Goal: Communication & Community: Answer question/provide support

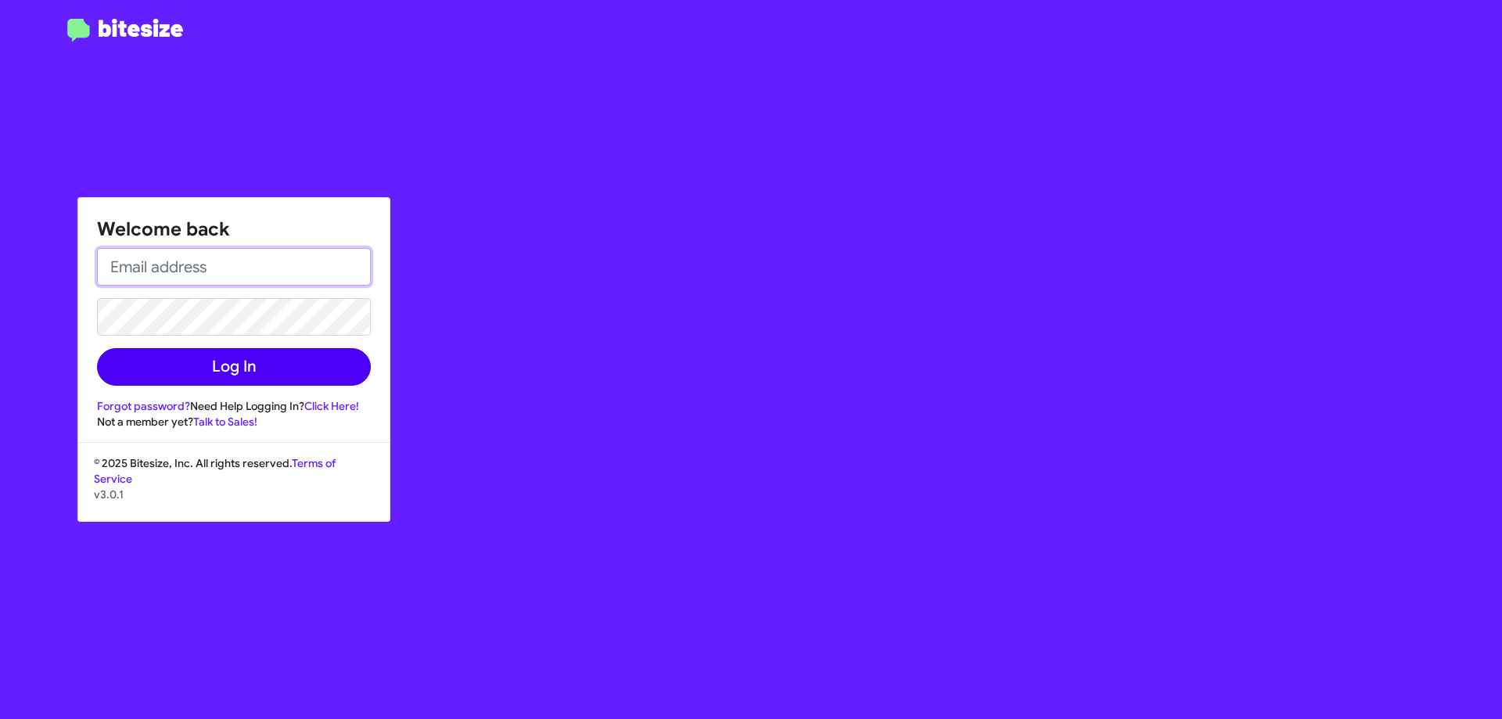
type input "[EMAIL_ADDRESS][DOMAIN_NAME]"
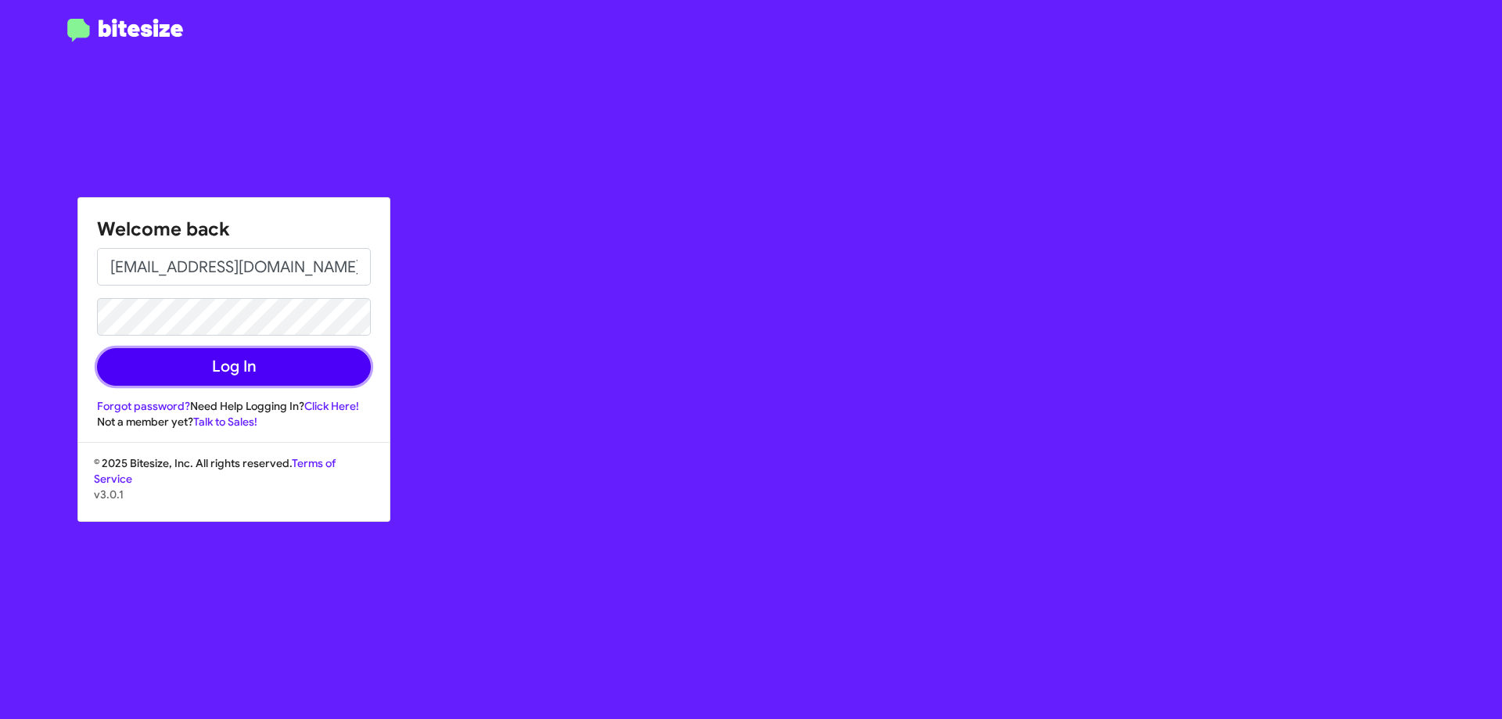
click at [247, 368] on button "Log In" at bounding box center [234, 367] width 274 height 38
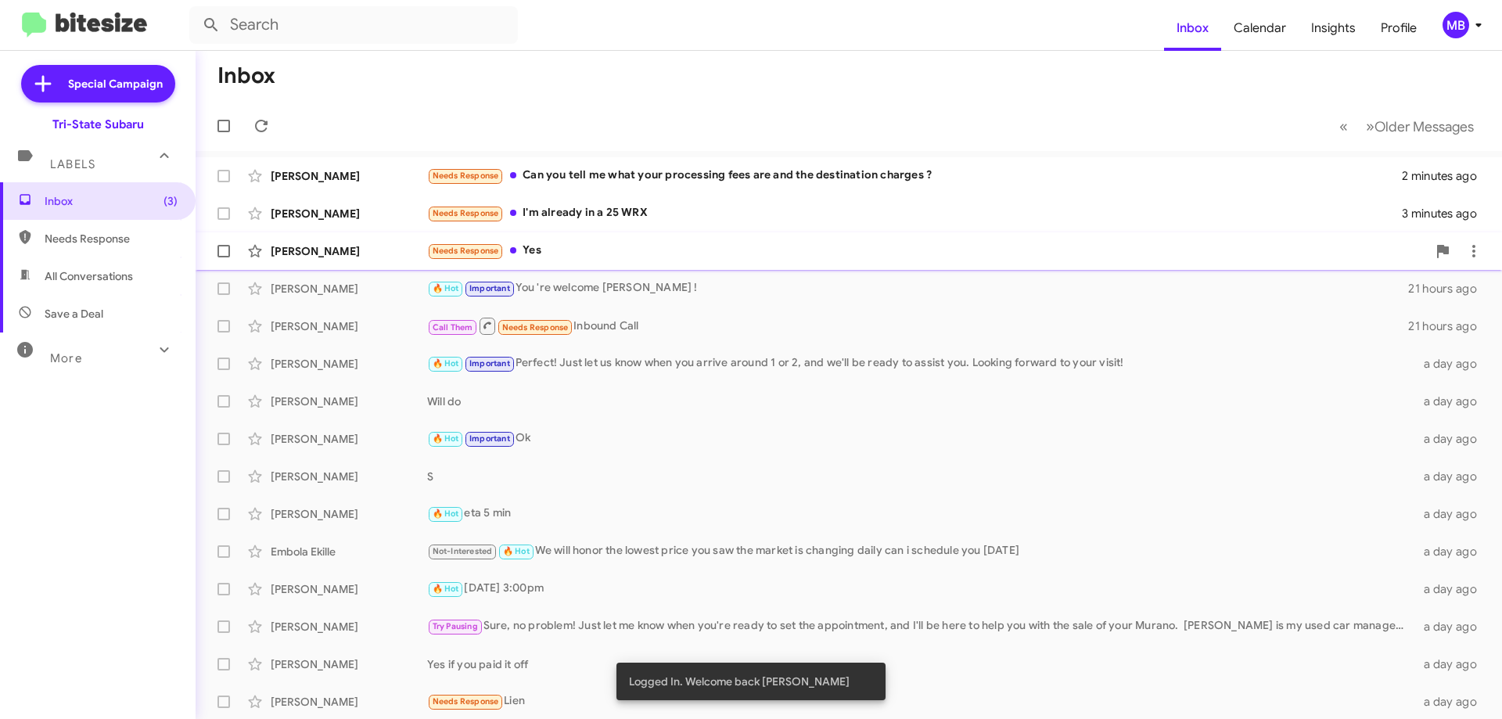
click at [426, 242] on div "[PERSON_NAME] Needs Response Yes 16 hours ago" at bounding box center [848, 250] width 1281 height 31
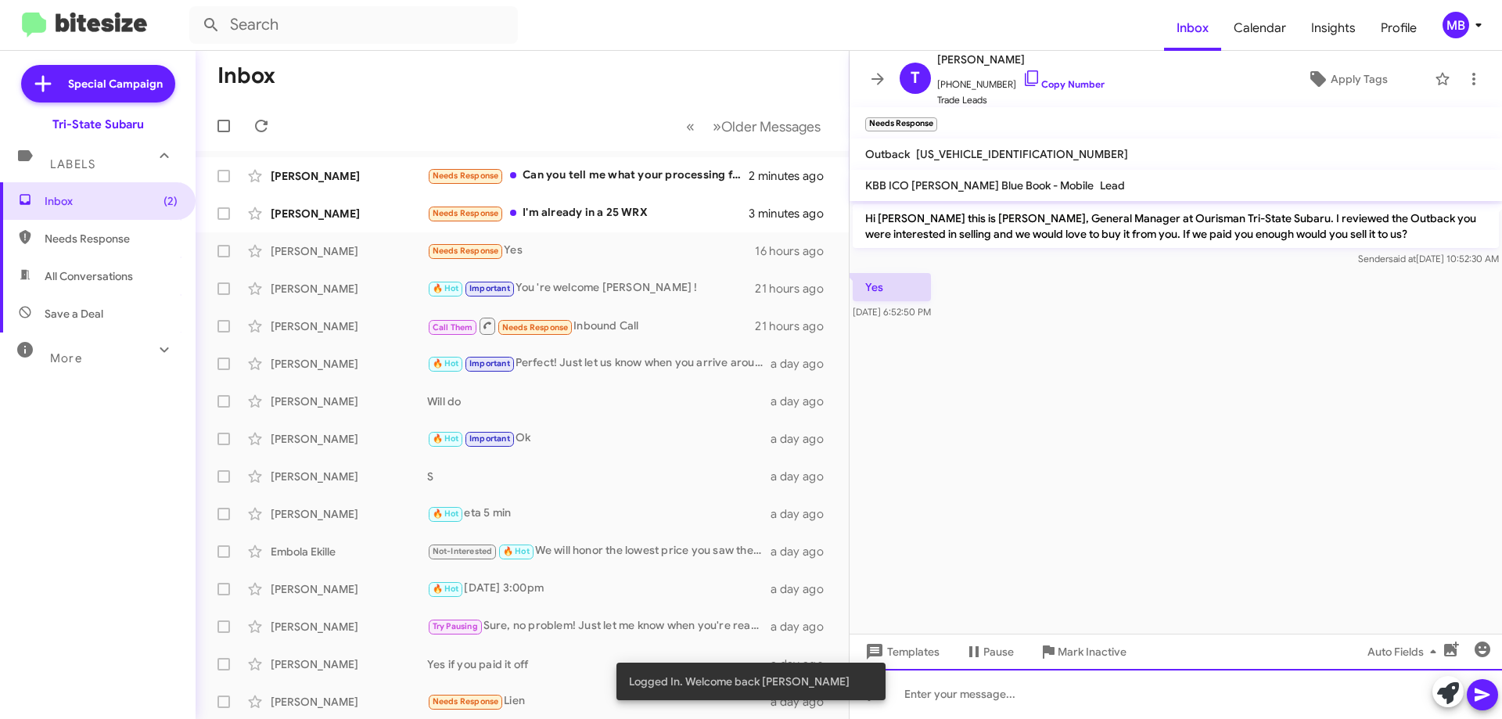
click at [1078, 703] on div at bounding box center [1175, 694] width 652 height 50
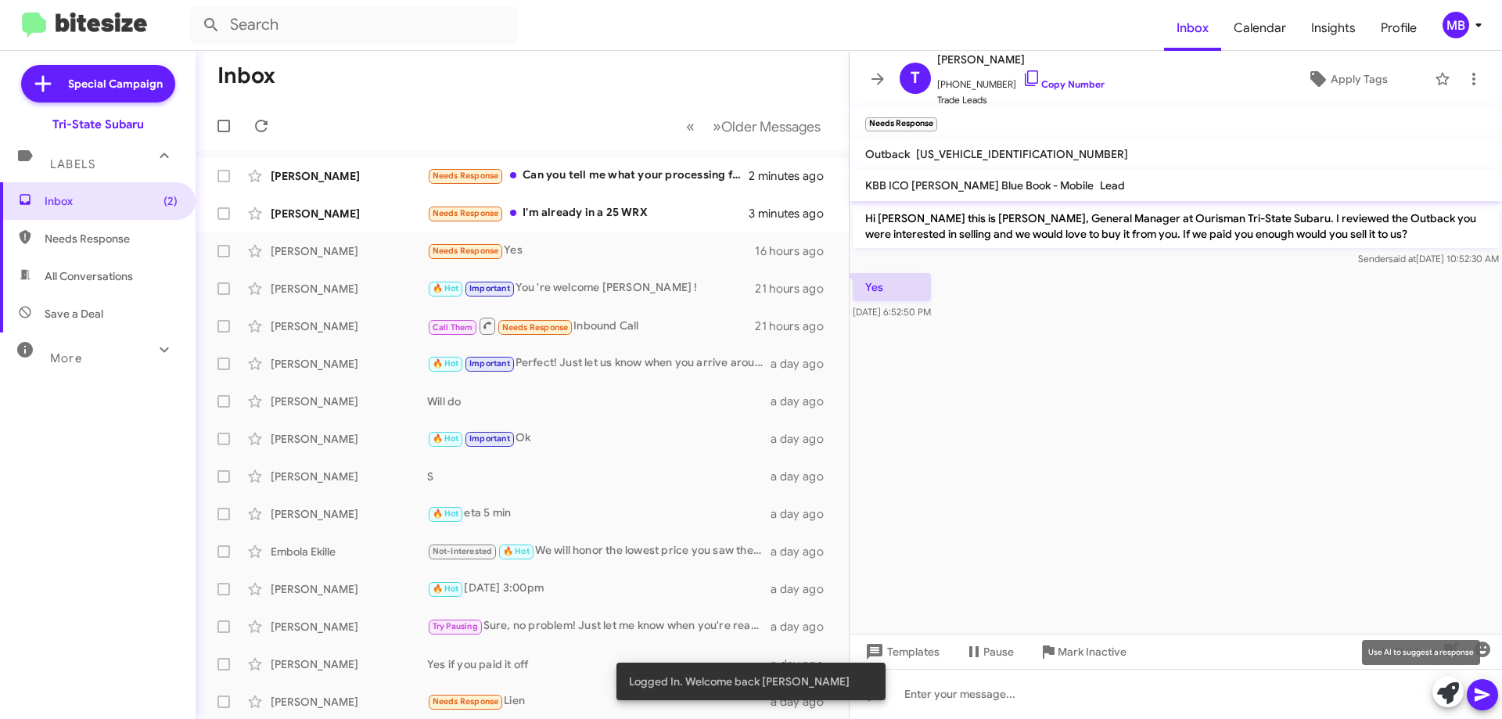
click at [1455, 691] on icon at bounding box center [1448, 693] width 22 height 22
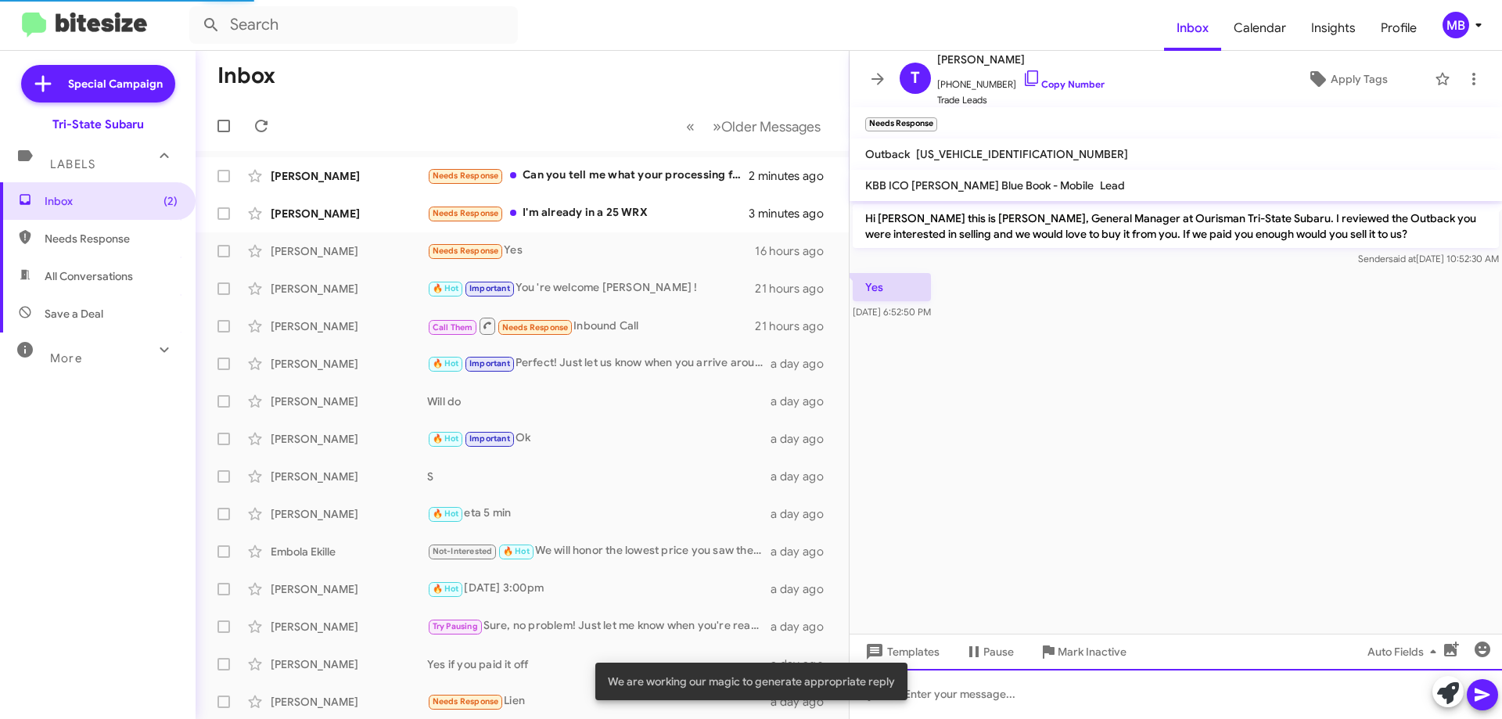
click at [1399, 705] on div at bounding box center [1175, 694] width 652 height 50
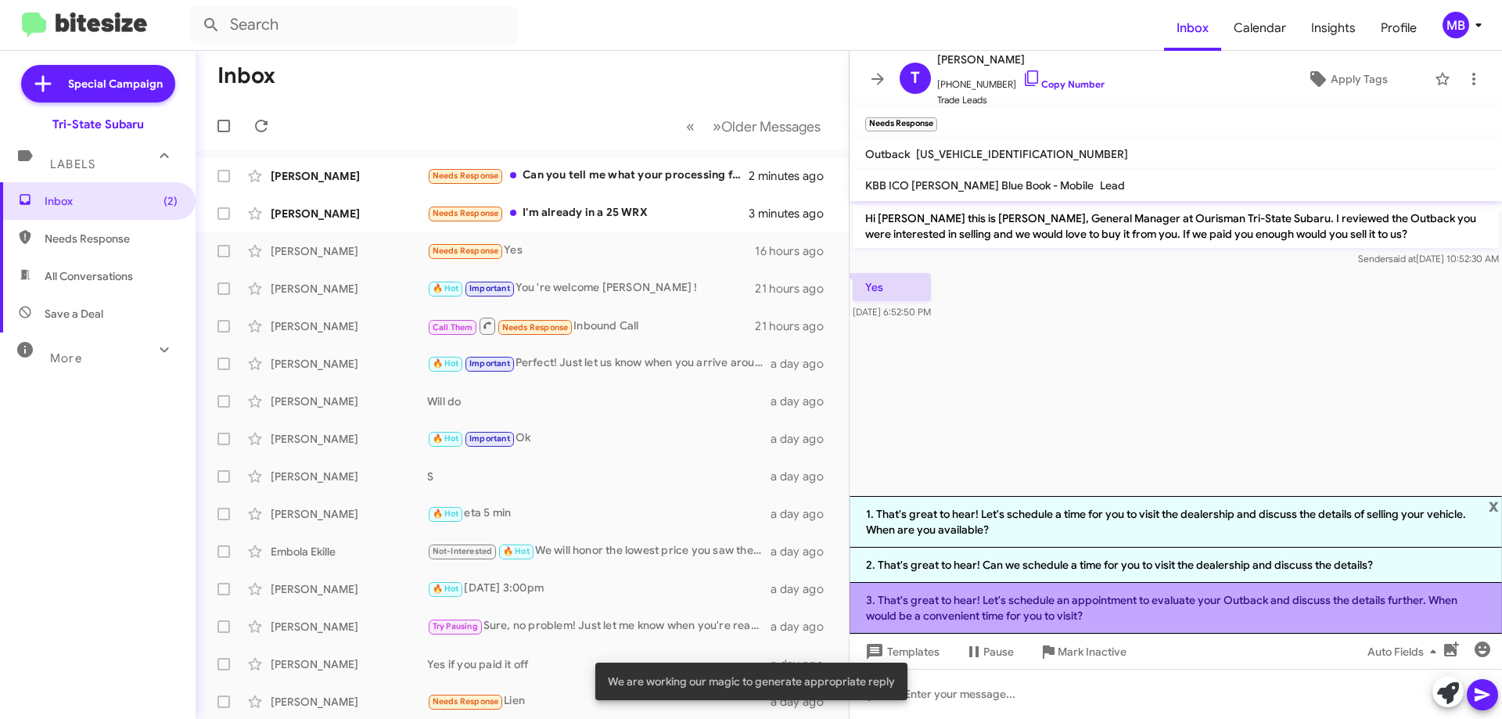
click at [1179, 615] on li "3. That's great to hear! Let's schedule an appointment to evaluate your Outback…" at bounding box center [1175, 608] width 652 height 51
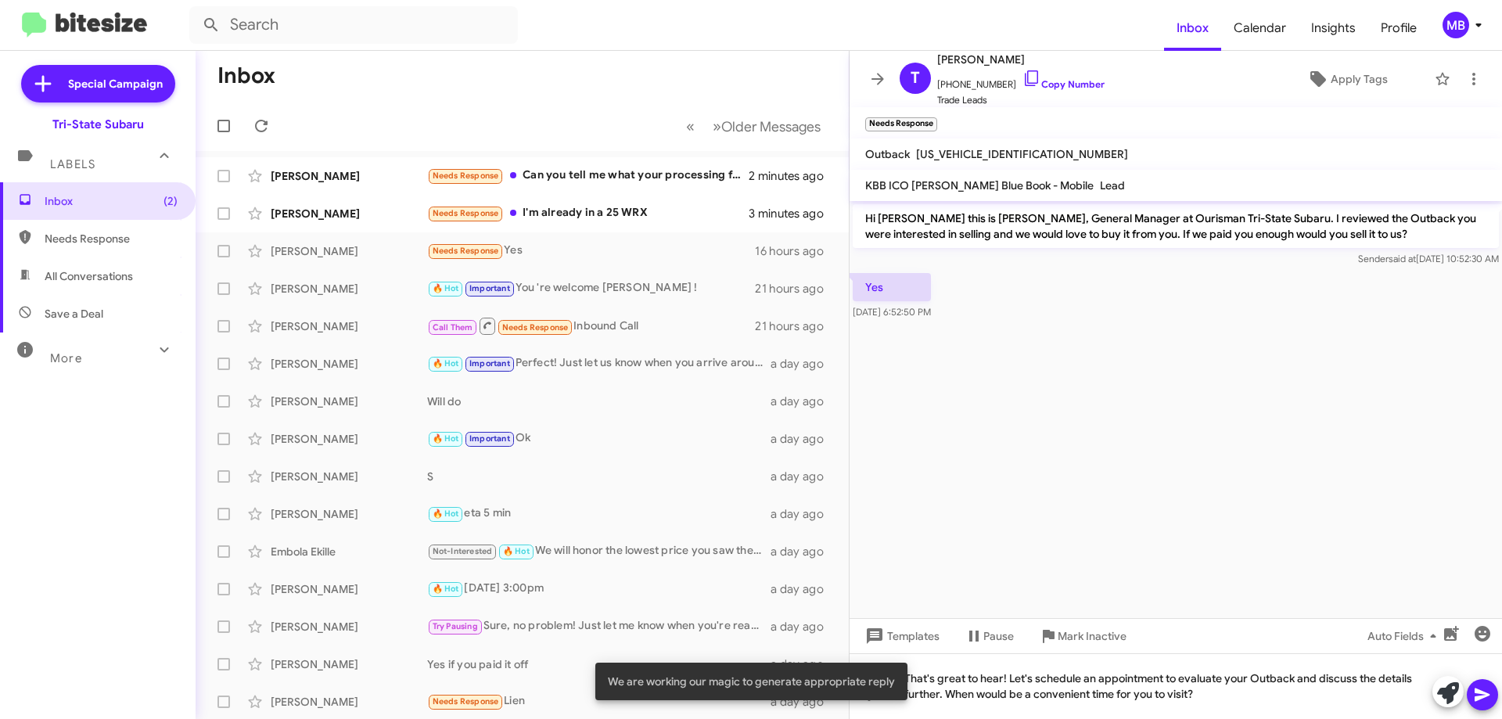
drag, startPoint x: 1480, startPoint y: 700, endPoint x: 1268, endPoint y: 594, distance: 237.1
click at [1478, 699] on icon at bounding box center [1482, 694] width 19 height 19
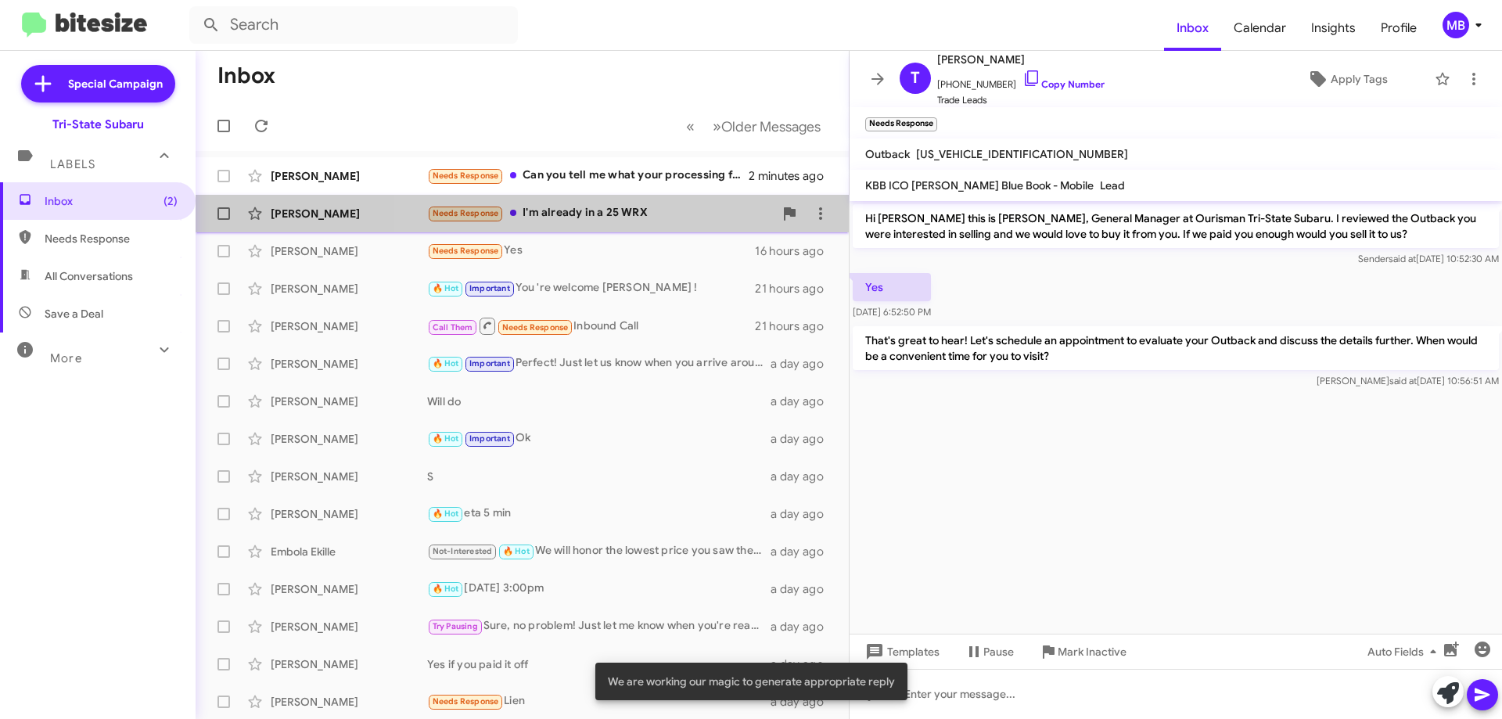
click at [625, 218] on div "Needs Response I'm already in a 25 WRX" at bounding box center [600, 213] width 346 height 18
click at [626, 218] on div "Needs Response I'm already in a 25 WRX" at bounding box center [600, 213] width 346 height 18
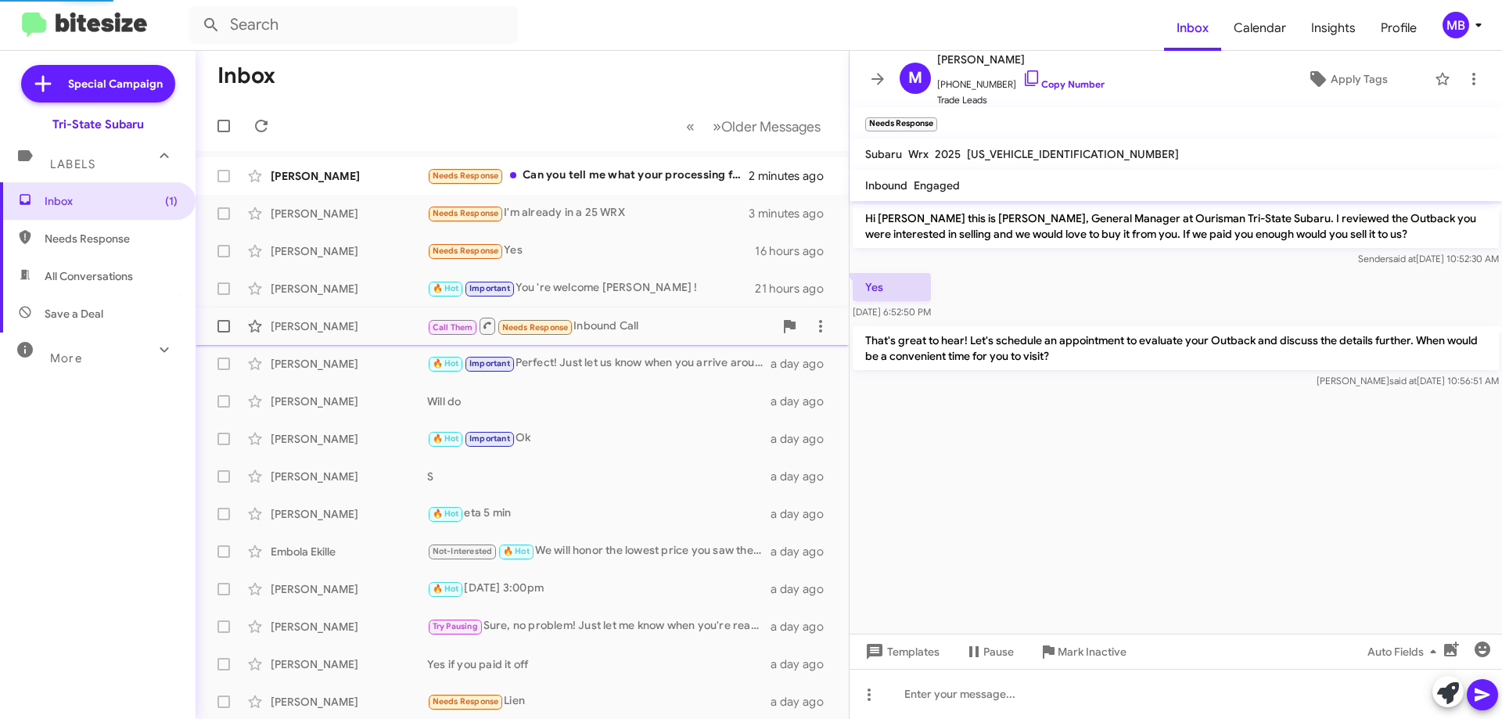
scroll to position [113, 0]
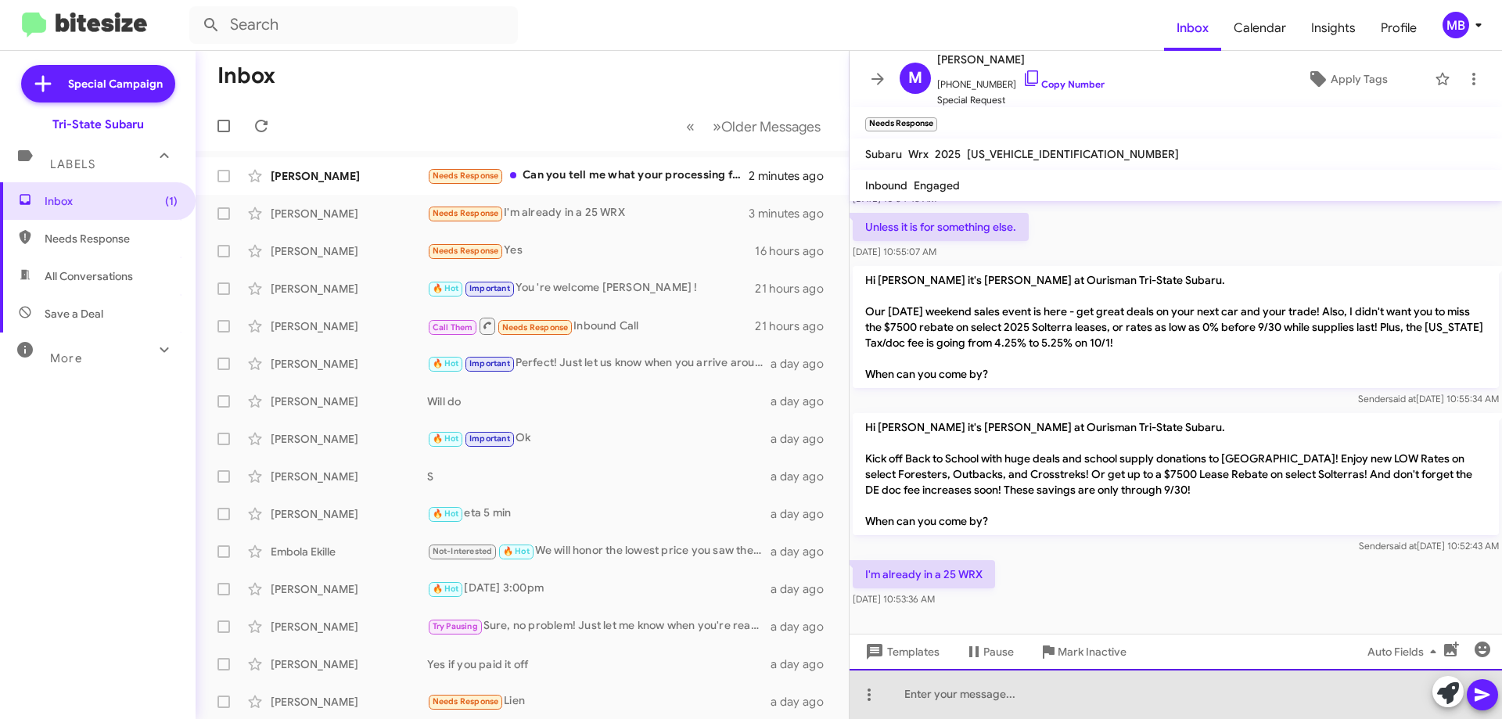
click at [1118, 693] on div at bounding box center [1175, 694] width 652 height 50
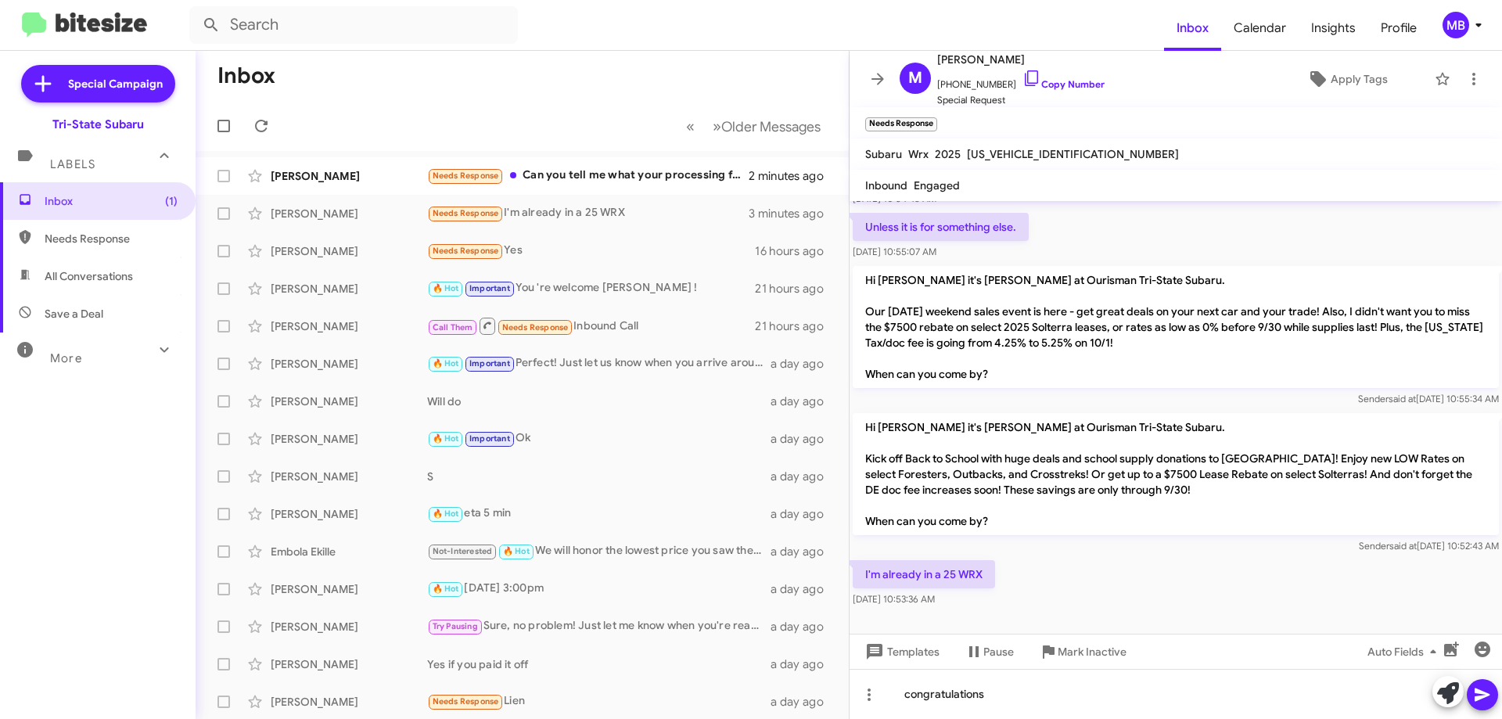
click at [1480, 694] on icon at bounding box center [1481, 694] width 15 height 13
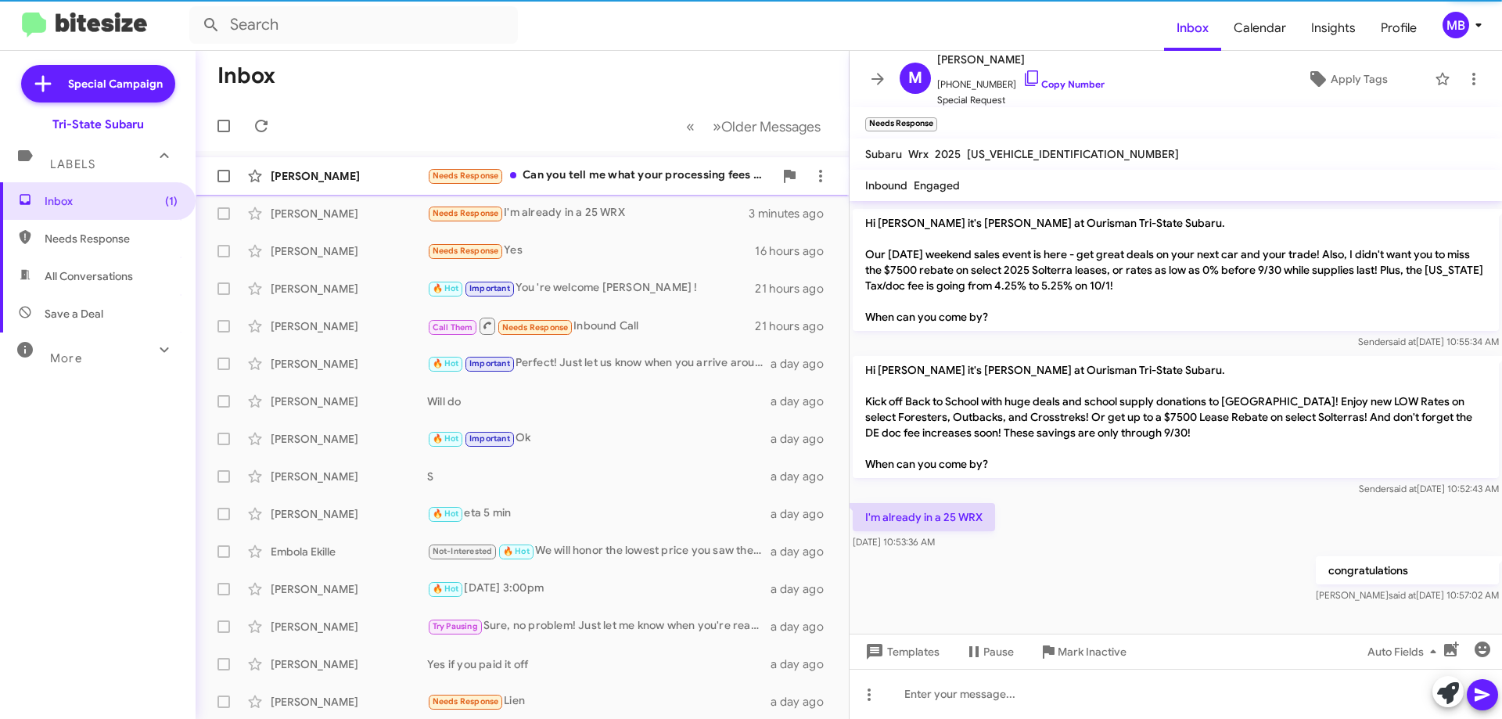
click at [680, 178] on div "Needs Response Can you tell me what your processing fees are and the destinatio…" at bounding box center [600, 176] width 346 height 18
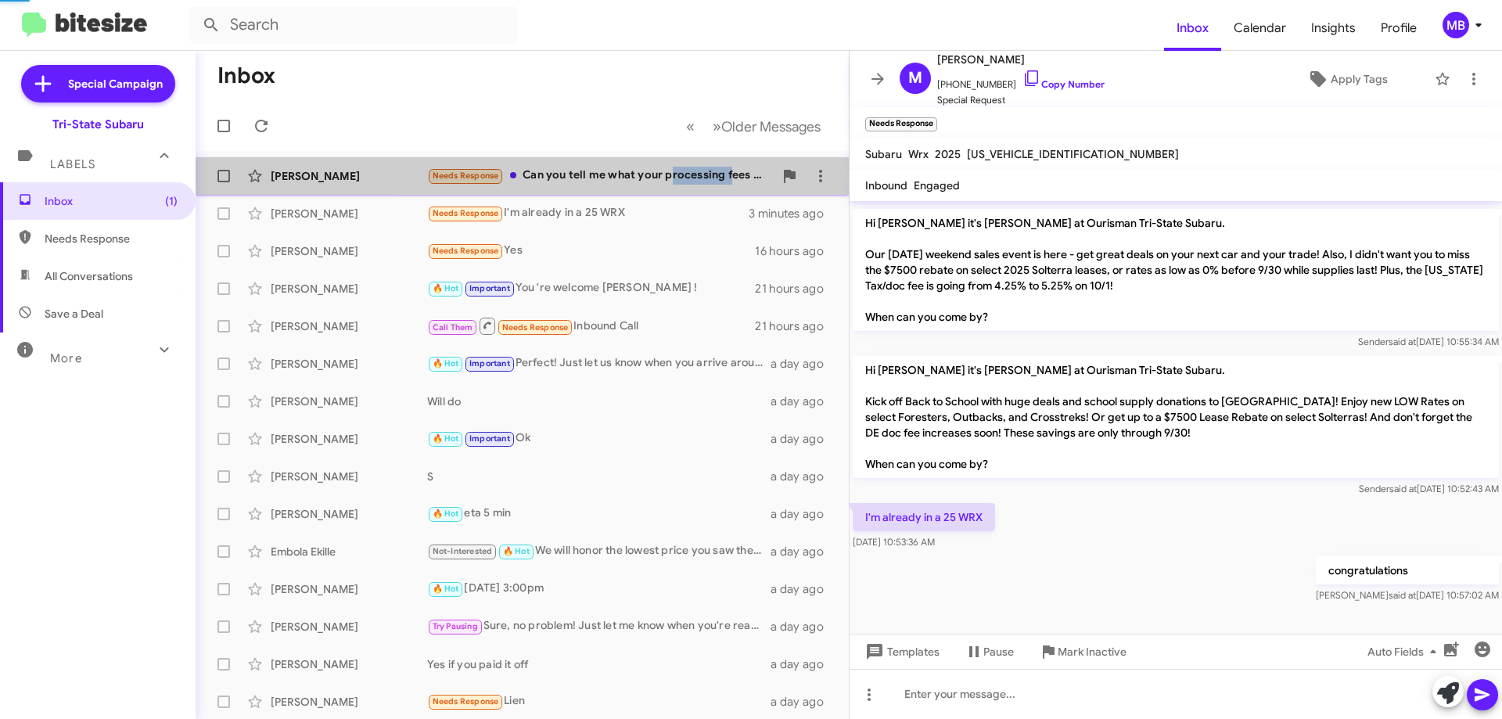
click at [680, 178] on div "Needs Response Can you tell me what your processing fees are and the destinatio…" at bounding box center [600, 176] width 346 height 18
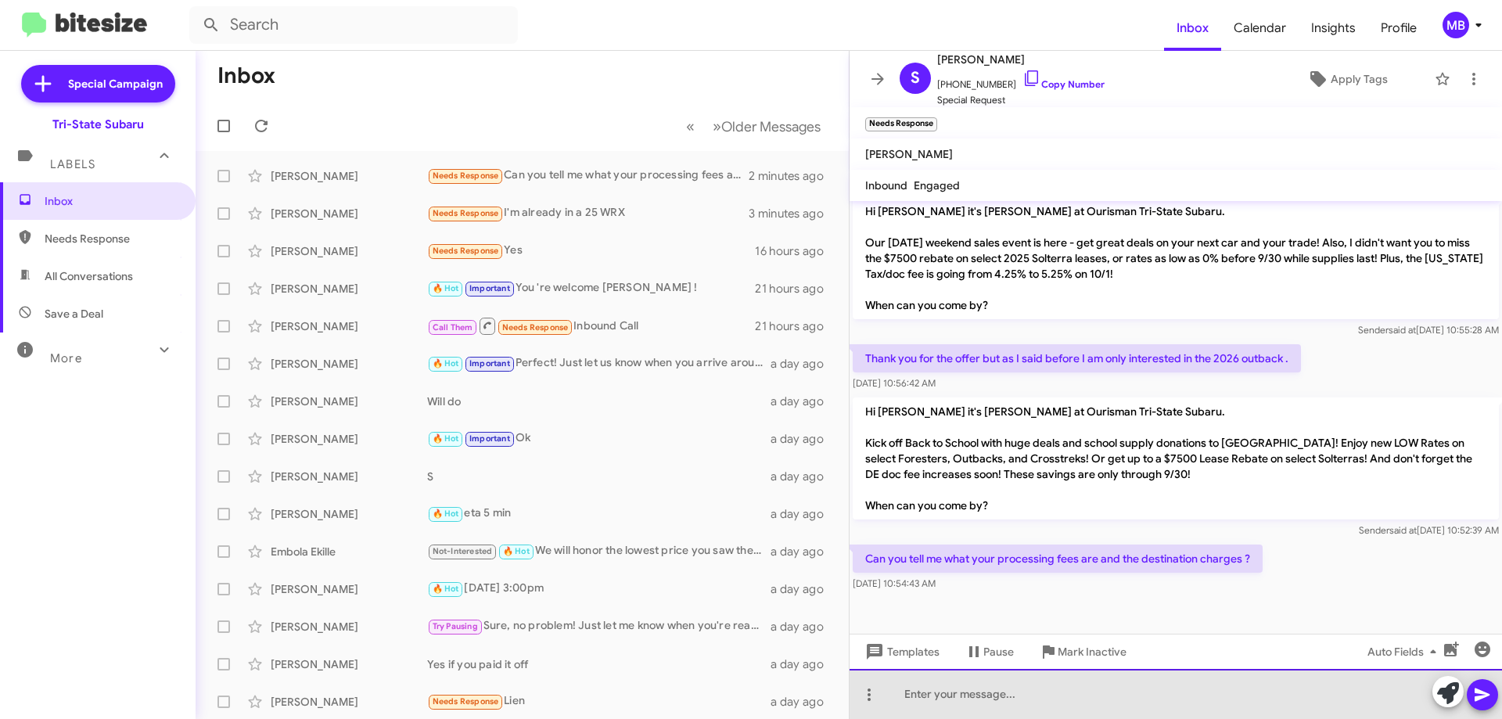
click at [1082, 710] on div at bounding box center [1175, 694] width 652 height 50
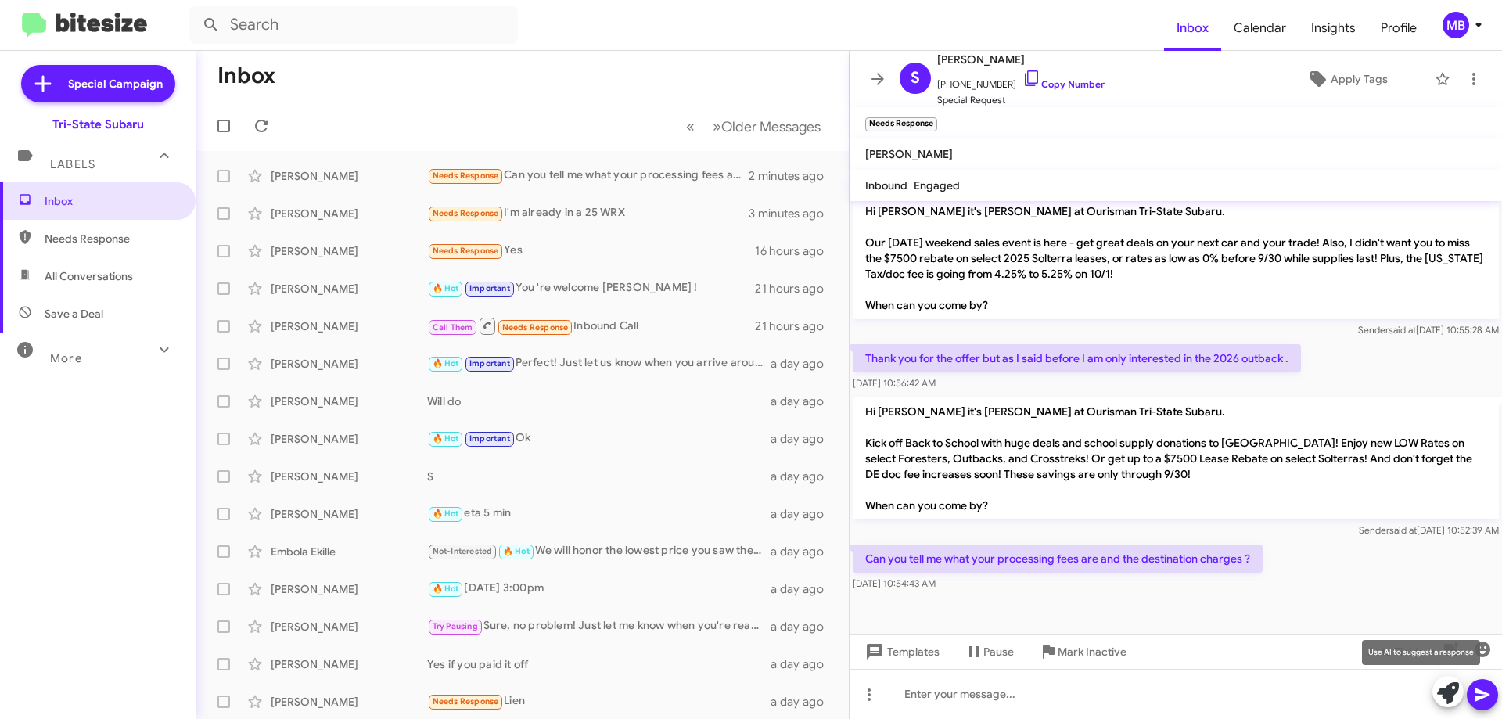
click at [1451, 696] on icon at bounding box center [1448, 693] width 22 height 22
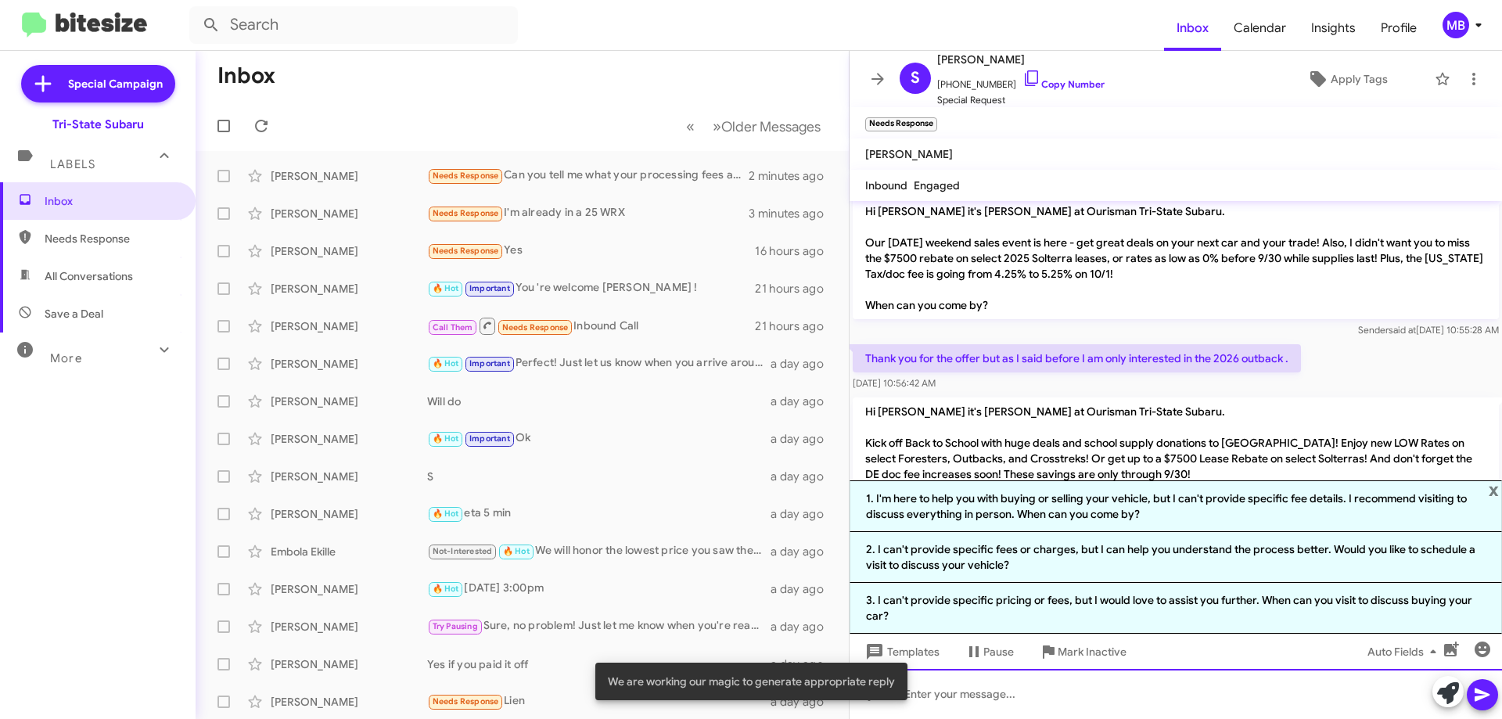
click at [1182, 708] on div at bounding box center [1175, 694] width 652 height 50
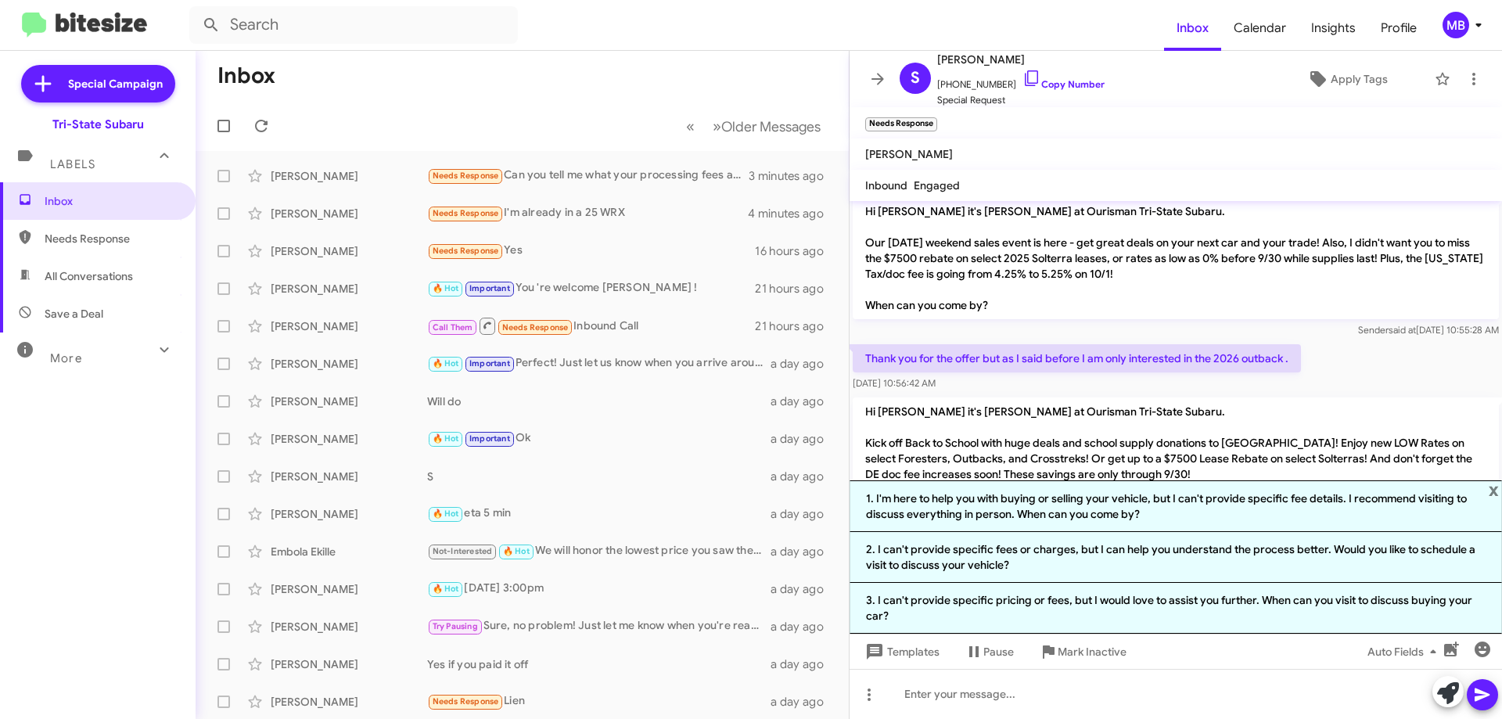
click at [978, 356] on p "Thank you for the offer but as I said before I am only interested in the 2026 o…" at bounding box center [1076, 358] width 448 height 28
click at [1164, 408] on p "Hi [PERSON_NAME] it's [PERSON_NAME] at Ourisman Tri-State Subaru. Kick off Back…" at bounding box center [1175, 458] width 646 height 122
click at [128, 241] on span "Needs Response" at bounding box center [111, 239] width 133 height 16
type input "in:needs-response"
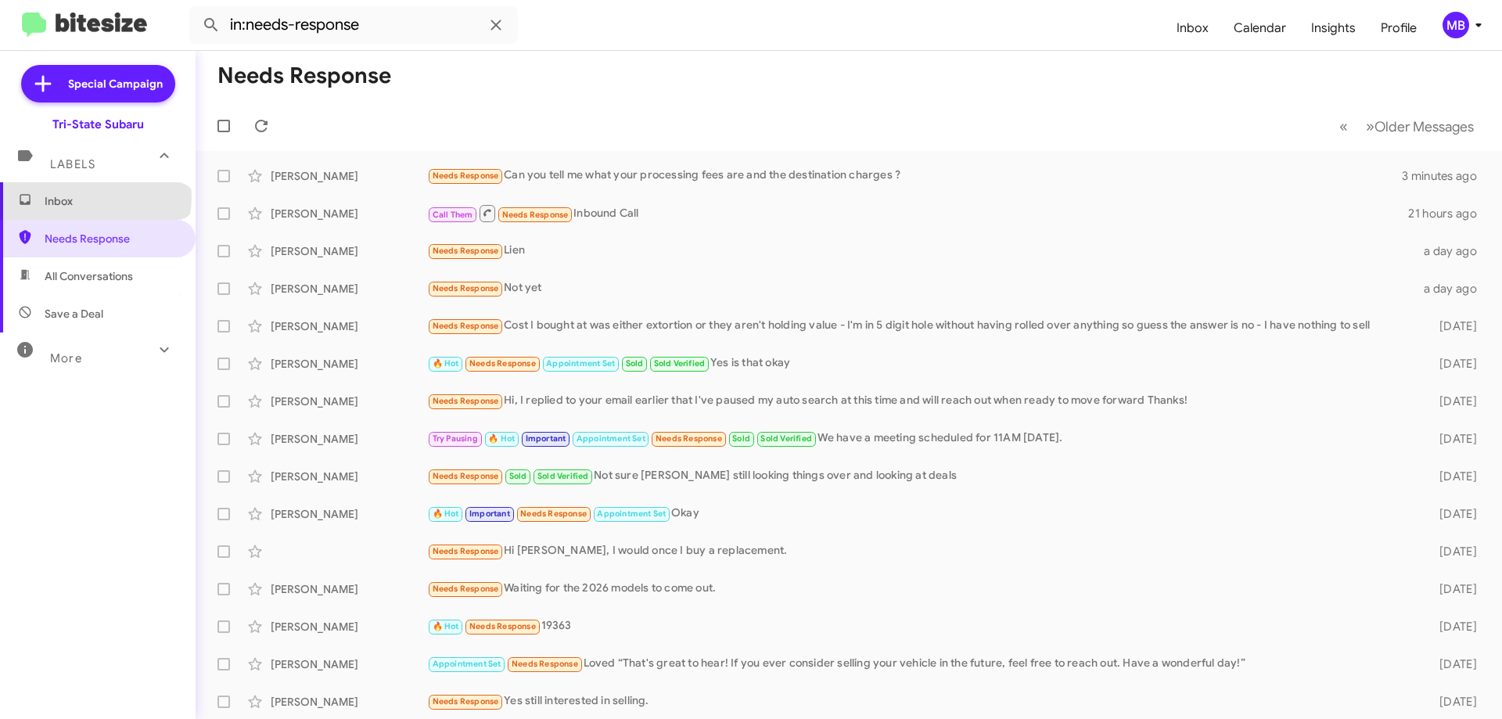
click at [95, 197] on span "Inbox" at bounding box center [111, 201] width 133 height 16
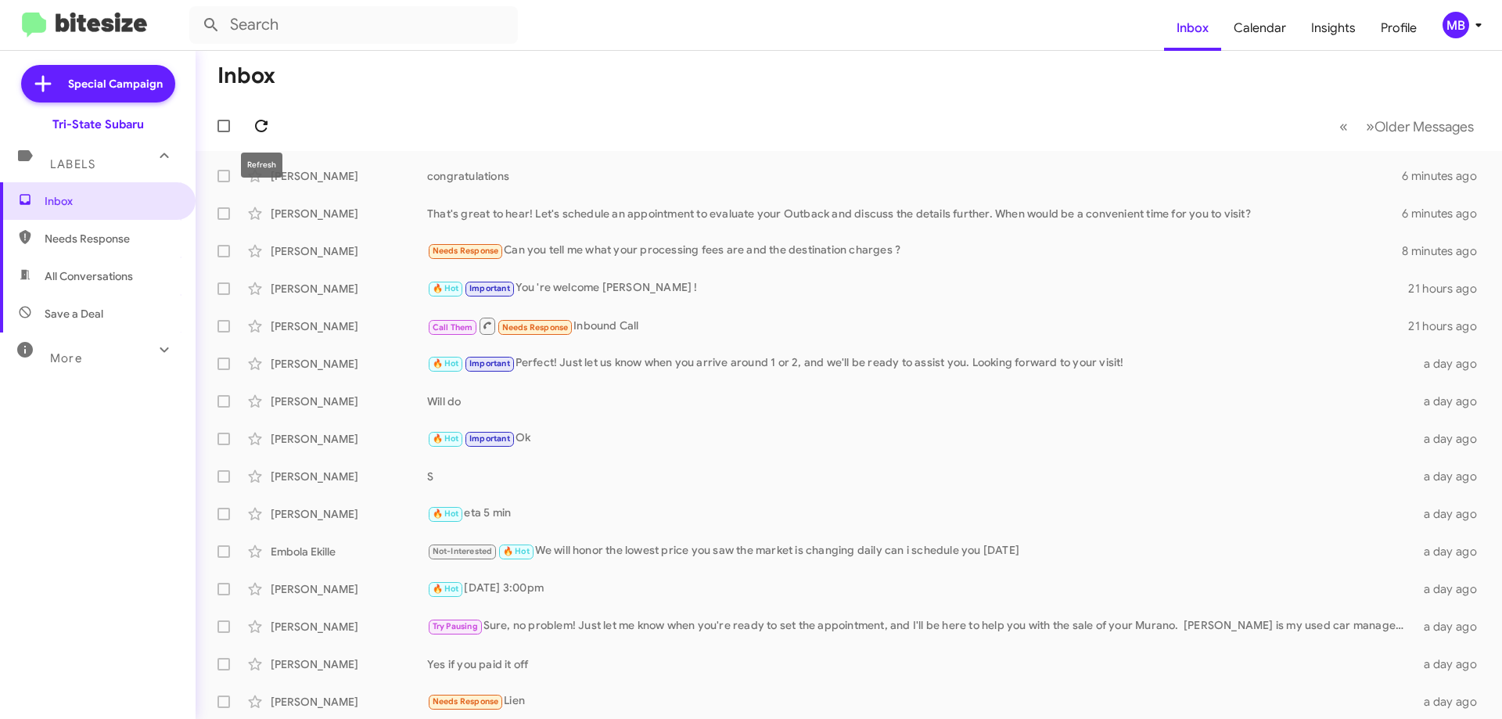
click at [264, 124] on icon at bounding box center [261, 126] width 13 height 13
click at [97, 205] on span "Inbox" at bounding box center [111, 201] width 133 height 16
click at [260, 132] on icon at bounding box center [261, 126] width 19 height 19
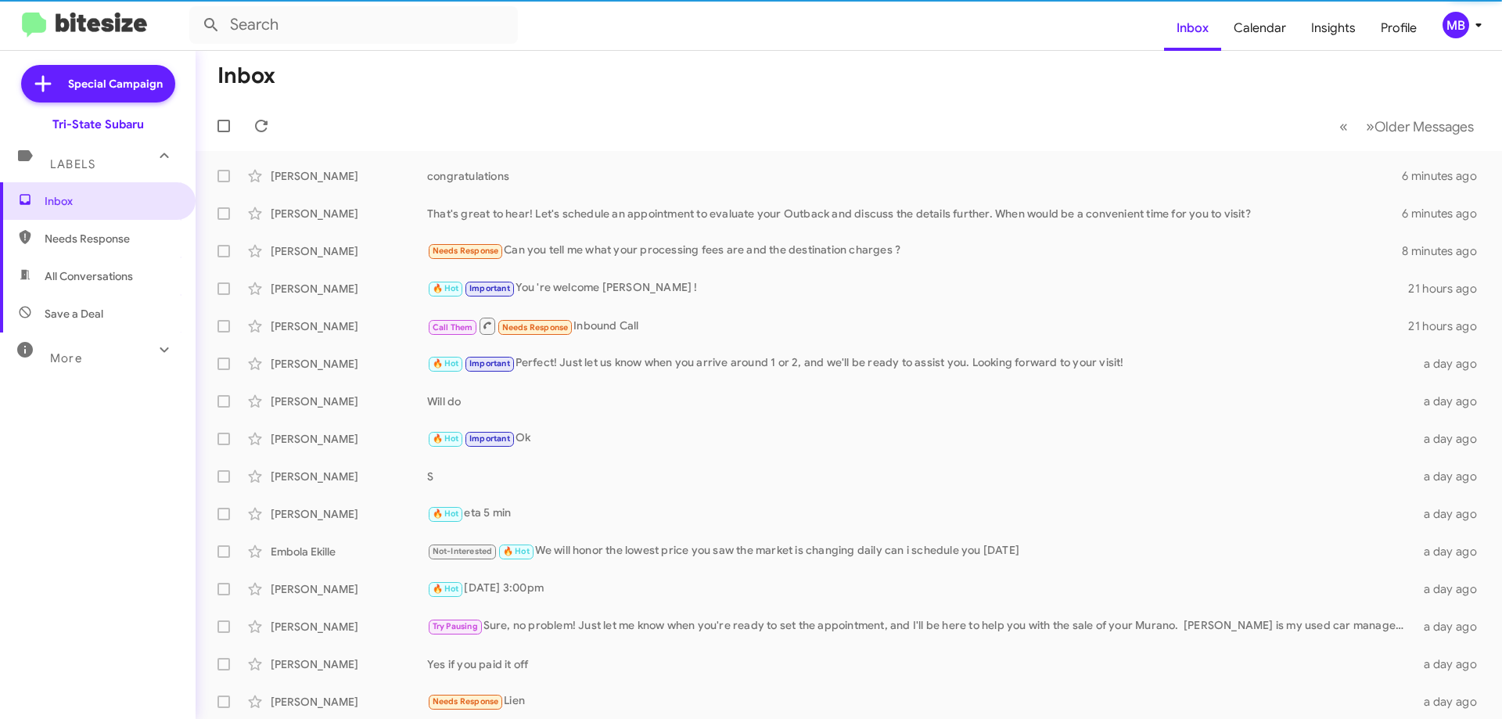
click at [135, 232] on span "Needs Response" at bounding box center [111, 239] width 133 height 16
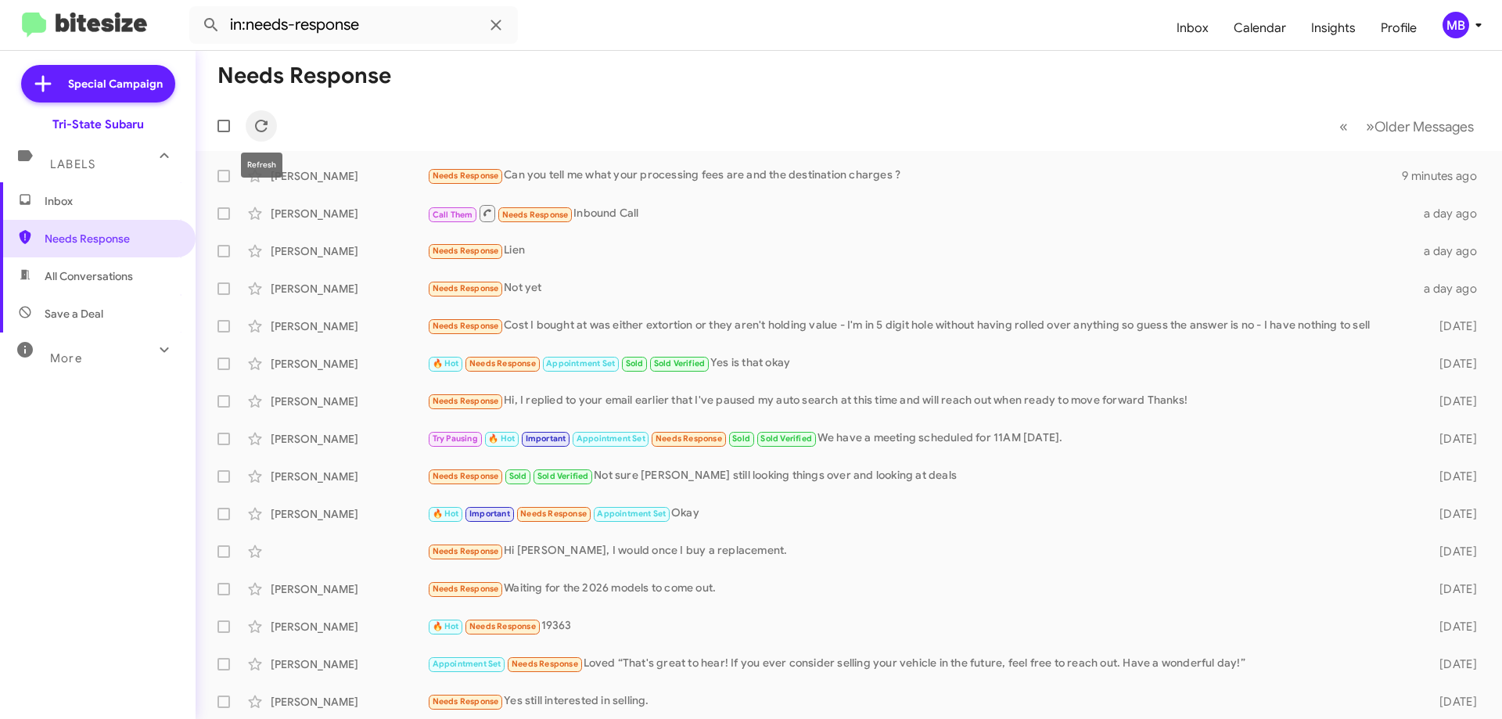
drag, startPoint x: 268, startPoint y: 122, endPoint x: 184, endPoint y: 231, distance: 138.3
click at [268, 121] on icon at bounding box center [261, 126] width 19 height 19
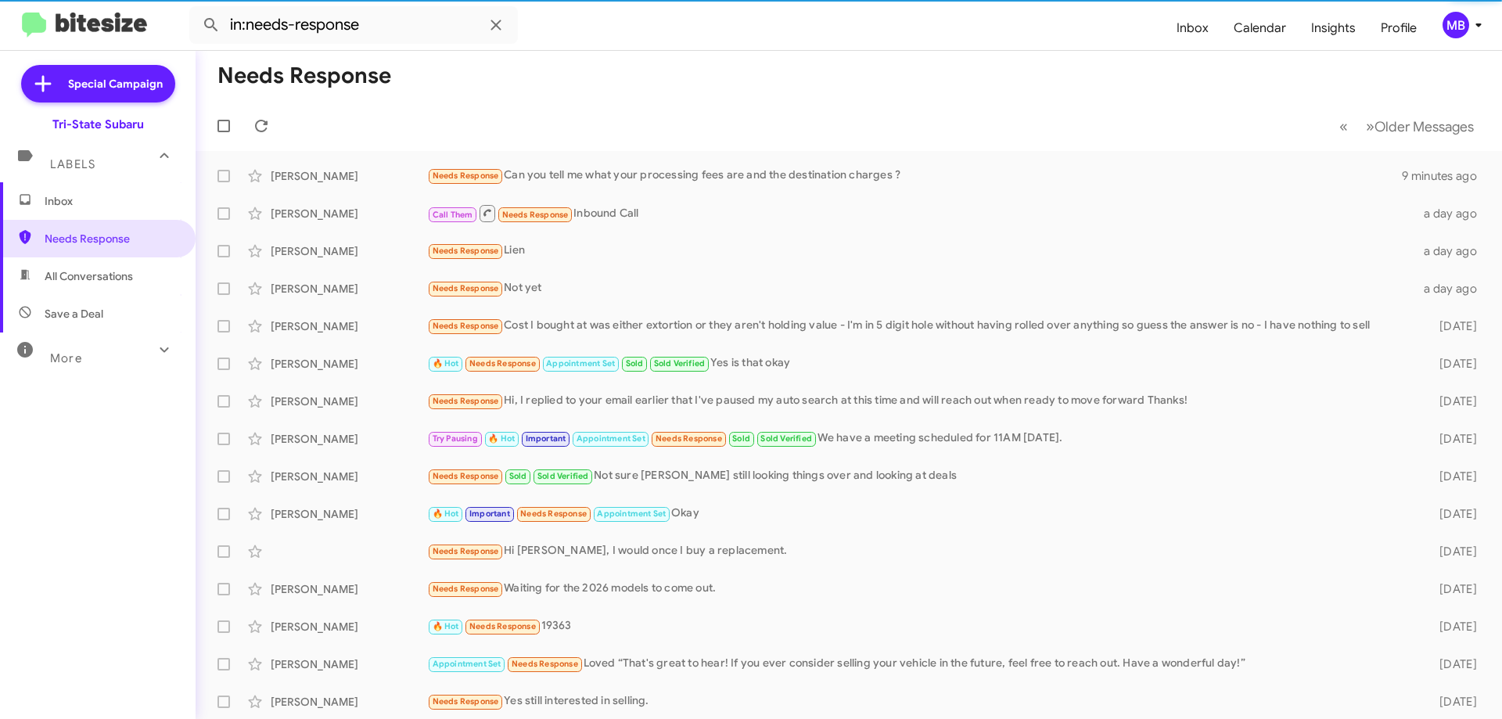
click at [131, 275] on span "All Conversations" at bounding box center [89, 276] width 88 height 16
type input "in:all-conversations"
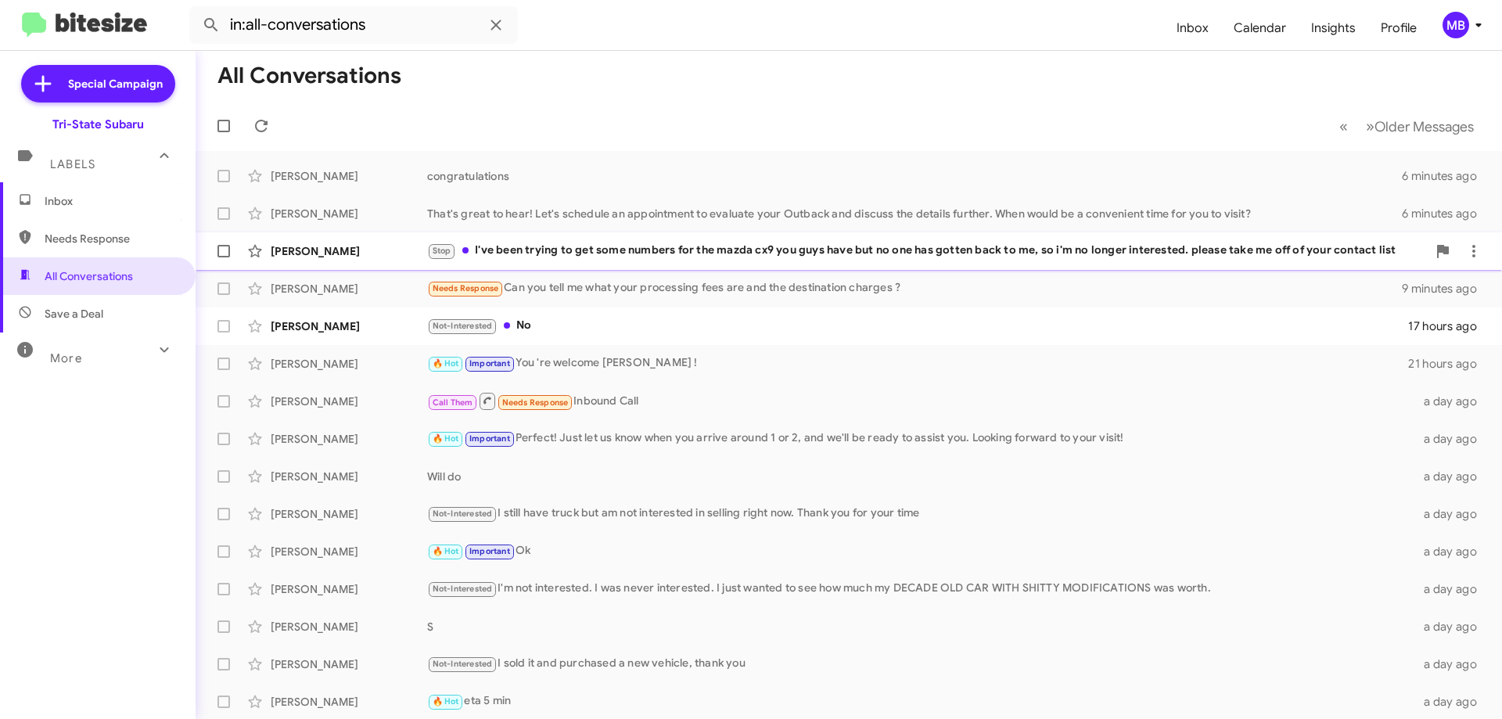
click at [375, 259] on div "[PERSON_NAME] Stop I've been trying to get some numbers for the mazda cx9 you g…" at bounding box center [848, 250] width 1281 height 31
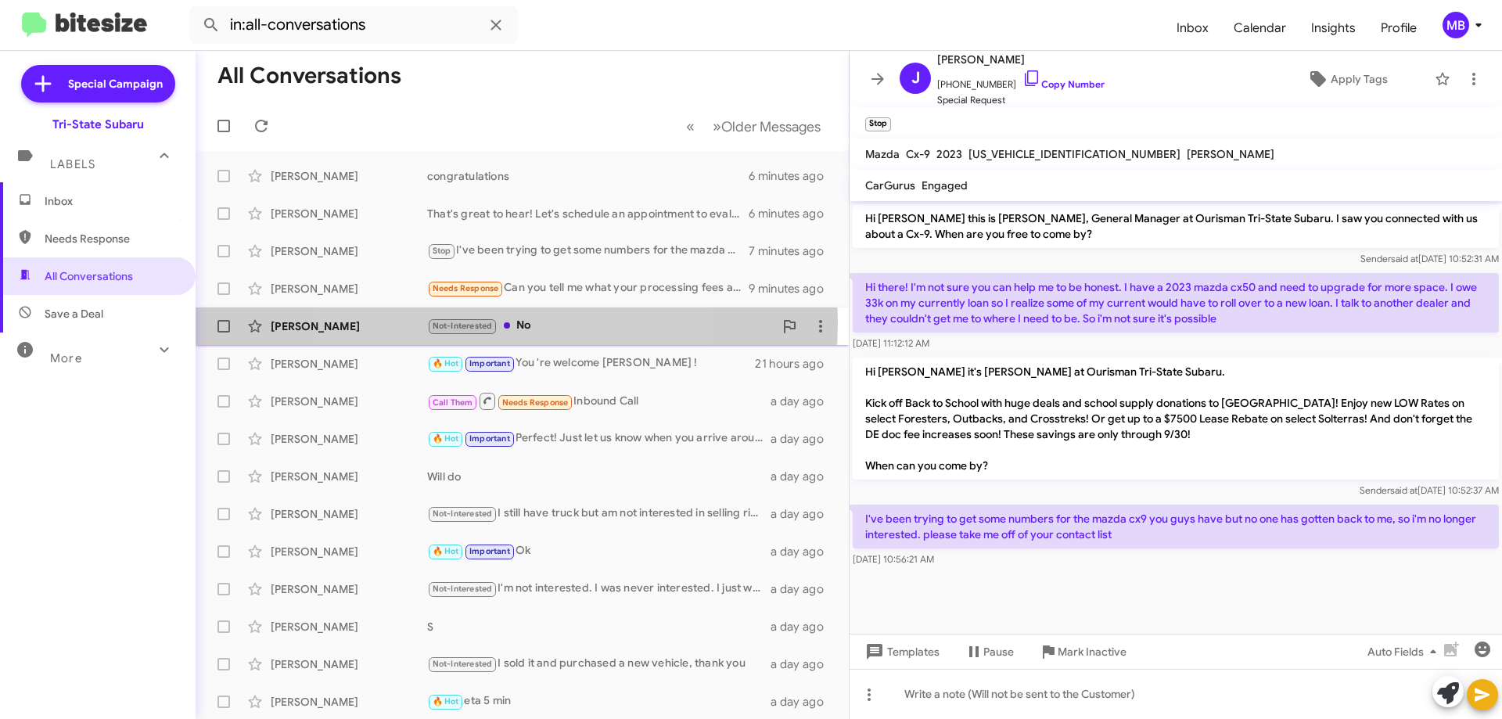
click at [476, 321] on span "Not-Interested" at bounding box center [462, 326] width 60 height 10
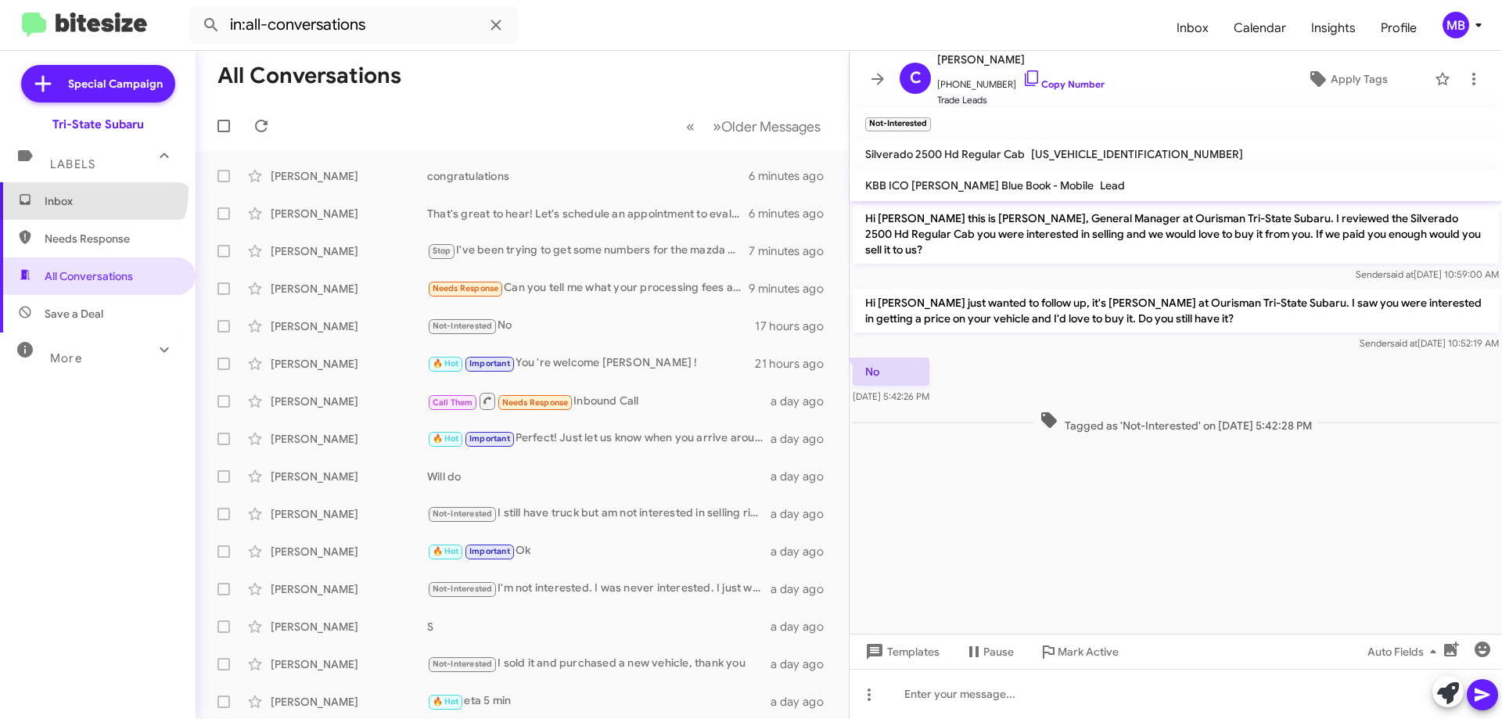
click at [85, 190] on span "Inbox" at bounding box center [98, 201] width 196 height 38
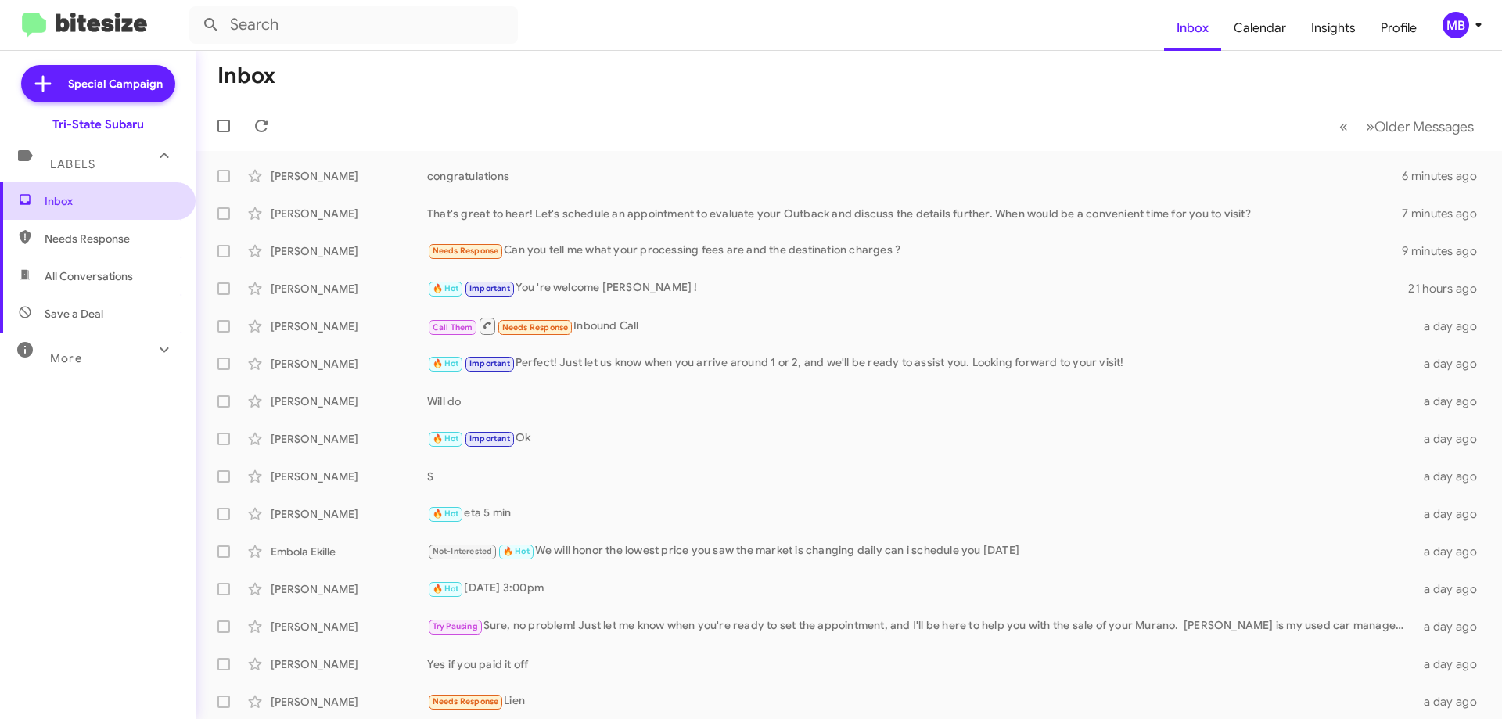
click at [160, 193] on span "Inbox" at bounding box center [111, 201] width 133 height 16
click at [135, 242] on span "Needs Response" at bounding box center [111, 239] width 133 height 16
type input "in:needs-response"
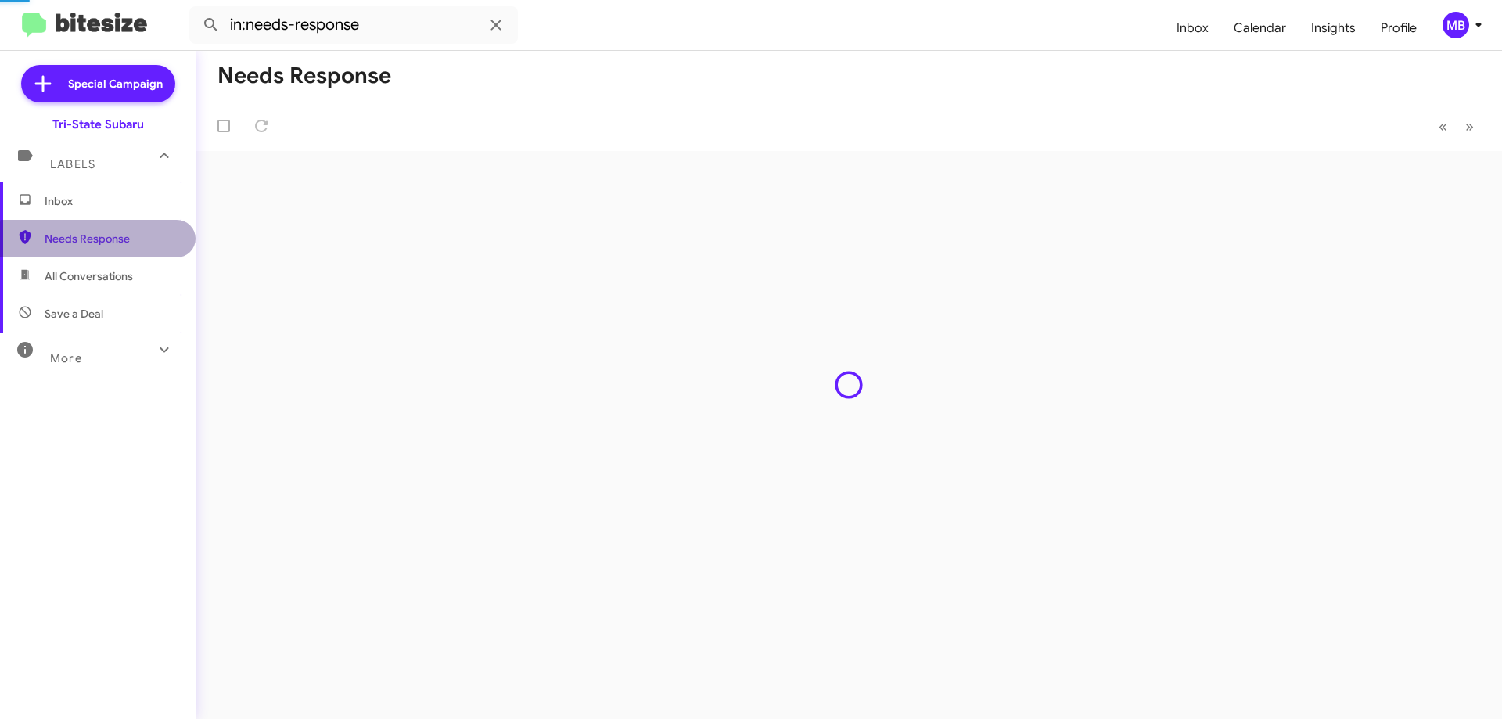
click at [135, 242] on span "Needs Response" at bounding box center [111, 239] width 133 height 16
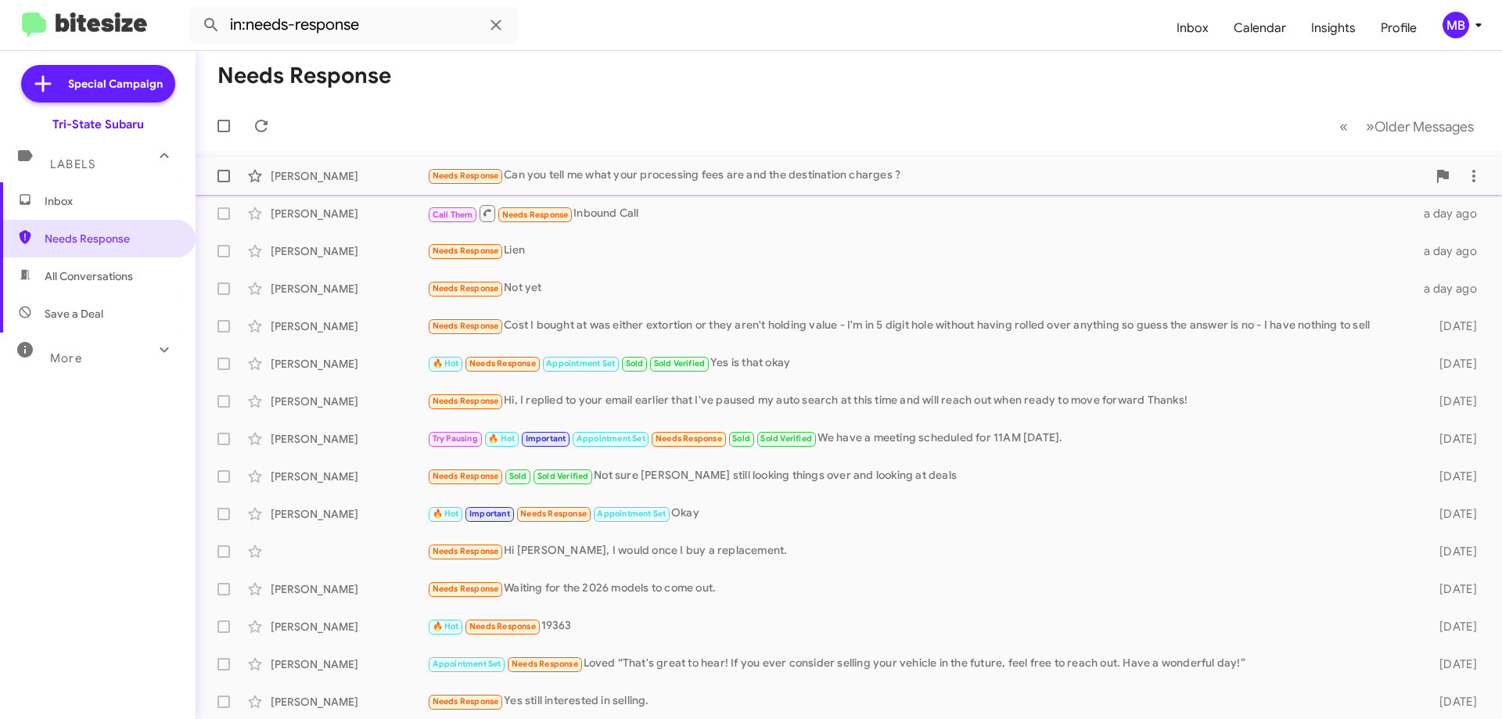
click at [410, 169] on div "[PERSON_NAME]" at bounding box center [349, 176] width 156 height 16
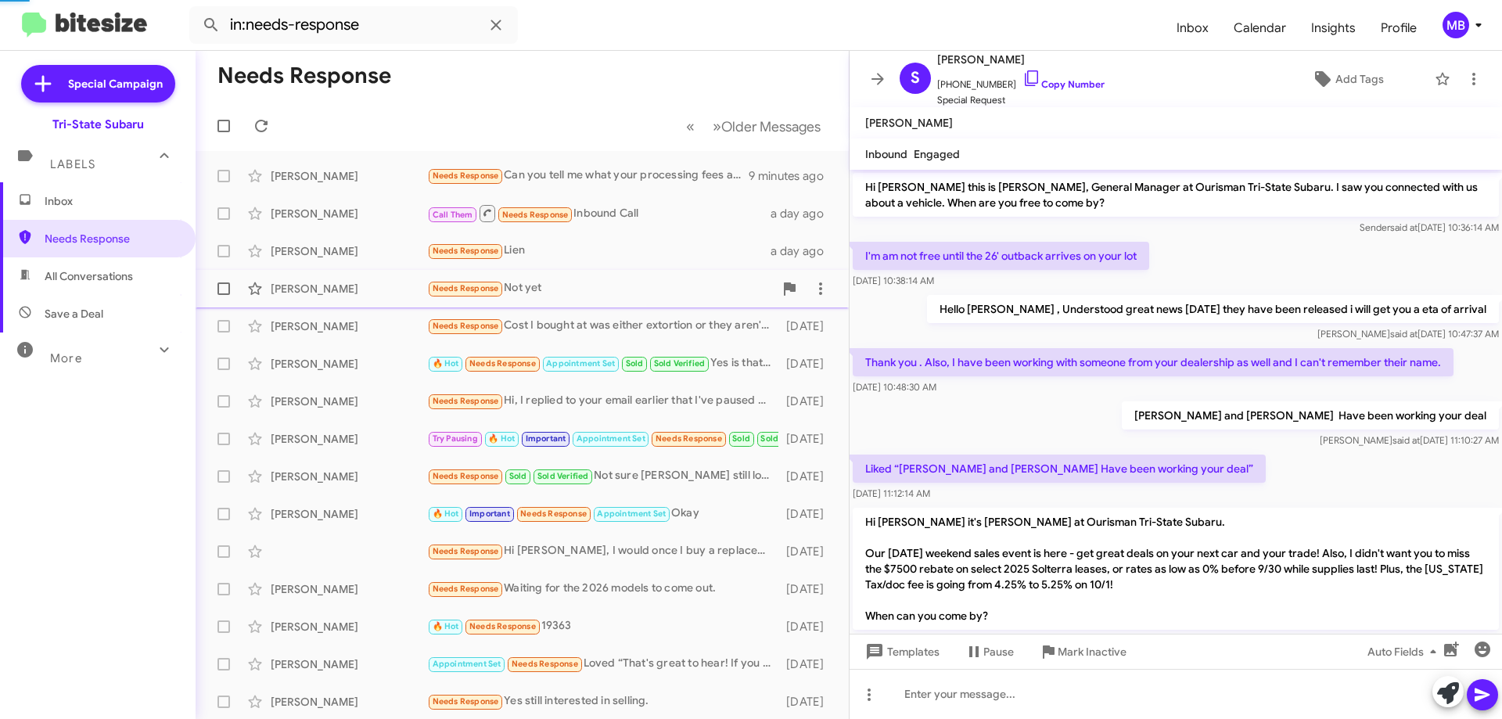
scroll to position [310, 0]
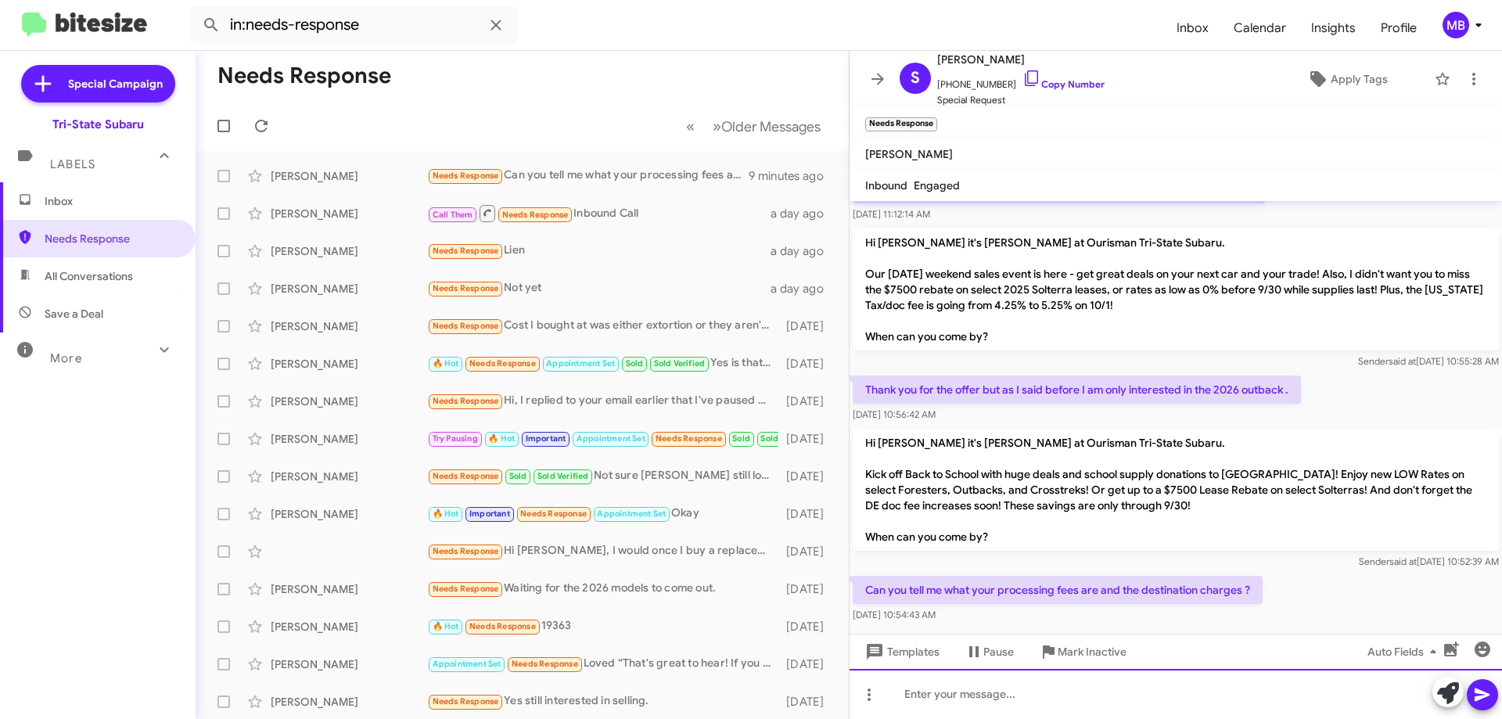
click at [1113, 698] on div at bounding box center [1175, 694] width 652 height 50
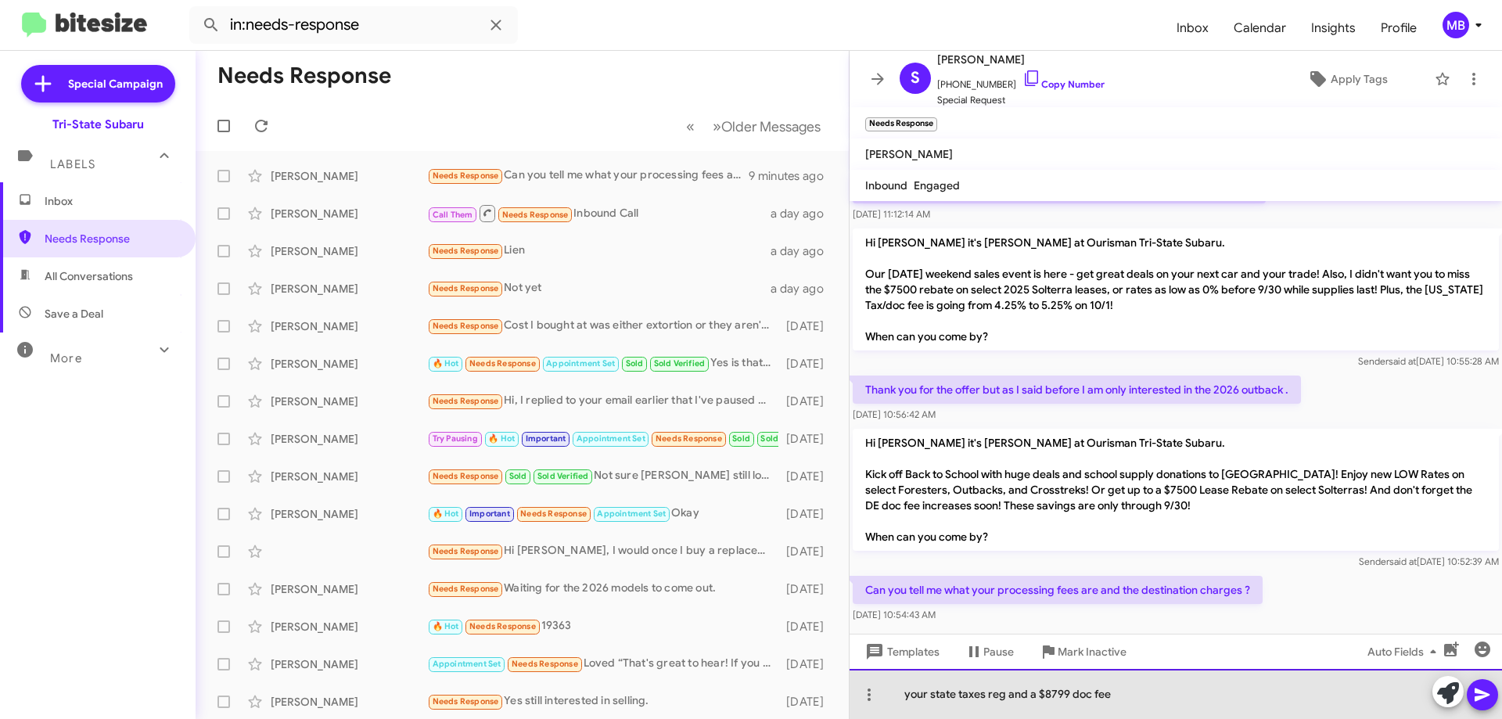
click at [1052, 693] on div "your state taxes reg and a $8799 doc fee" at bounding box center [1175, 694] width 652 height 50
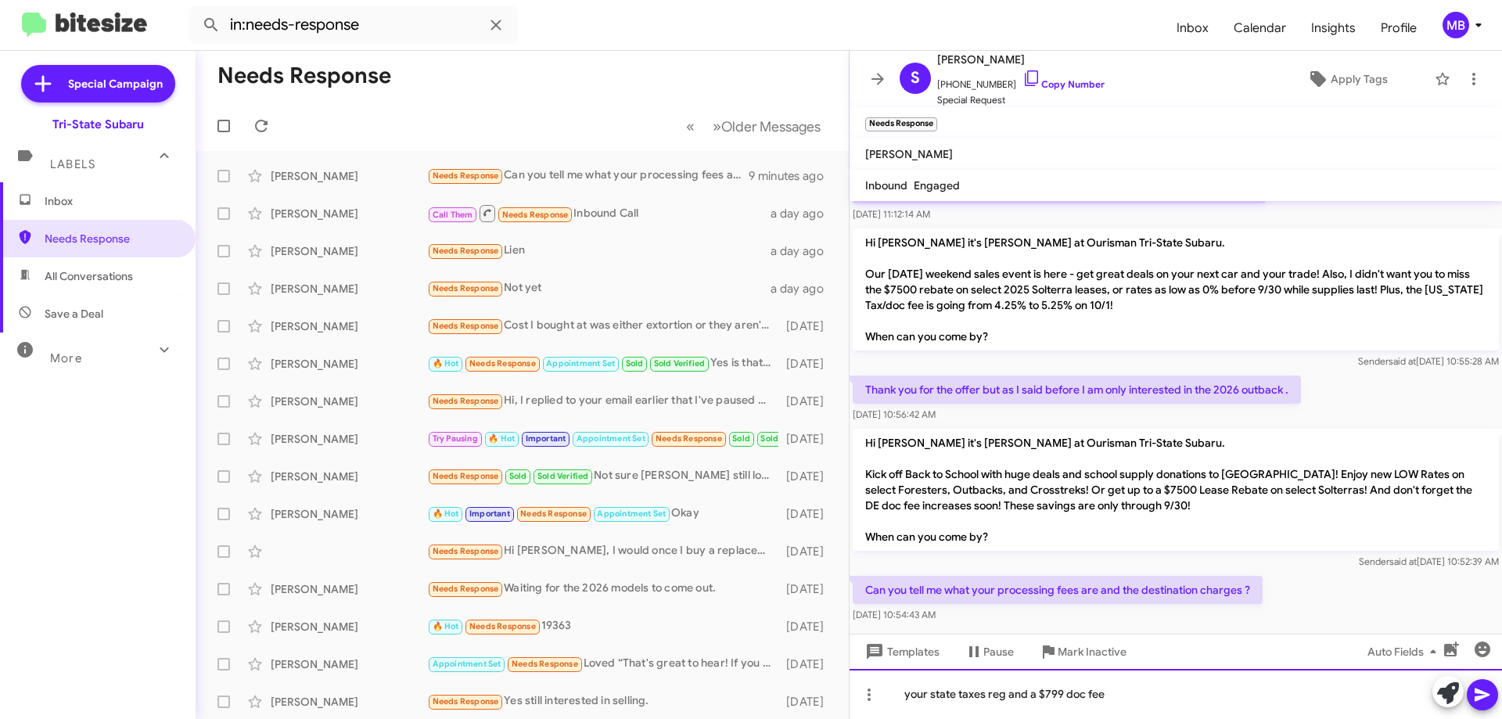
drag, startPoint x: 984, startPoint y: 693, endPoint x: 992, endPoint y: 695, distance: 8.2
click at [985, 693] on div "your state taxes reg and a $799 doc fee" at bounding box center [1175, 694] width 652 height 50
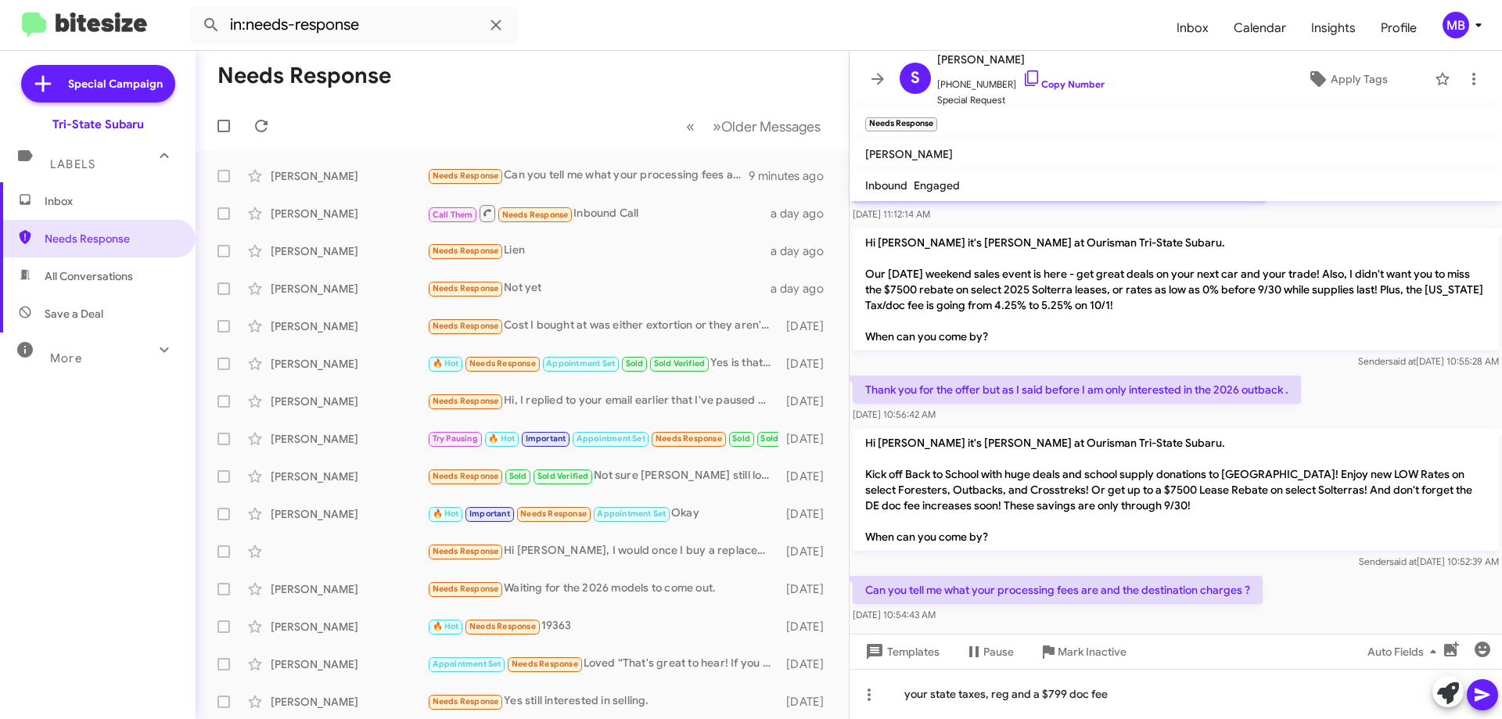
click at [1490, 691] on icon at bounding box center [1482, 694] width 19 height 19
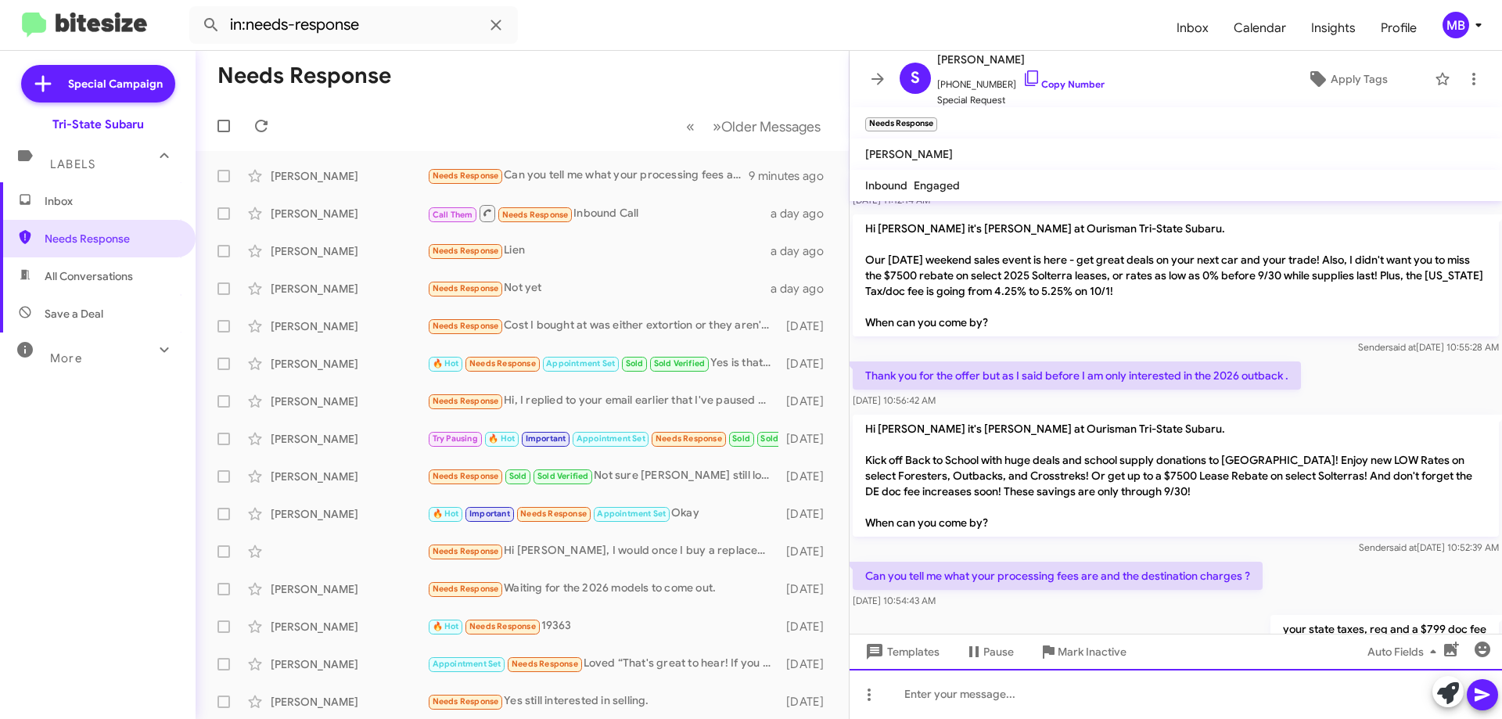
scroll to position [399, 0]
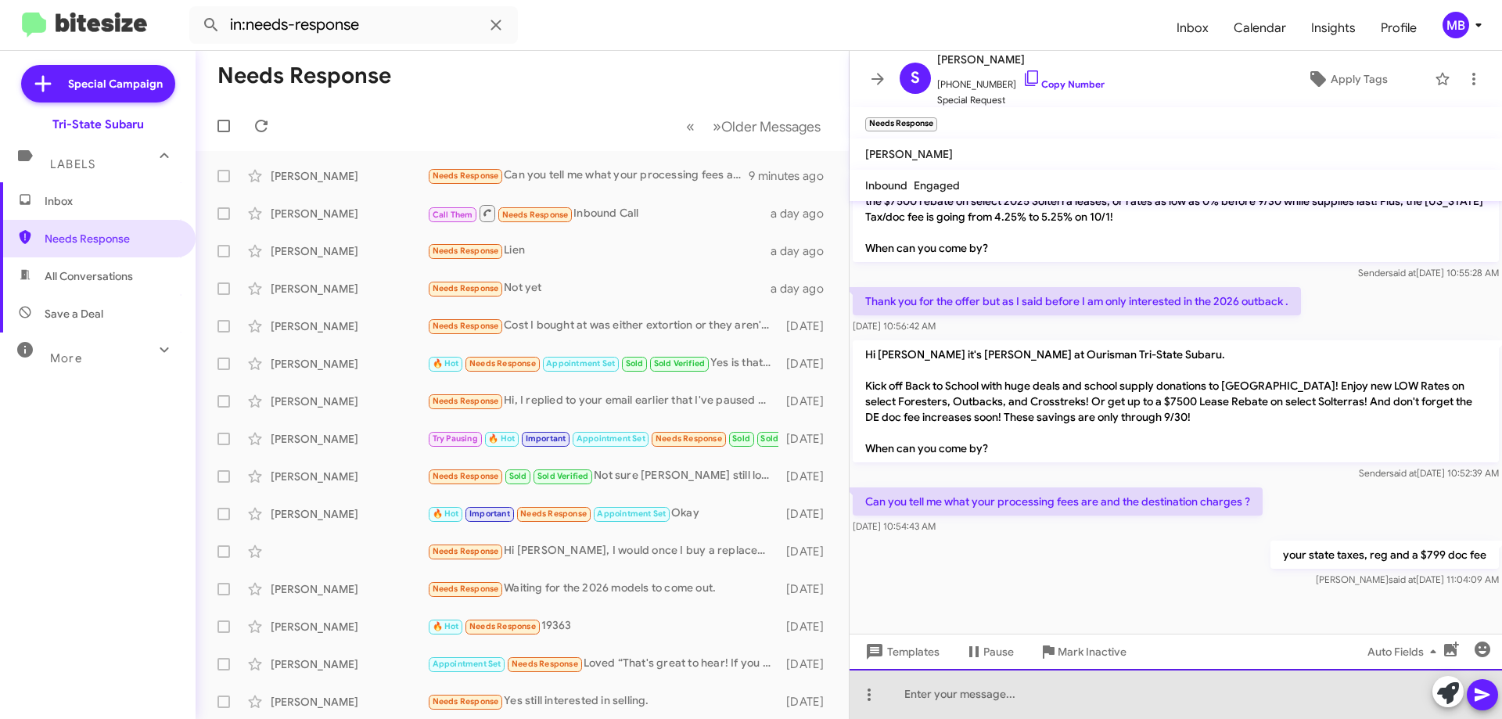
click at [1110, 703] on div at bounding box center [1175, 694] width 652 height 50
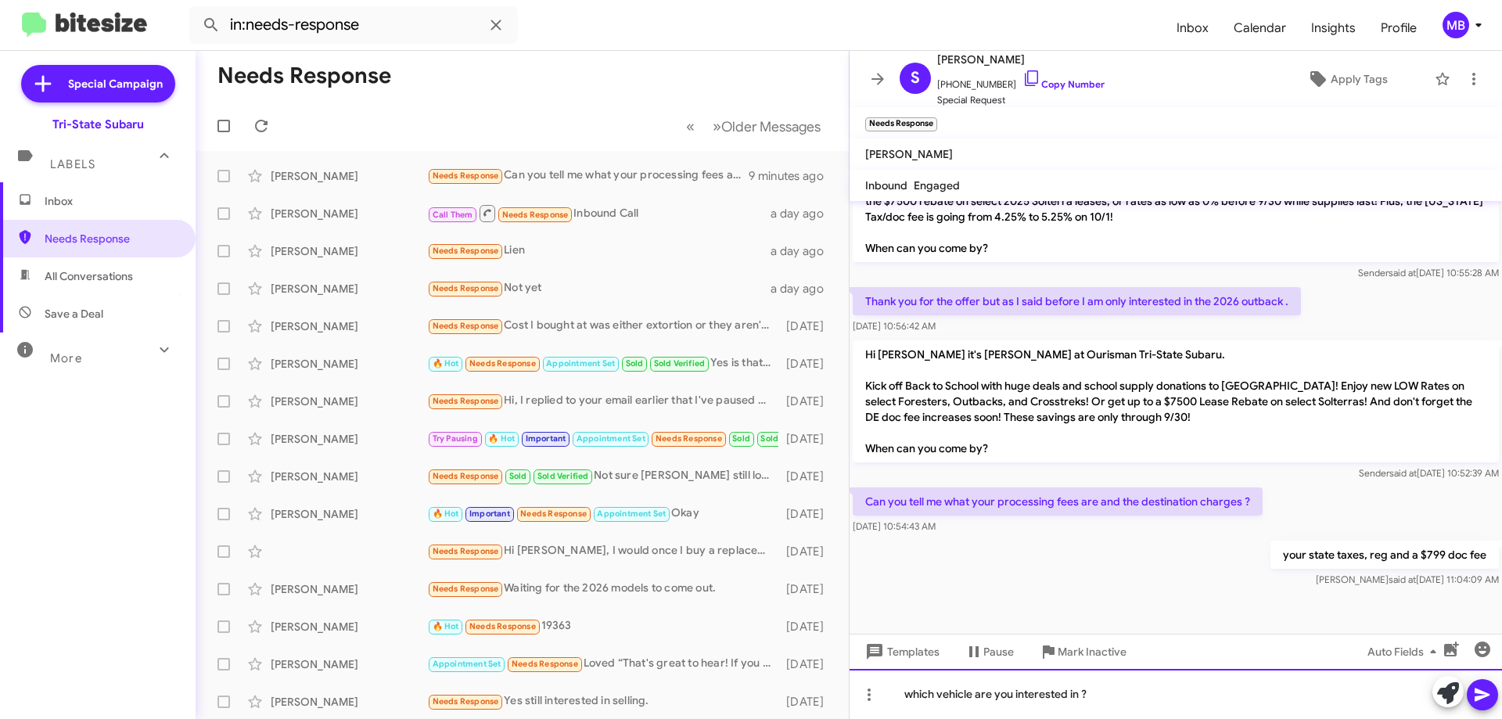
click at [1154, 697] on div "which vehicle are you interested in ?" at bounding box center [1175, 694] width 652 height 50
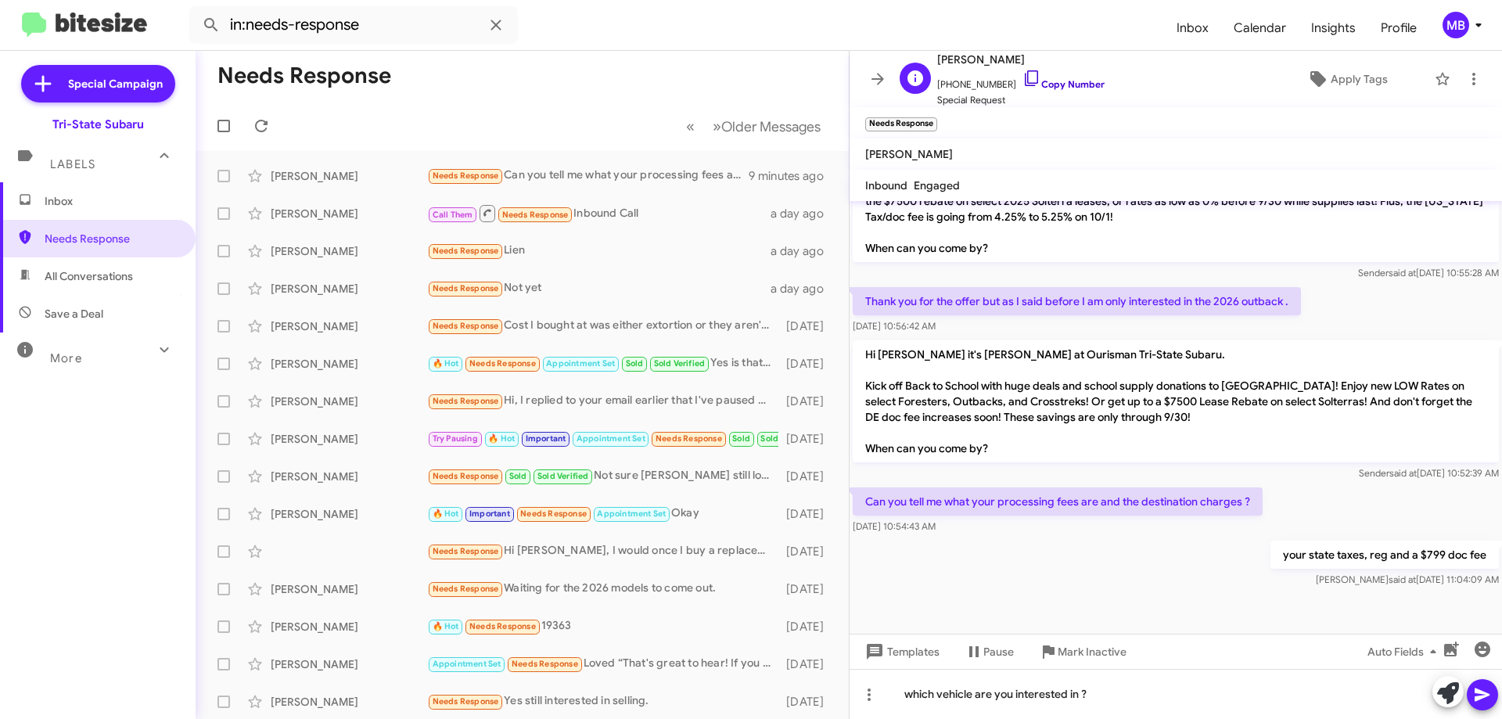
click at [1083, 81] on link "Copy Number" at bounding box center [1063, 84] width 82 height 12
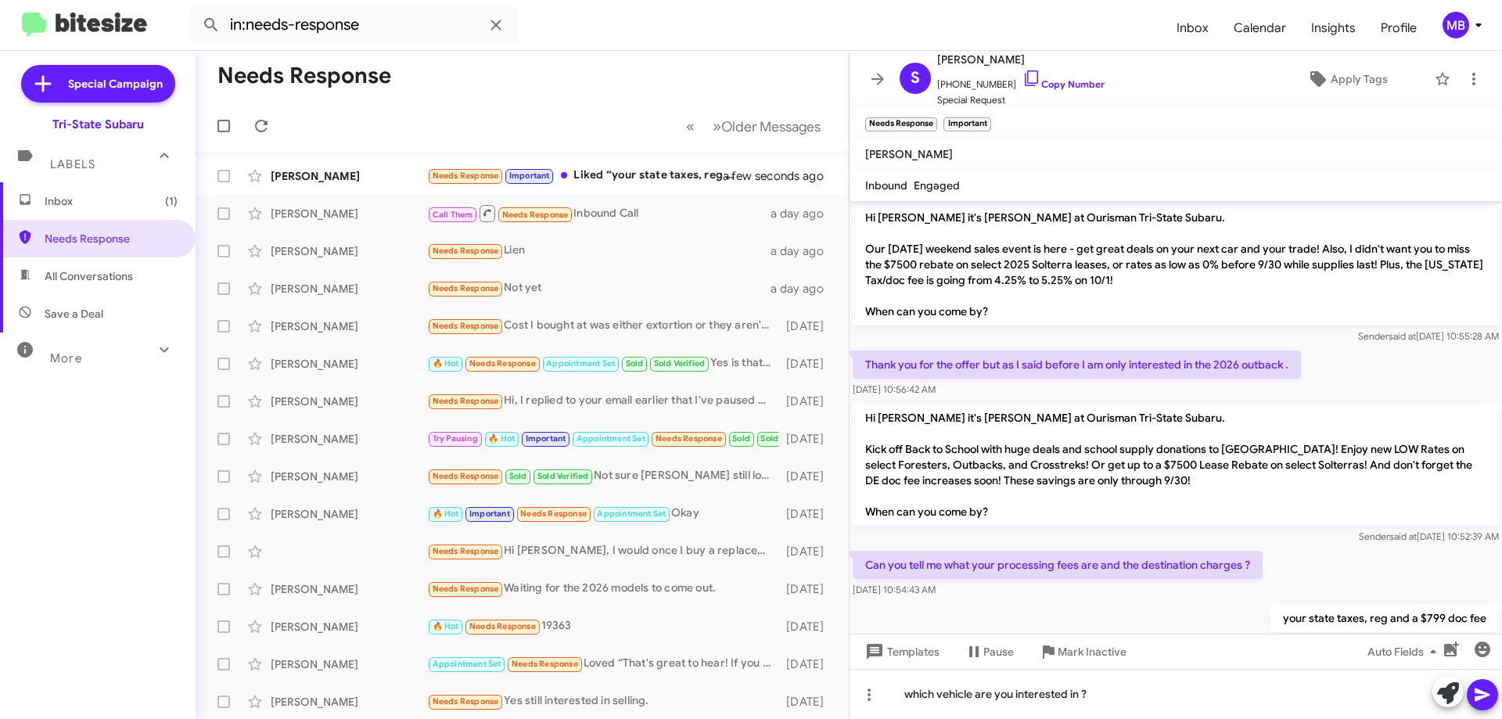
scroll to position [456, 0]
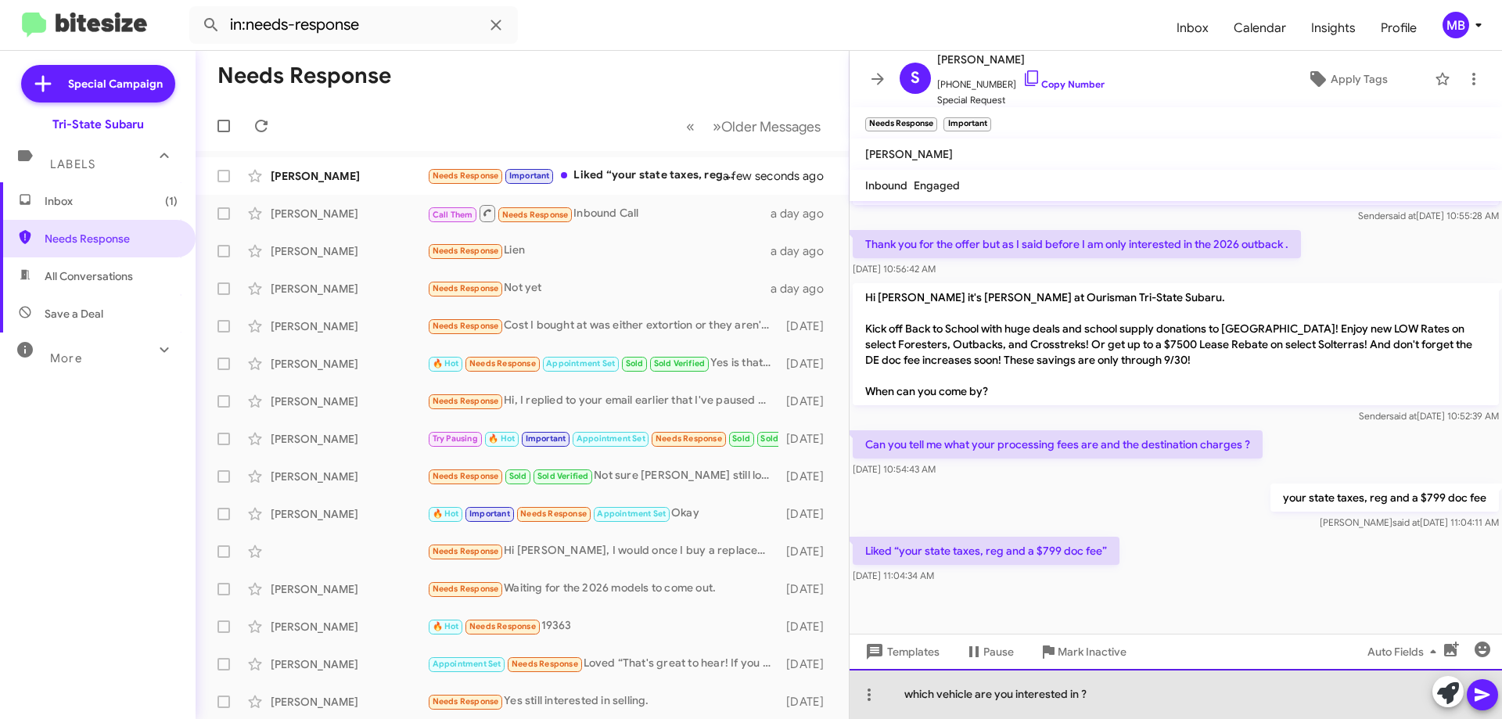
click at [1127, 694] on div "which vehicle are you interested in ?" at bounding box center [1175, 694] width 652 height 50
drag, startPoint x: 914, startPoint y: 694, endPoint x: 906, endPoint y: 695, distance: 8.6
click at [906, 695] on div "which vehicle are you interested in ? I can schedule you [DATE] or [DATE]" at bounding box center [1175, 694] width 652 height 50
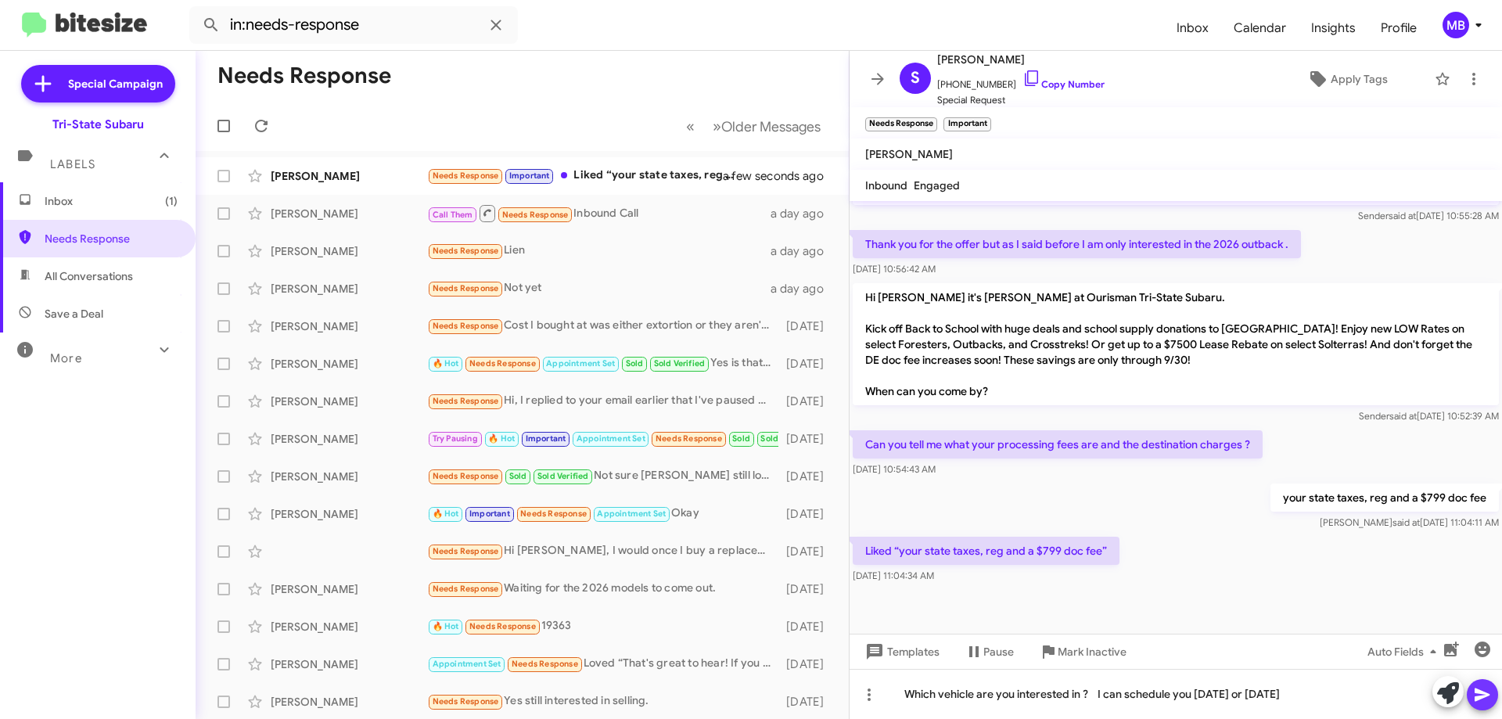
click at [1482, 699] on icon at bounding box center [1482, 694] width 19 height 19
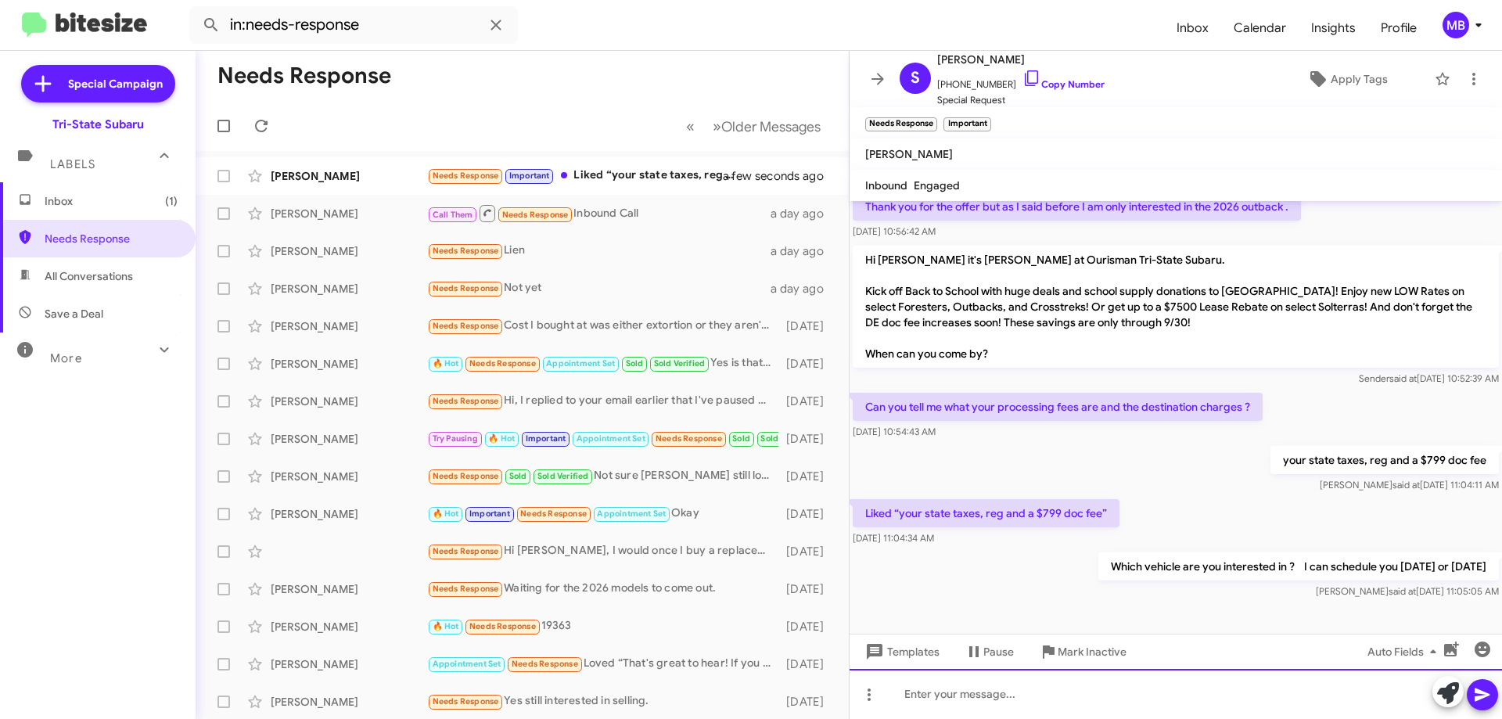
scroll to position [513, 0]
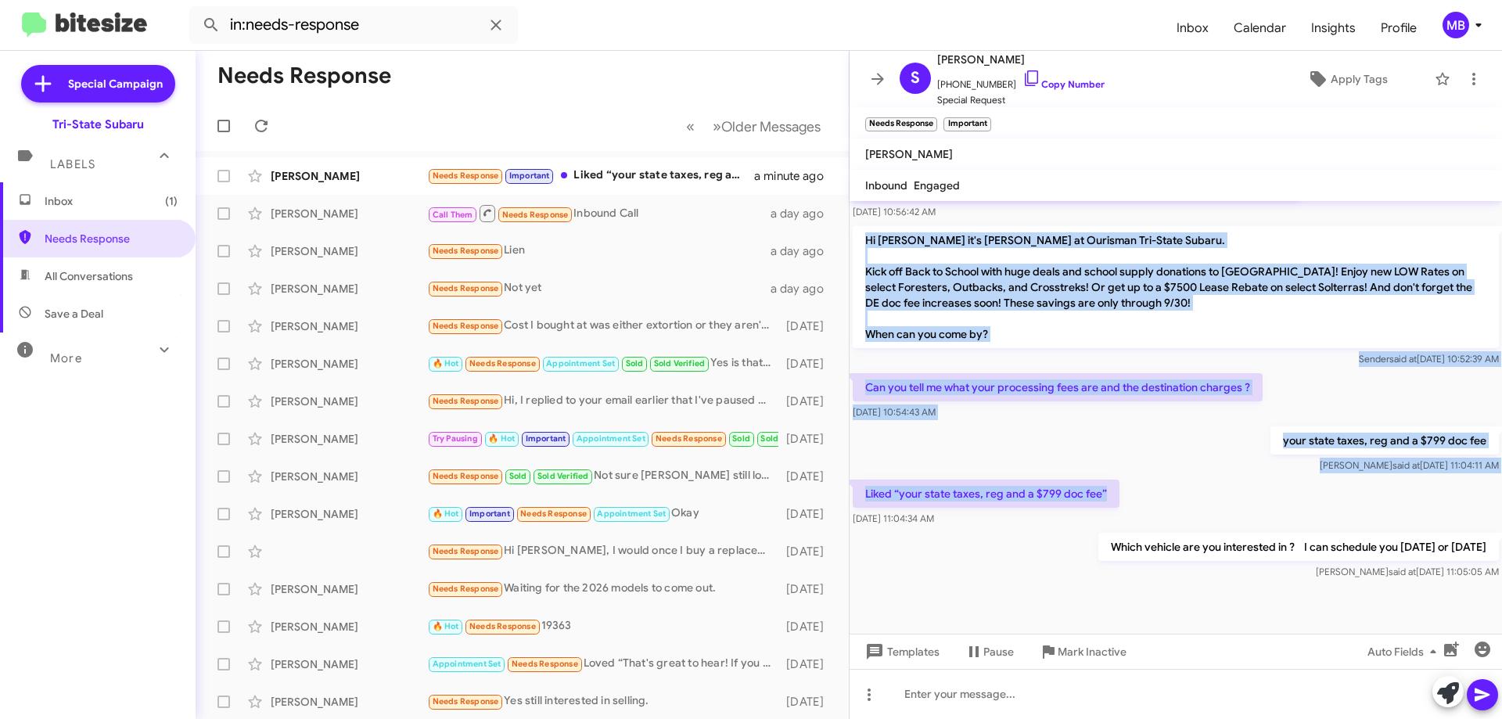
drag, startPoint x: 1111, startPoint y: 499, endPoint x: 863, endPoint y: 230, distance: 365.8
click at [863, 230] on div "Hi [PERSON_NAME] this is [PERSON_NAME], General Manager at Ourisman Tri-State S…" at bounding box center [1175, 135] width 652 height 895
drag, startPoint x: 895, startPoint y: 257, endPoint x: 906, endPoint y: 271, distance: 17.2
copy div "Hi [PERSON_NAME] it's [PERSON_NAME] at Ourisman Tri-State Subaru. Kick off Back…"
click at [660, 180] on div "Needs Response Important Liked “your state taxes, reg and a $799 doc fee”" at bounding box center [600, 176] width 346 height 18
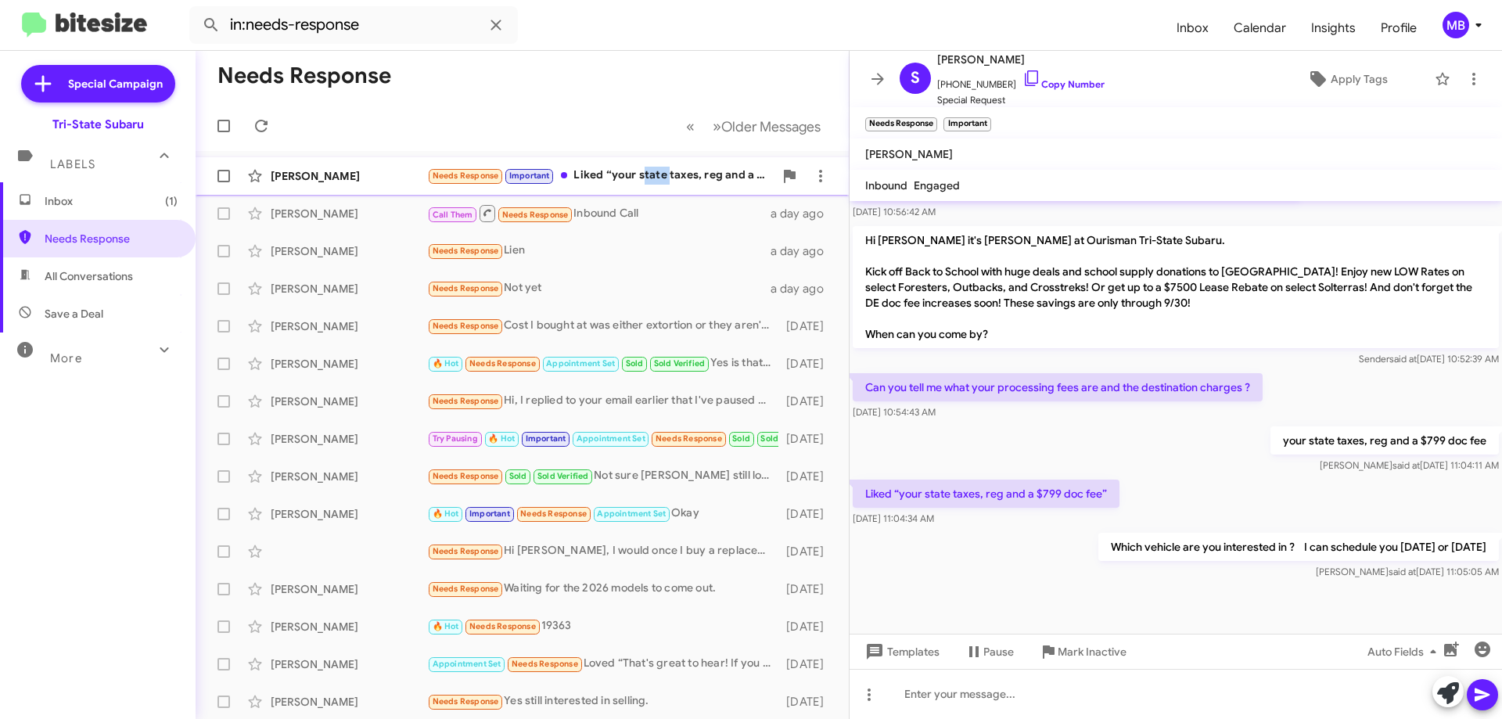
click at [660, 179] on div "Needs Response Important Liked “your state taxes, reg and a $799 doc fee”" at bounding box center [600, 176] width 346 height 18
click at [102, 206] on span "Inbox" at bounding box center [111, 201] width 133 height 16
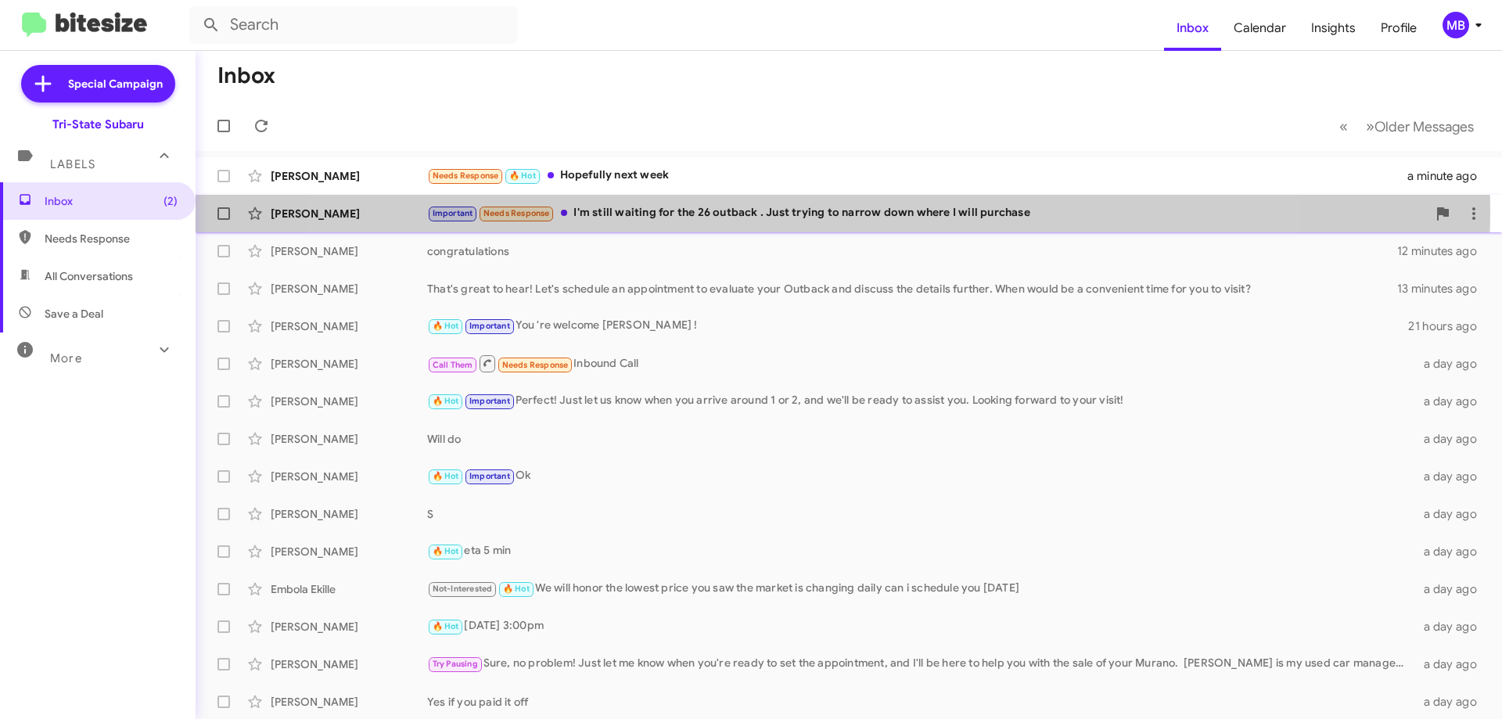
click at [798, 210] on div "Important Needs Response I'm still waiting for the 26 outback . Just trying to …" at bounding box center [926, 213] width 999 height 18
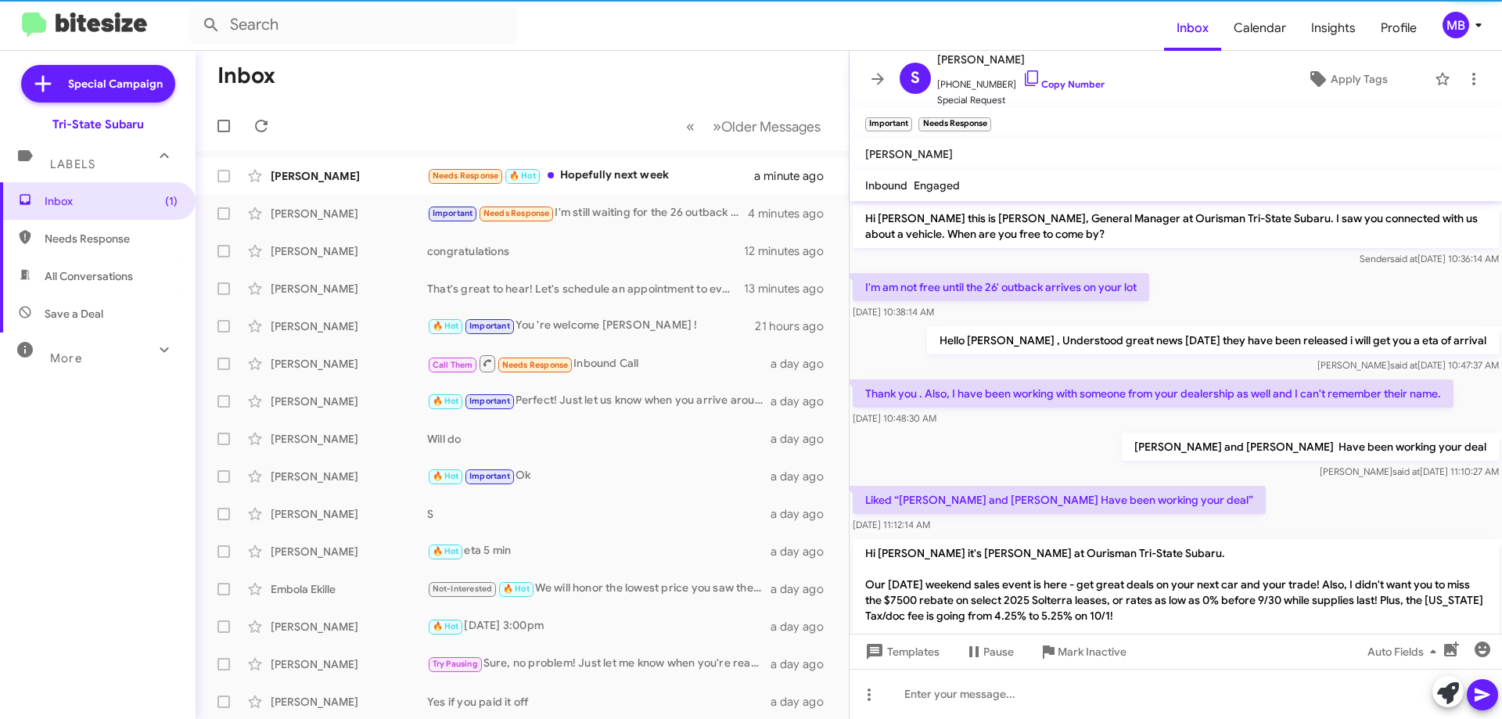
scroll to position [570, 0]
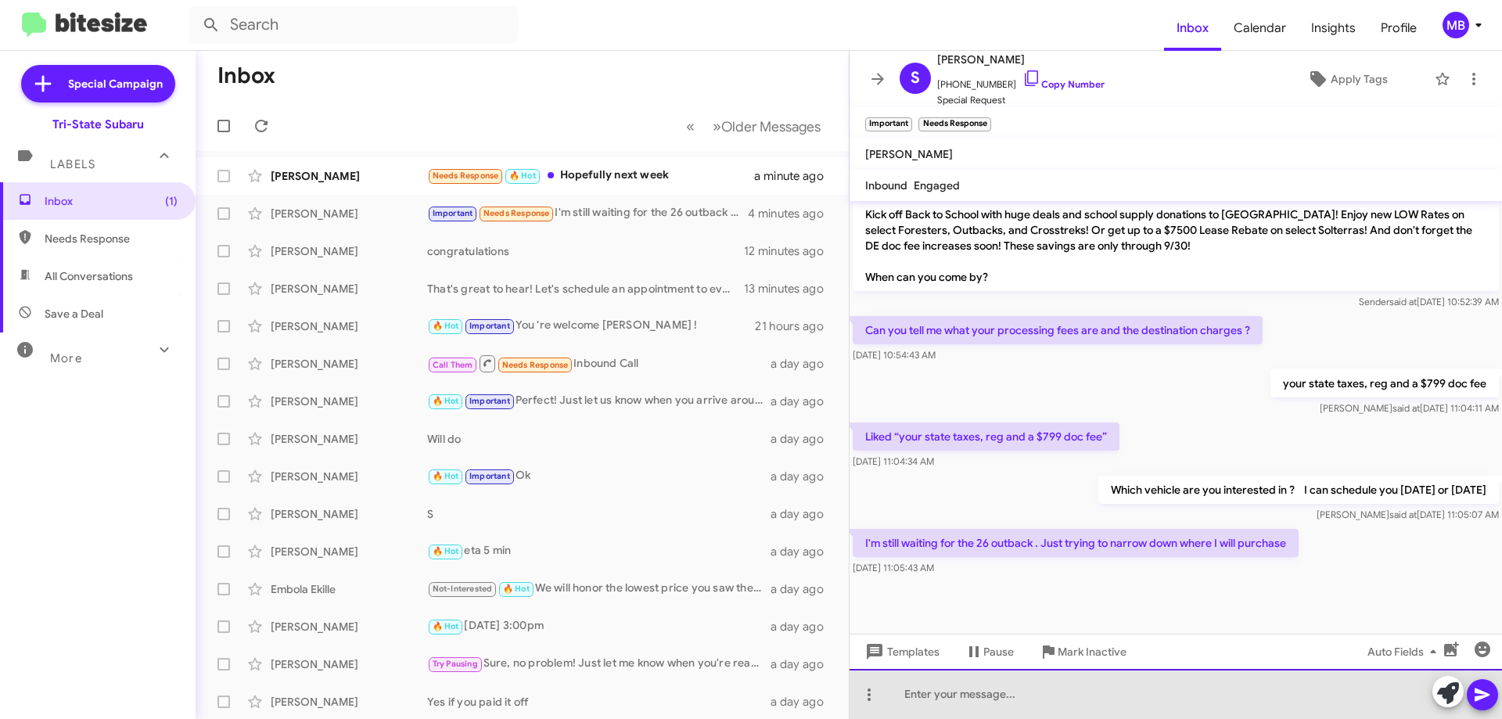
click at [948, 701] on div at bounding box center [1175, 694] width 652 height 50
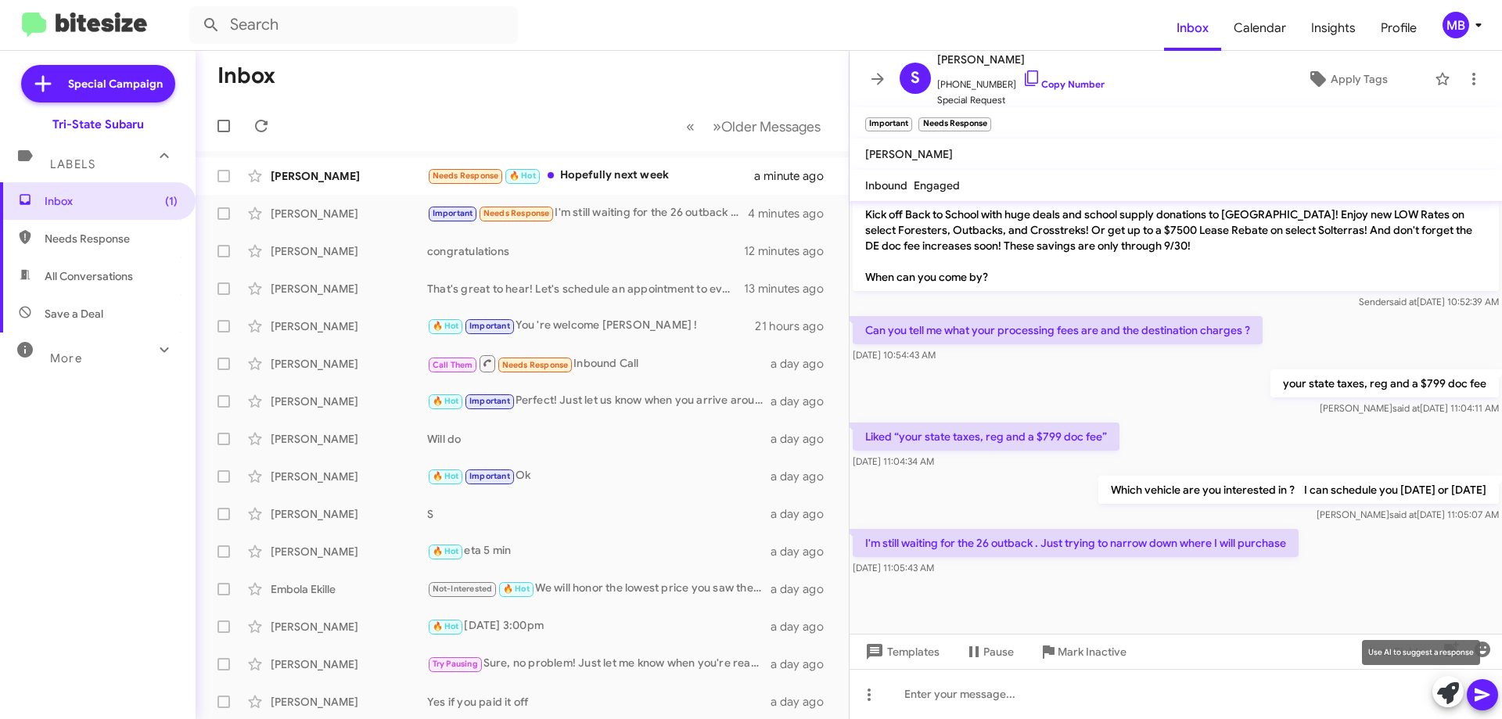
click at [1455, 694] on icon at bounding box center [1448, 693] width 22 height 22
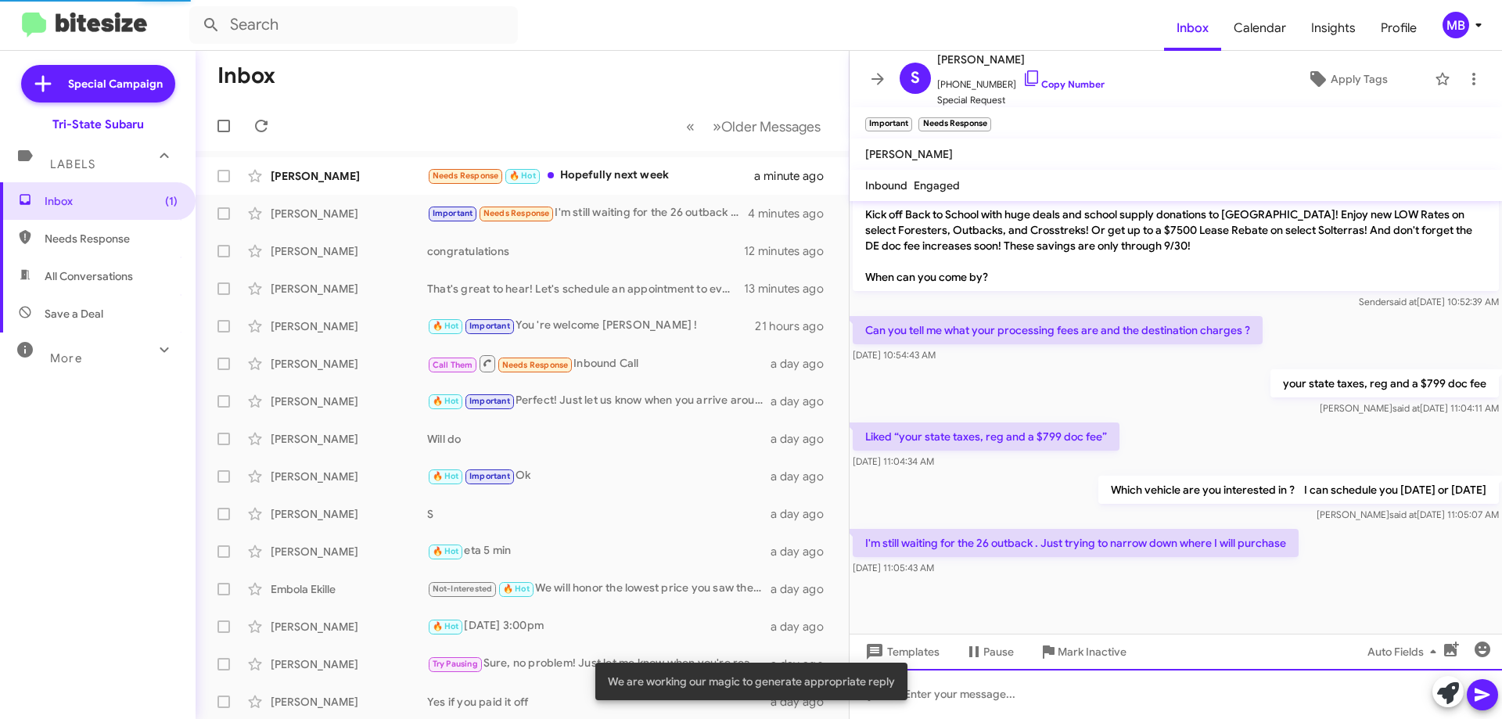
click at [1351, 693] on div at bounding box center [1175, 694] width 652 height 50
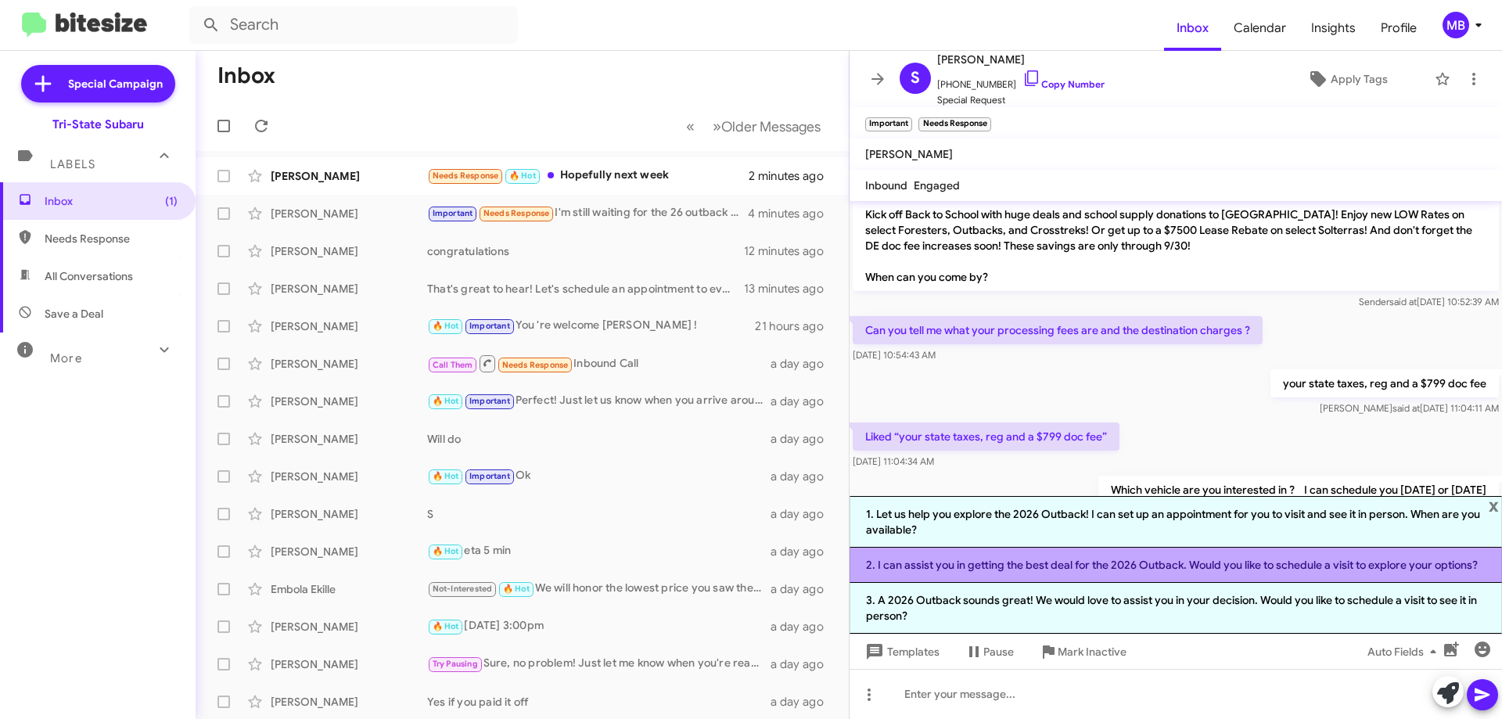
click at [1205, 569] on li "2. I can assist you in getting the best deal for the 2026 Outback. Would you li…" at bounding box center [1175, 564] width 652 height 35
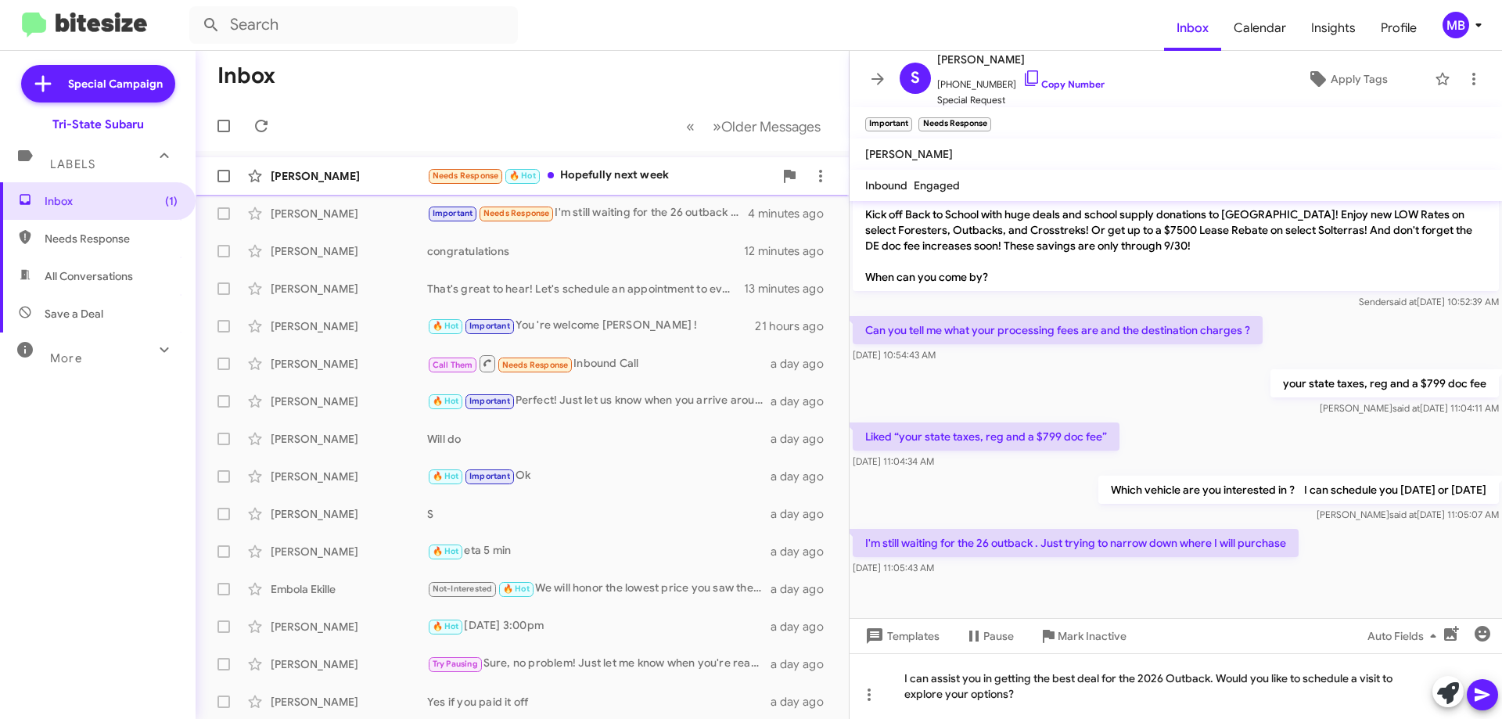
click at [669, 172] on div "Needs Response 🔥 Hot Hopefully next week" at bounding box center [600, 176] width 346 height 18
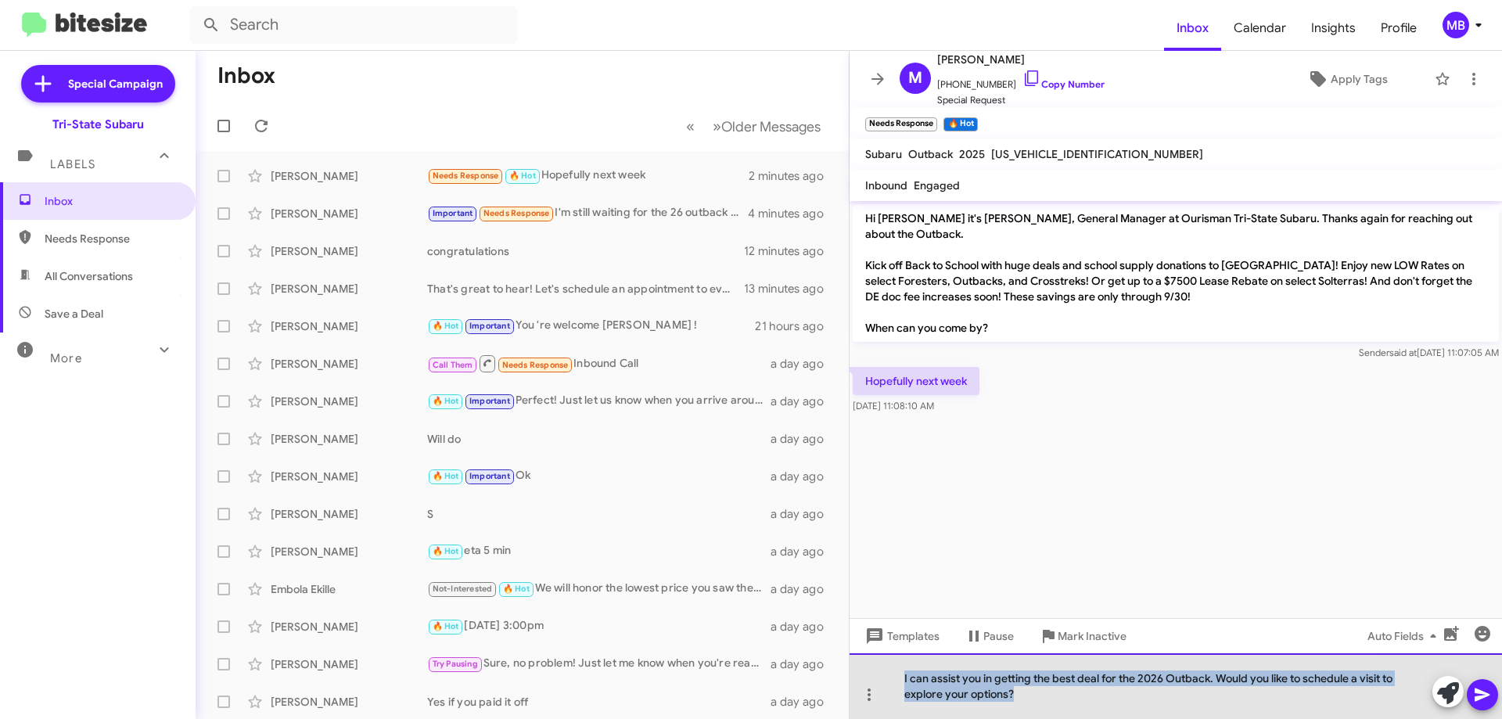
drag, startPoint x: 1041, startPoint y: 711, endPoint x: 902, endPoint y: 662, distance: 146.7
click at [902, 662] on div "I can assist you in getting the best deal for the 2026 Outback. Would you like …" at bounding box center [1175, 686] width 652 height 66
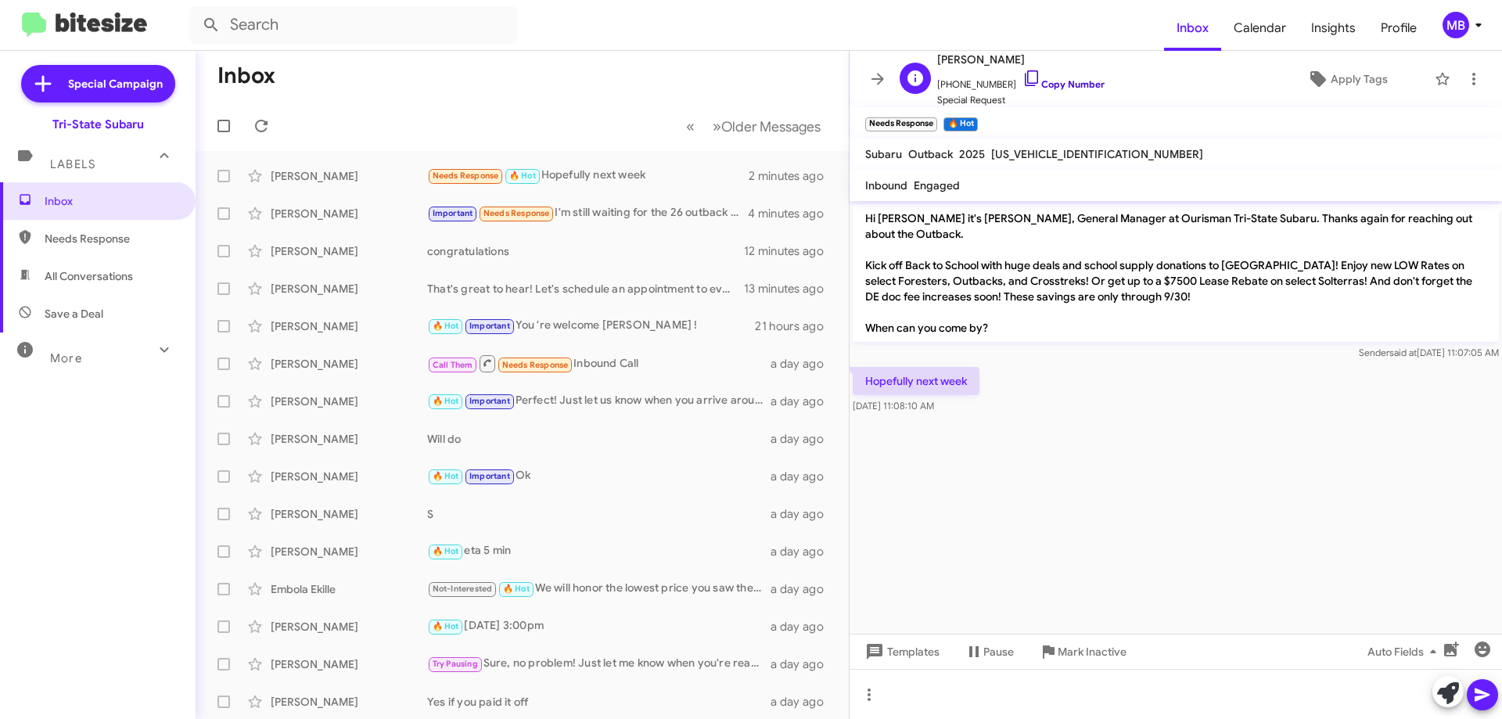
click at [1075, 85] on link "Copy Number" at bounding box center [1063, 84] width 82 height 12
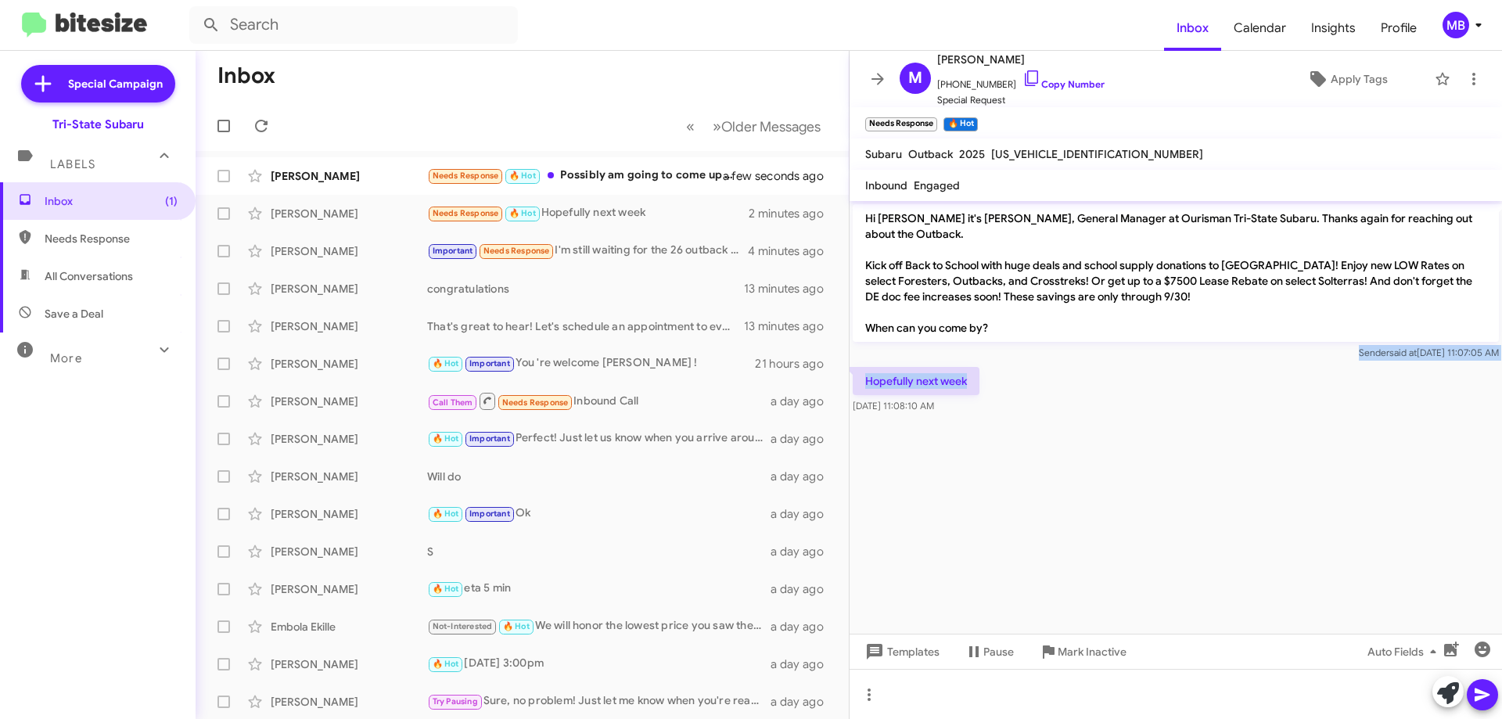
drag, startPoint x: 974, startPoint y: 367, endPoint x: 864, endPoint y: 334, distance: 114.3
click at [864, 334] on div "Hi [PERSON_NAME] it's [PERSON_NAME], General Manager at Ourisman Tri-State Suba…" at bounding box center [1175, 309] width 652 height 216
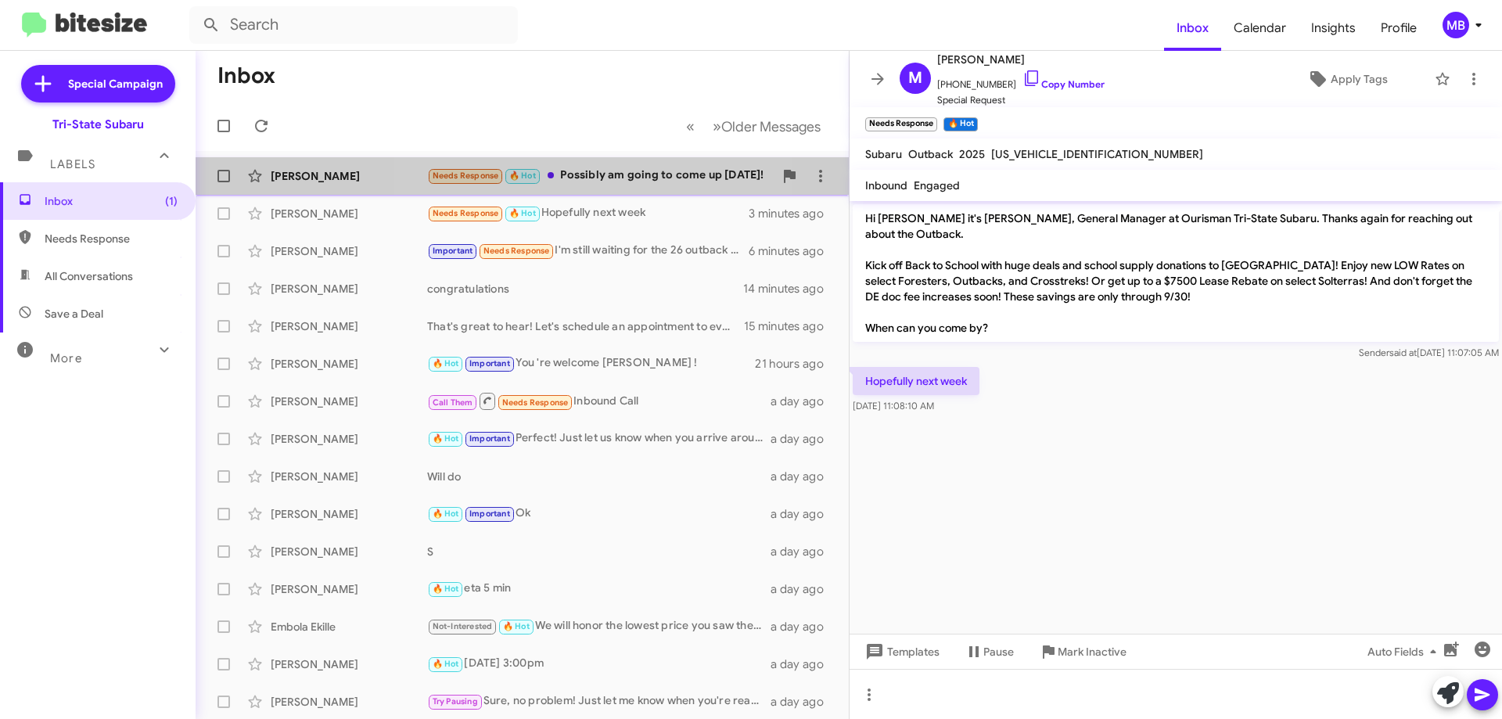
click at [612, 170] on div "Needs Response 🔥 Hot Possibly am going to come up [DATE]!" at bounding box center [600, 176] width 346 height 18
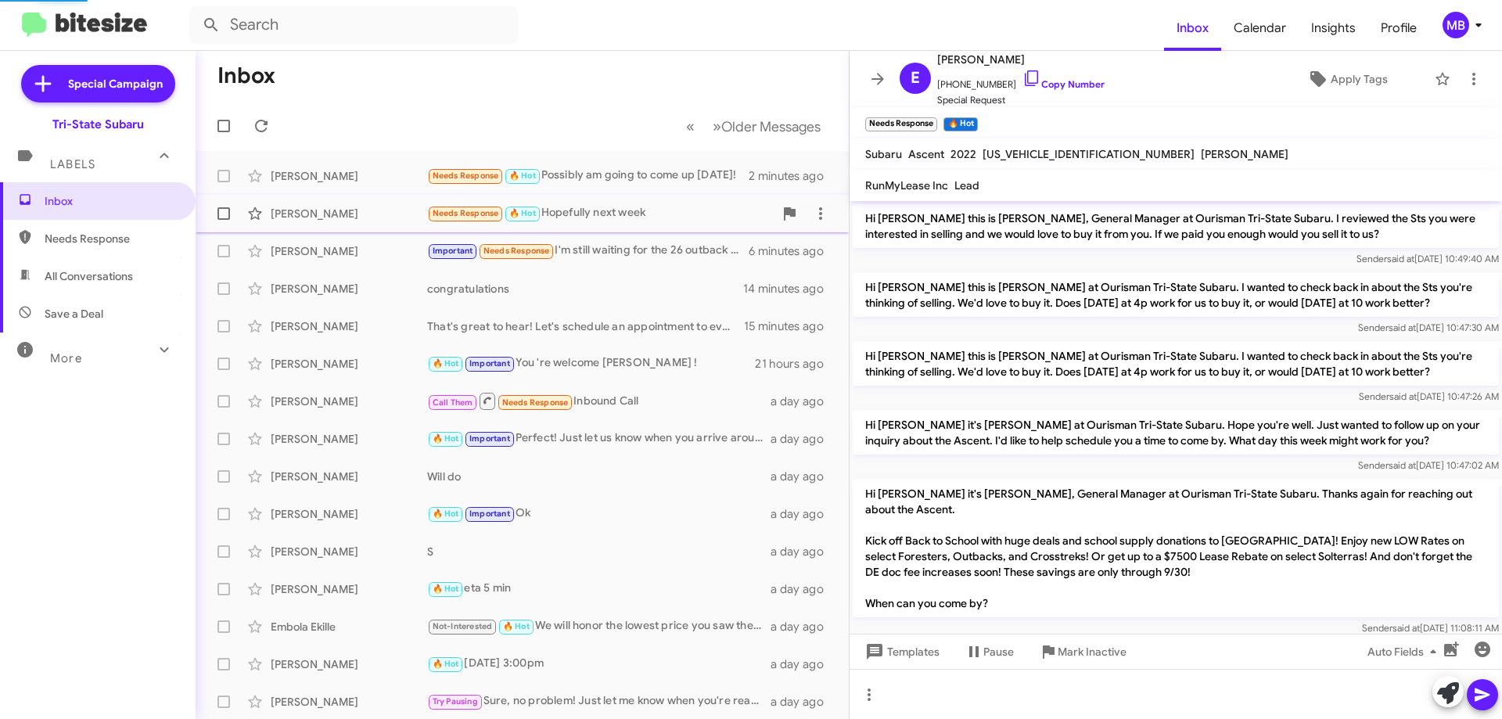
scroll to position [82, 0]
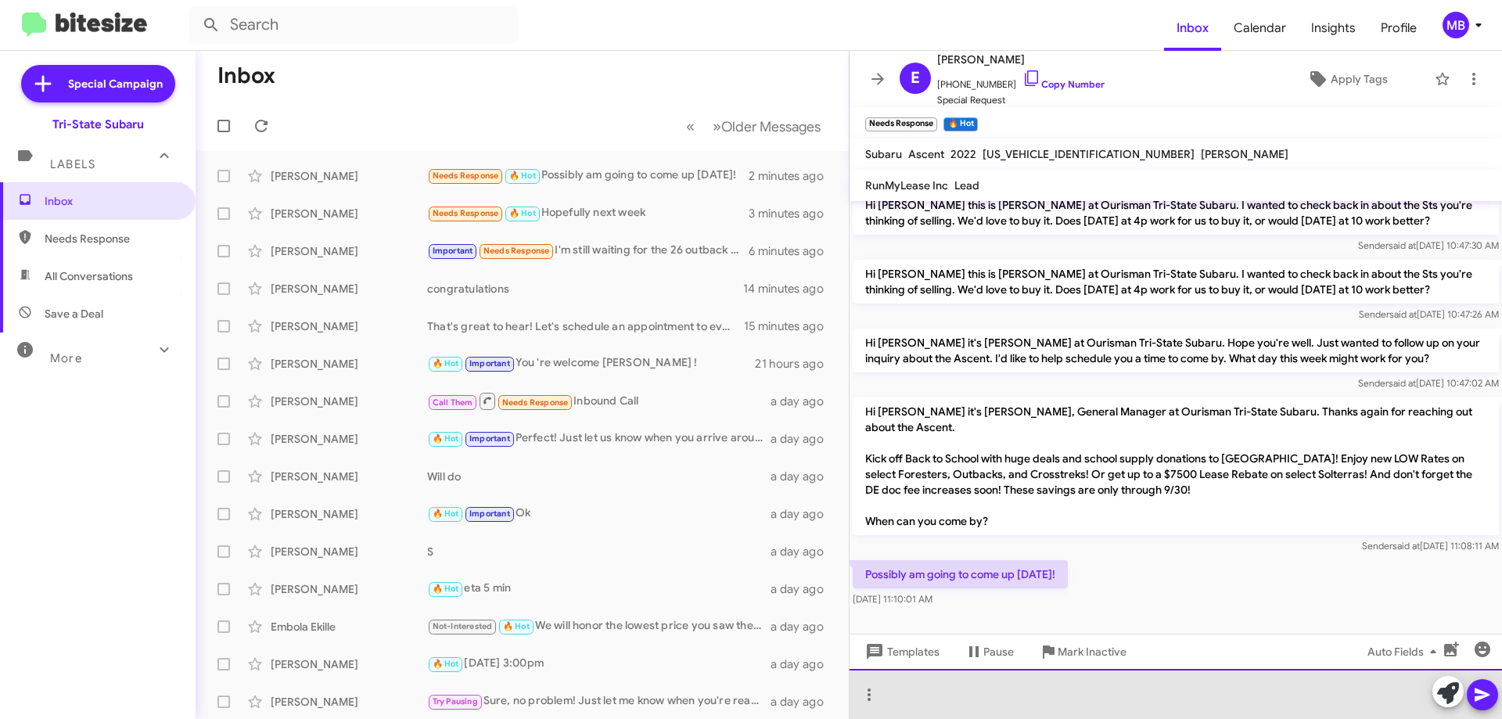
click at [1050, 699] on div at bounding box center [1175, 694] width 652 height 50
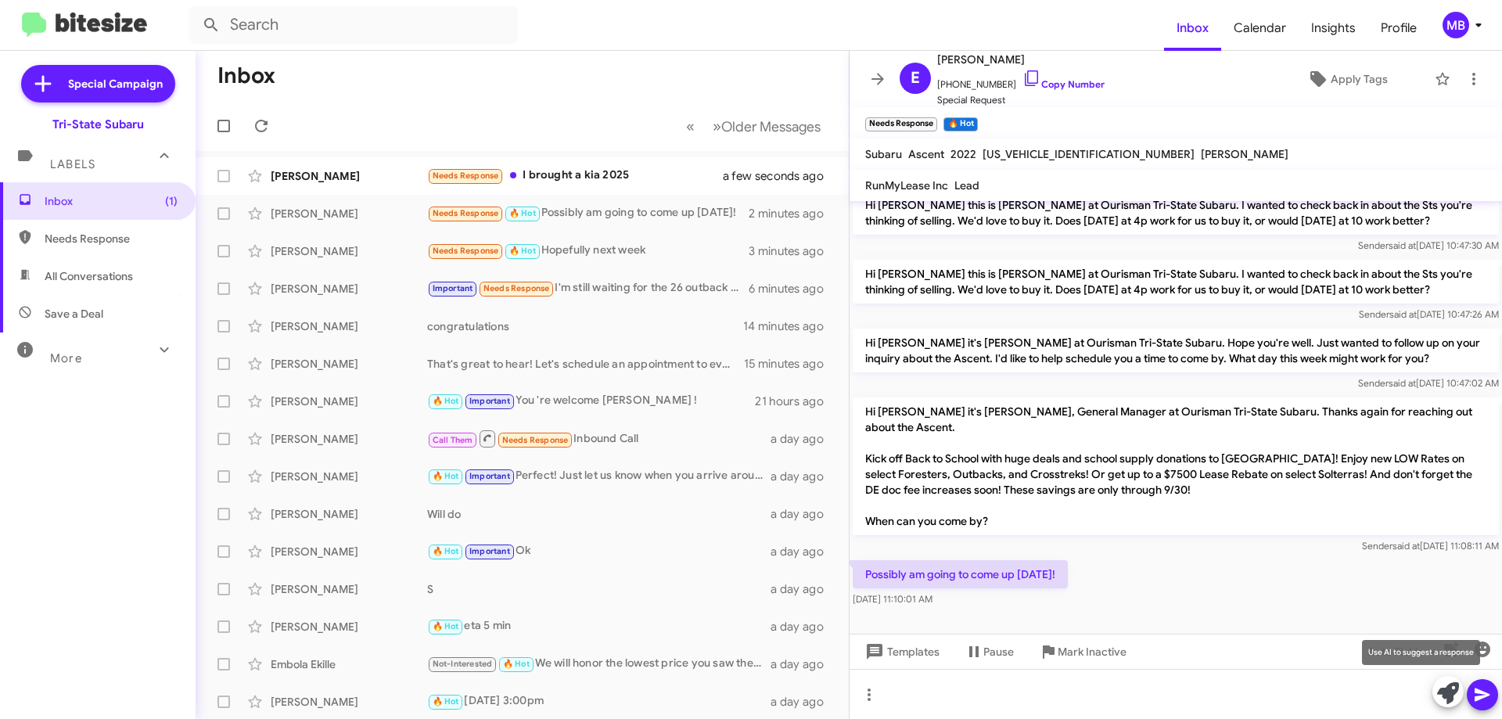
click at [1451, 698] on icon at bounding box center [1448, 693] width 22 height 22
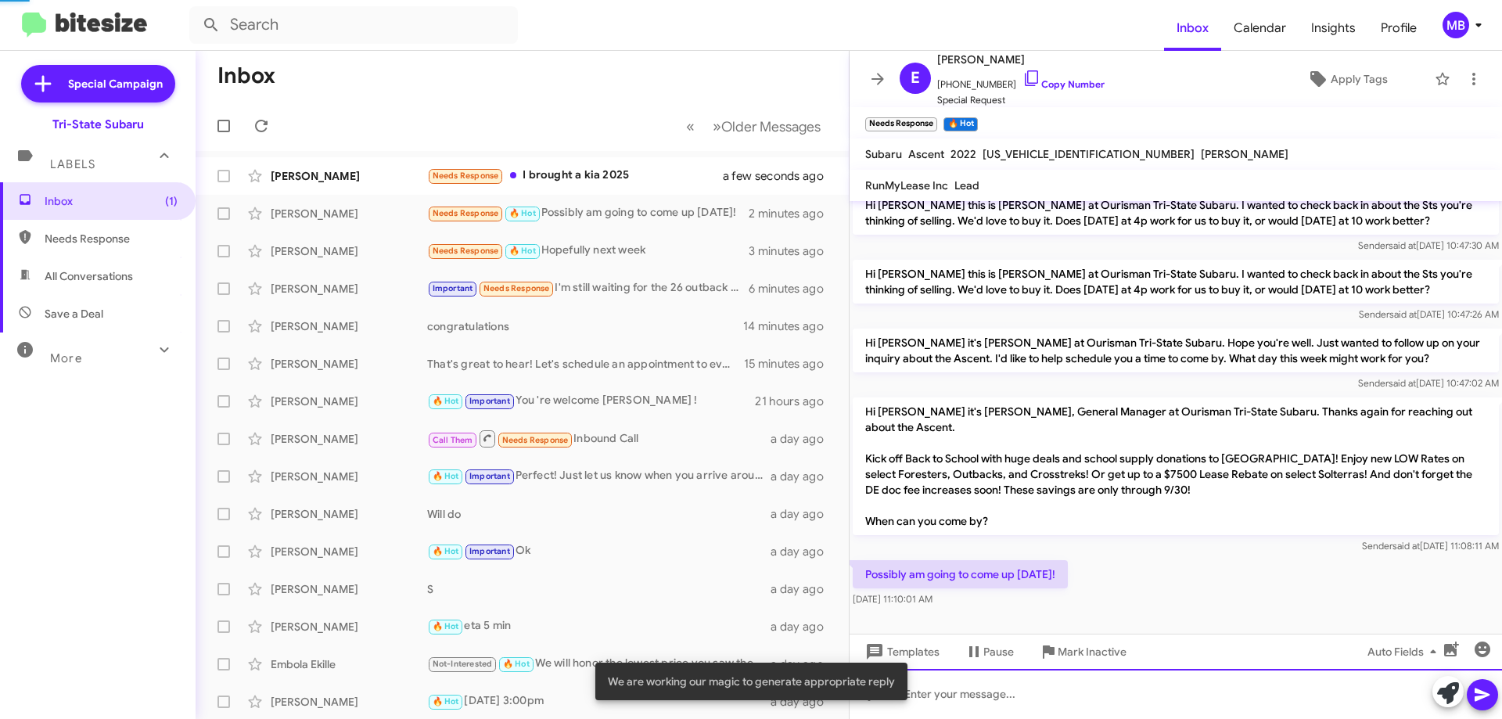
click at [1347, 694] on div at bounding box center [1175, 694] width 652 height 50
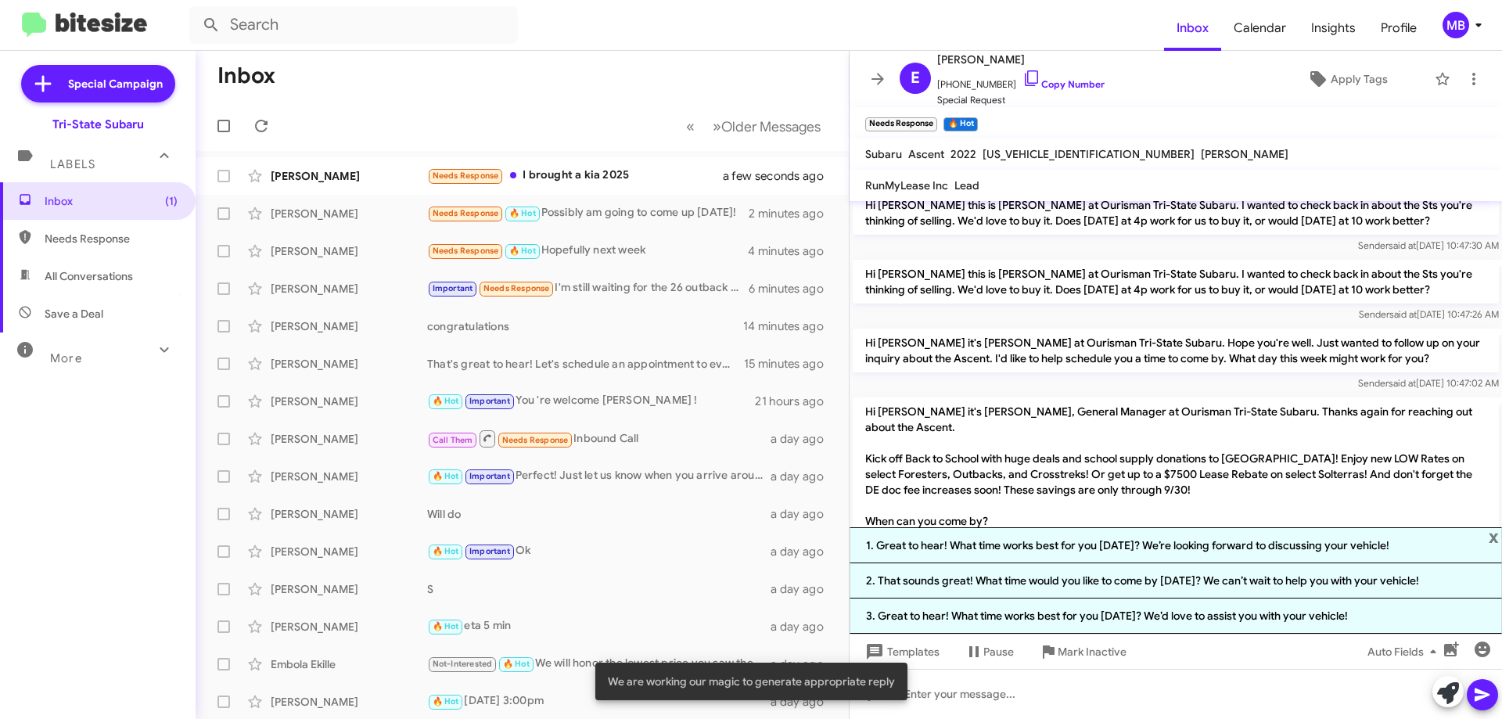
drag, startPoint x: 1167, startPoint y: 625, endPoint x: 1181, endPoint y: 630, distance: 15.1
click at [1167, 624] on li "3. Great to hear! What time works best for you [DATE]? We’d love to assist you …" at bounding box center [1175, 615] width 652 height 35
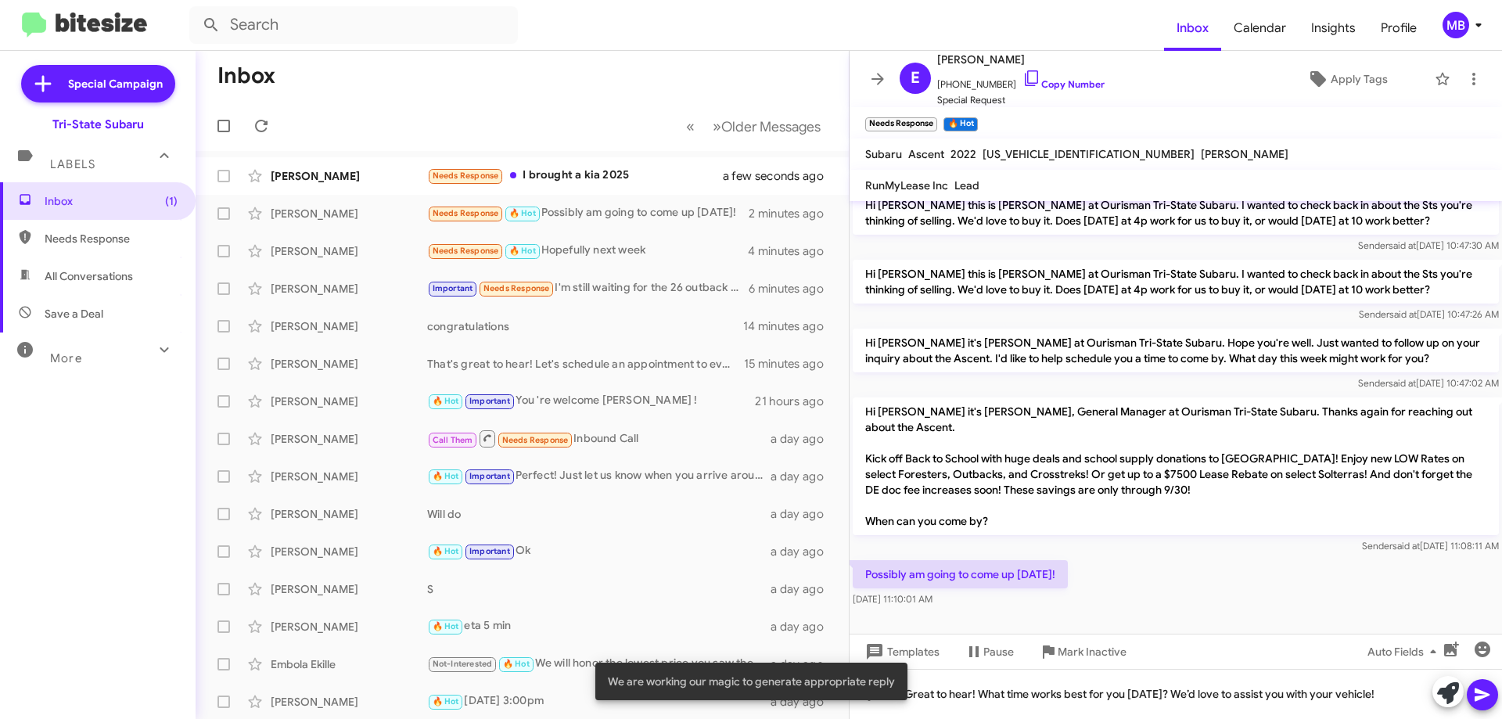
click at [1487, 697] on icon at bounding box center [1482, 694] width 19 height 19
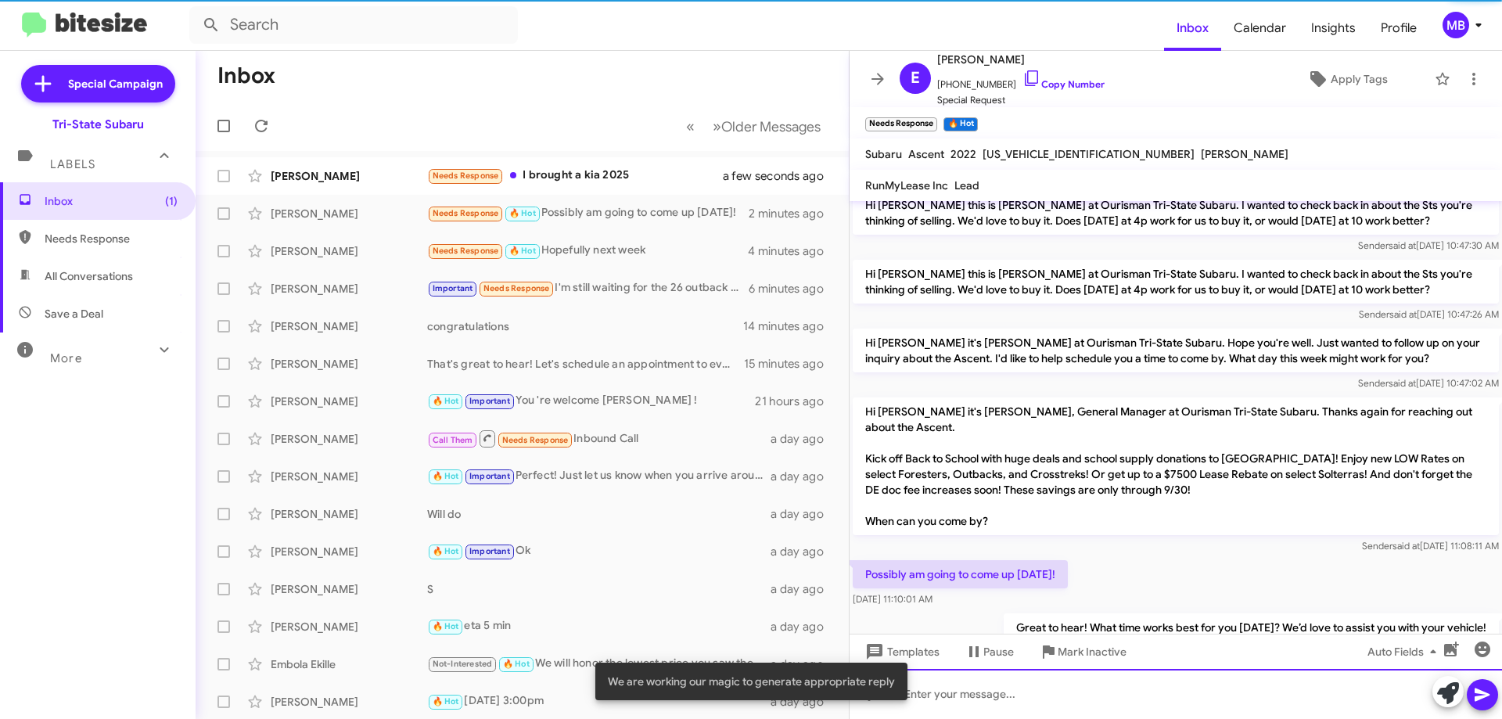
scroll to position [70, 0]
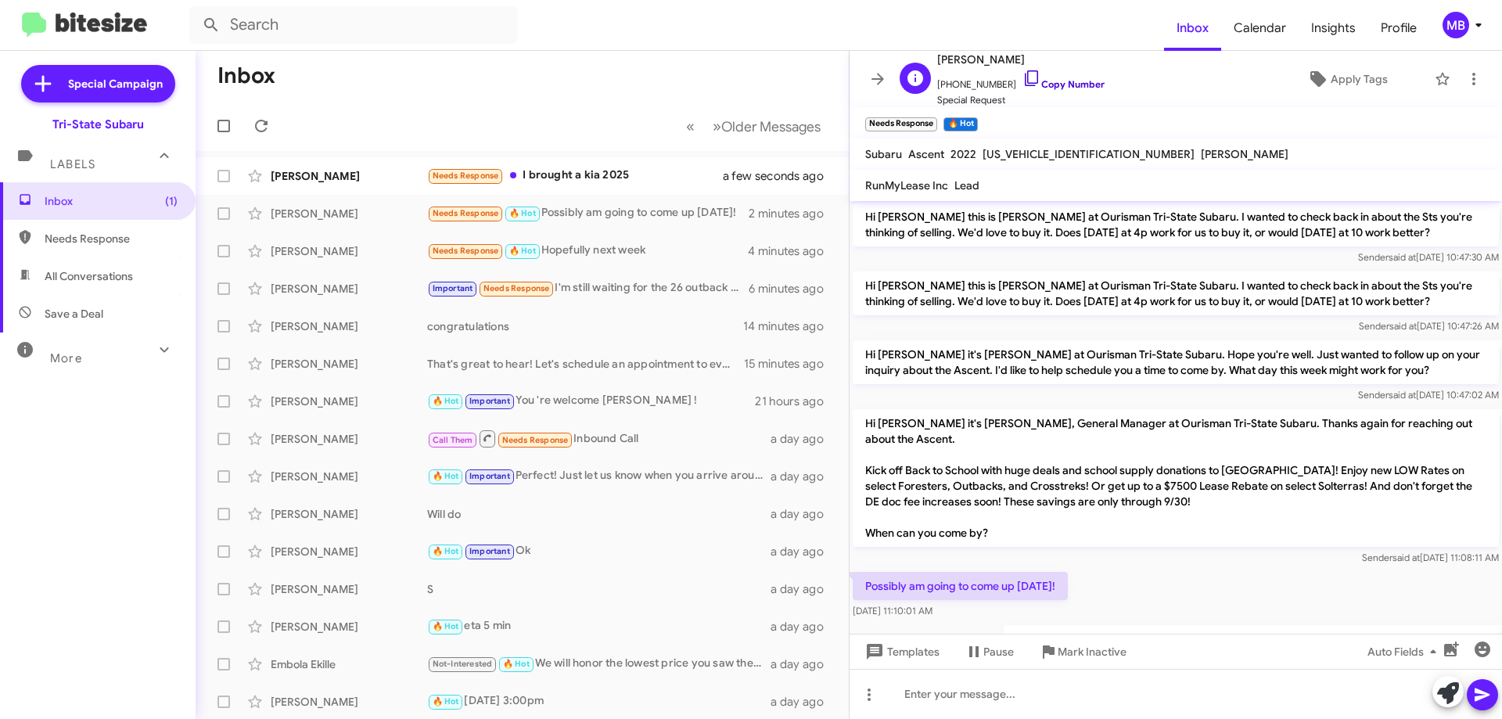
click at [1083, 85] on link "Copy Number" at bounding box center [1063, 84] width 82 height 12
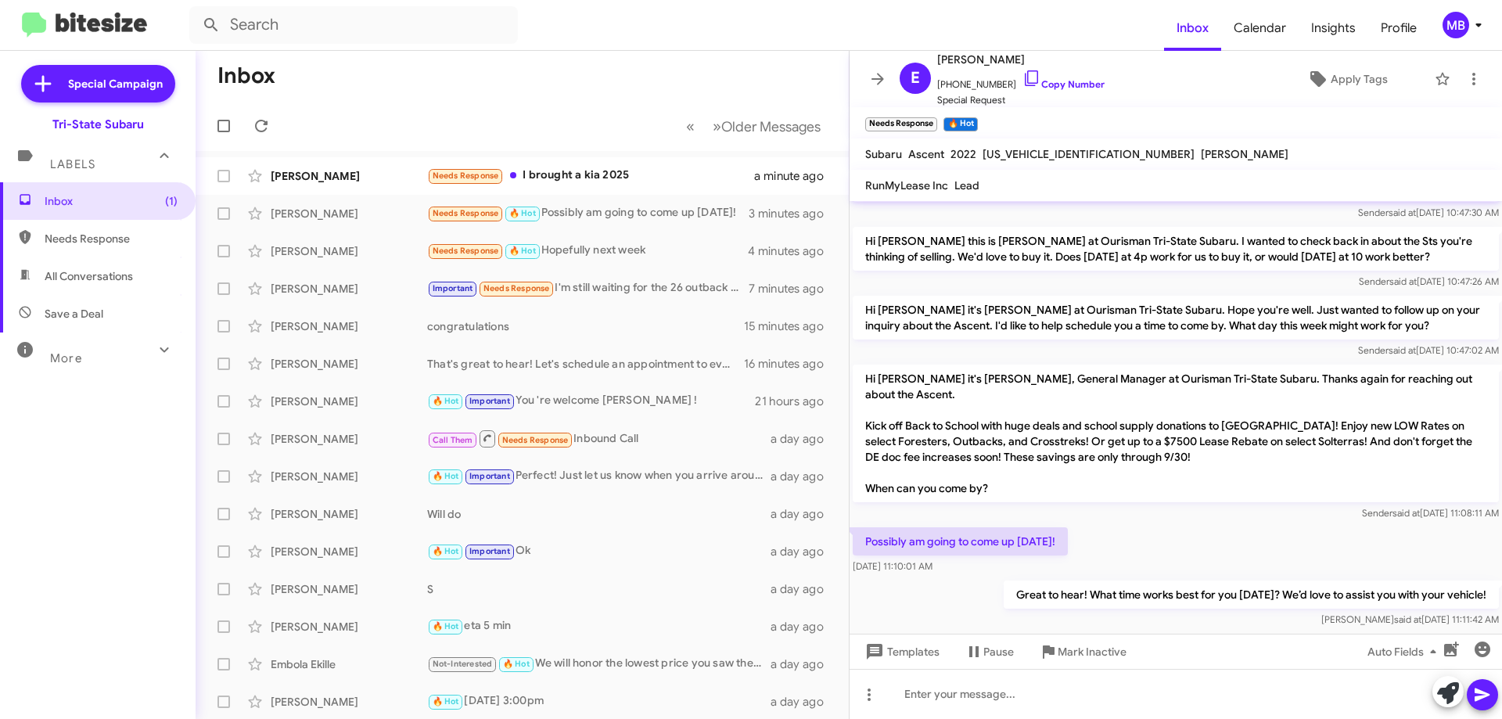
scroll to position [139, 0]
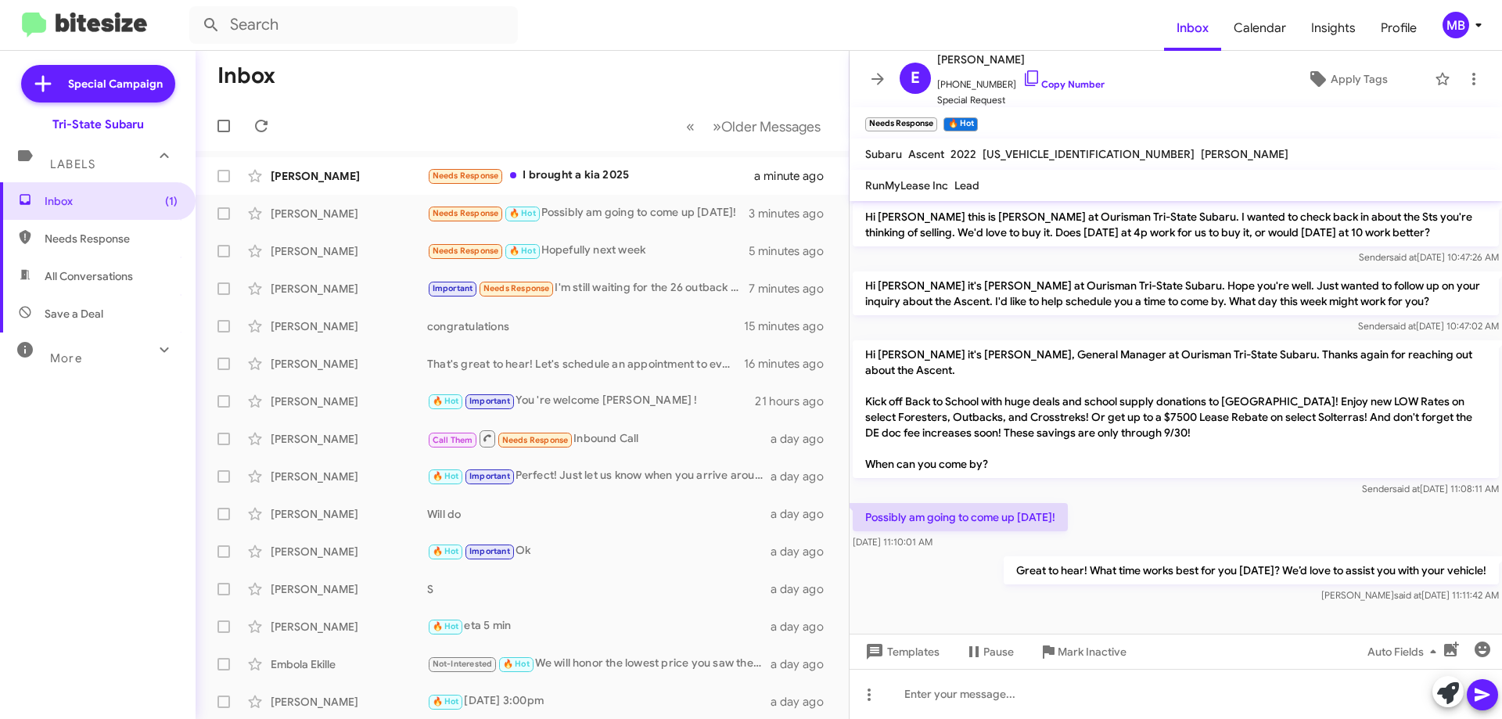
drag, startPoint x: 1473, startPoint y: 569, endPoint x: 864, endPoint y: 512, distance: 611.9
click at [864, 512] on div "Hi [PERSON_NAME] this is [PERSON_NAME], General Manager at Ourisman Tri-State S…" at bounding box center [1175, 334] width 652 height 544
copy div "Possibly am going to come up [DATE]! [DATE] 11:10:01 AM Great to hear! What tim…"
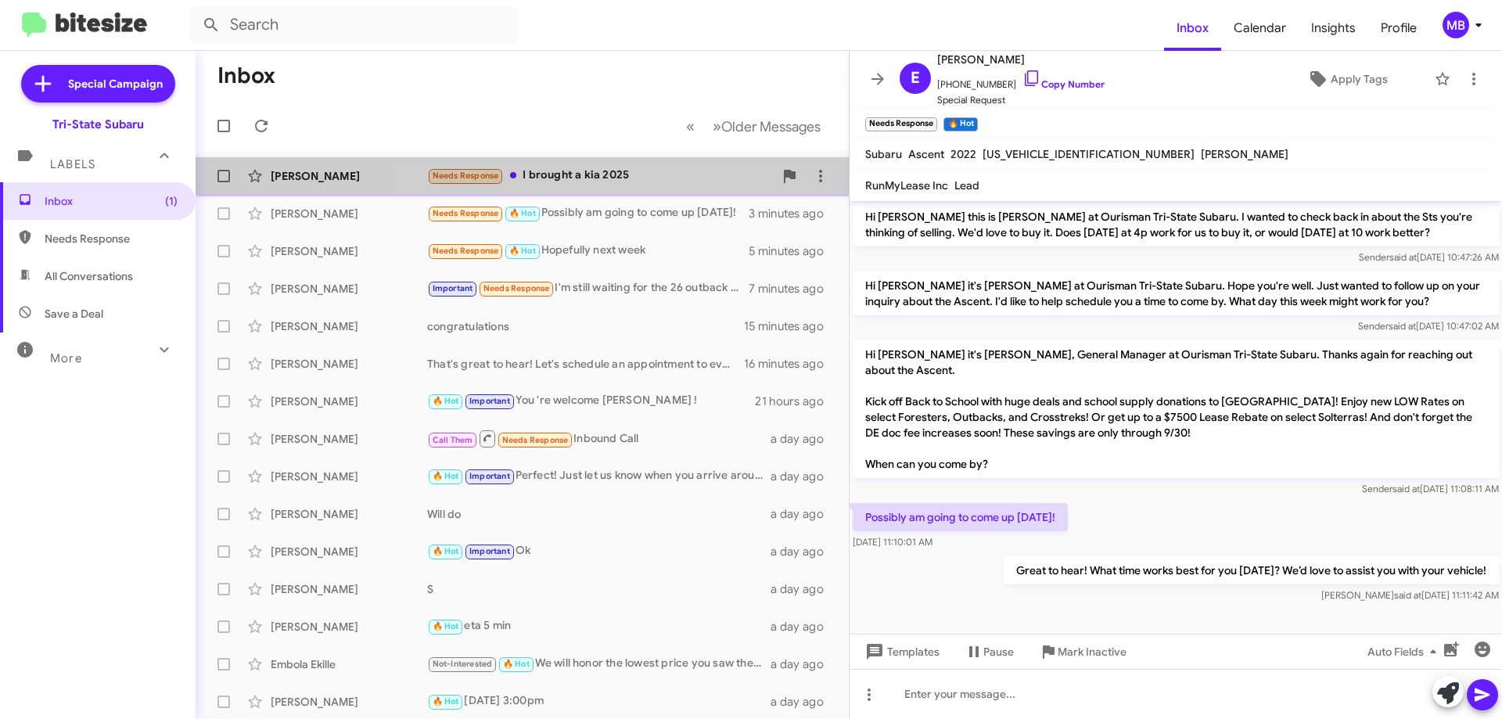
click at [656, 174] on div "Needs Response I brought a kia 2025" at bounding box center [600, 176] width 346 height 18
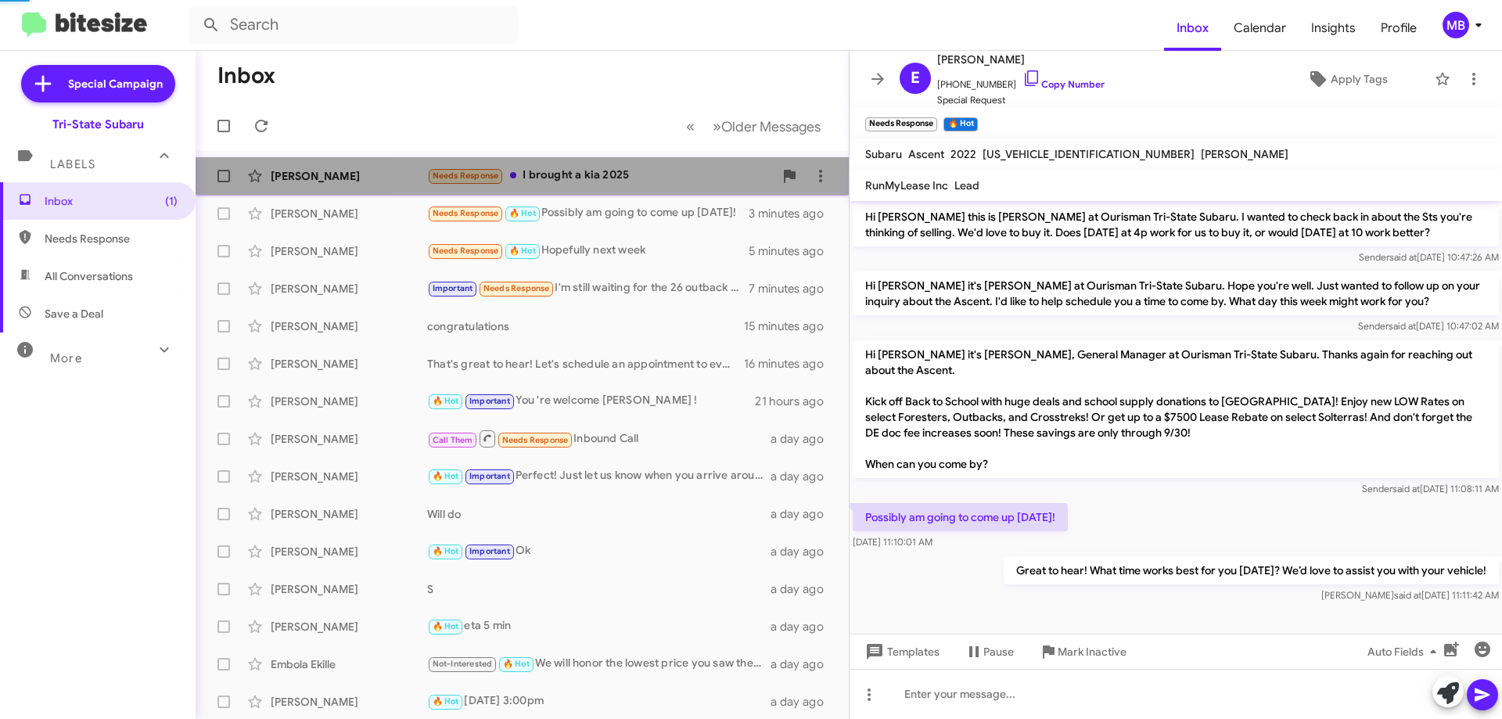
click at [656, 174] on div "Needs Response I brought a kia 2025" at bounding box center [600, 176] width 346 height 18
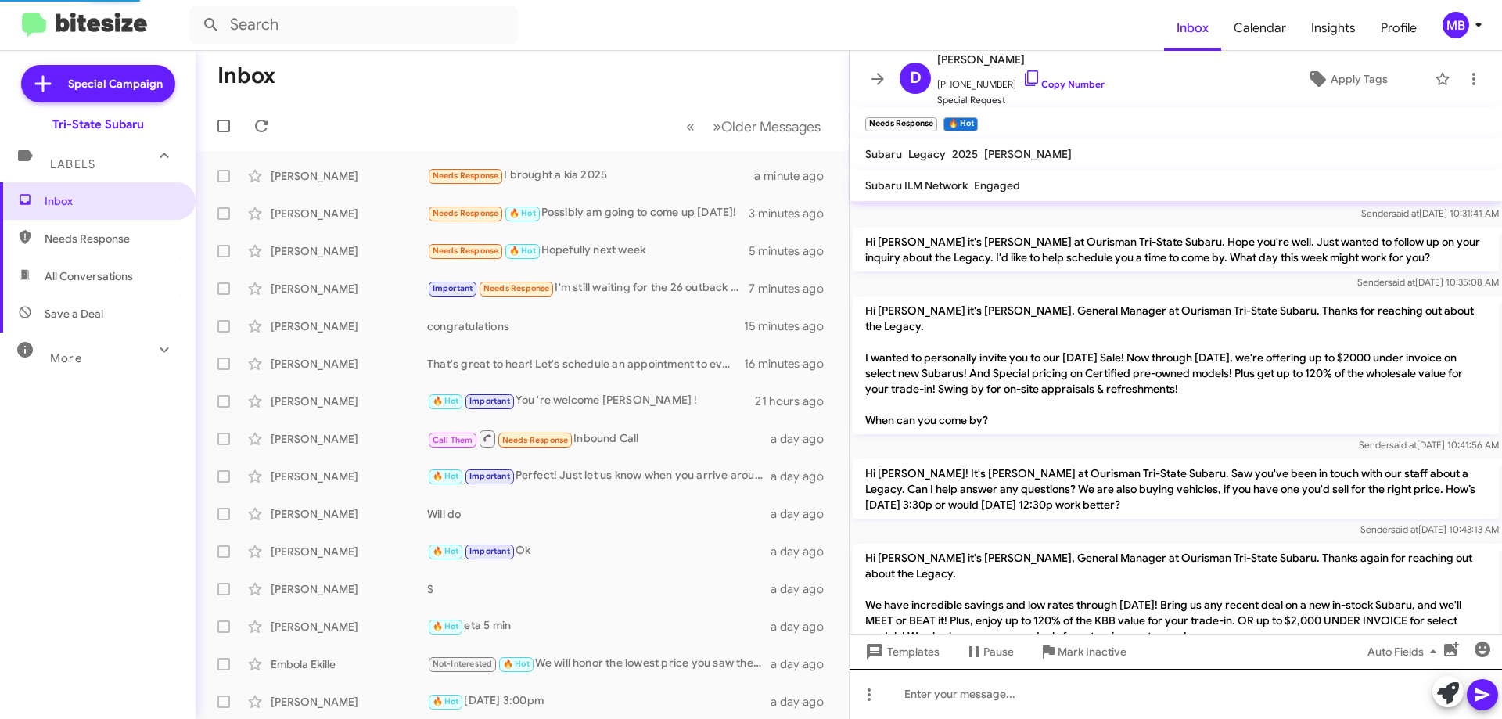
scroll to position [884, 0]
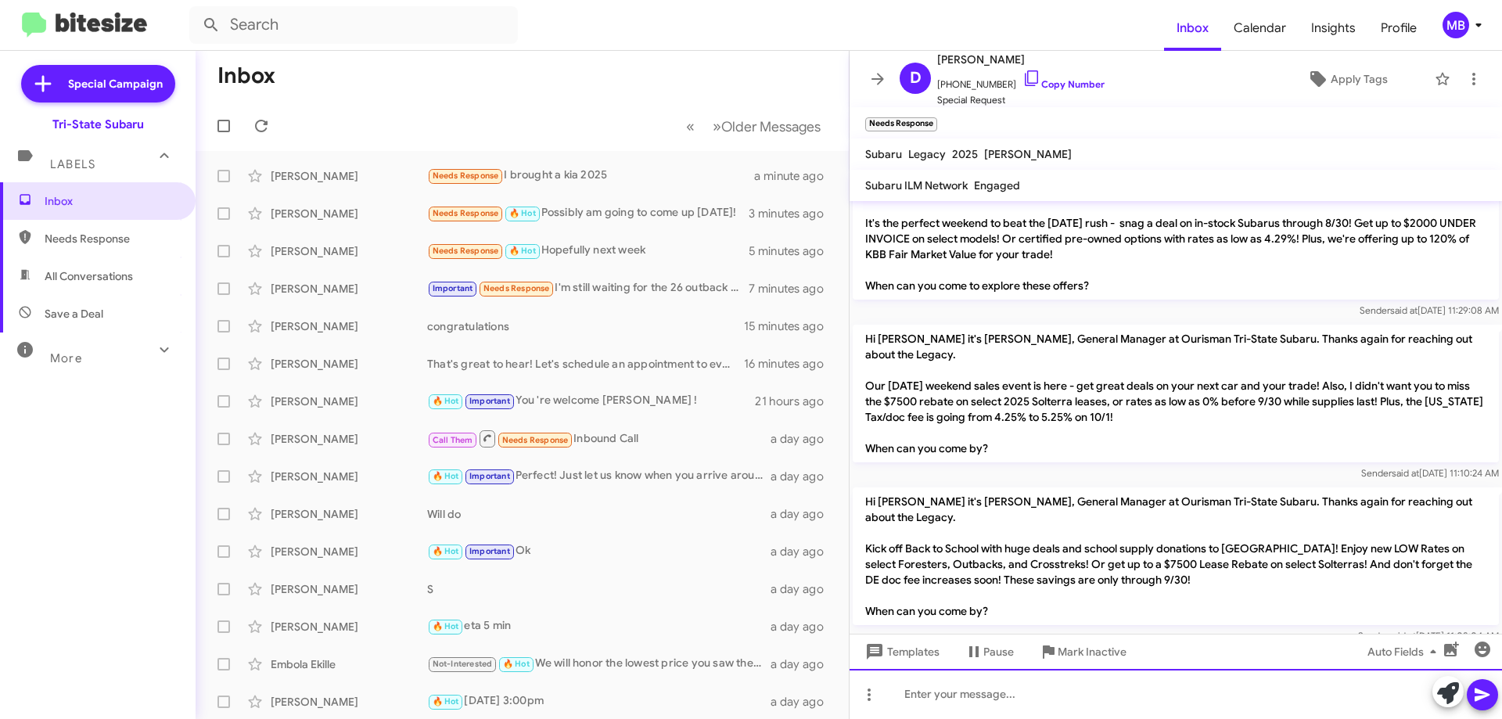
click at [1016, 703] on div at bounding box center [1175, 694] width 652 height 50
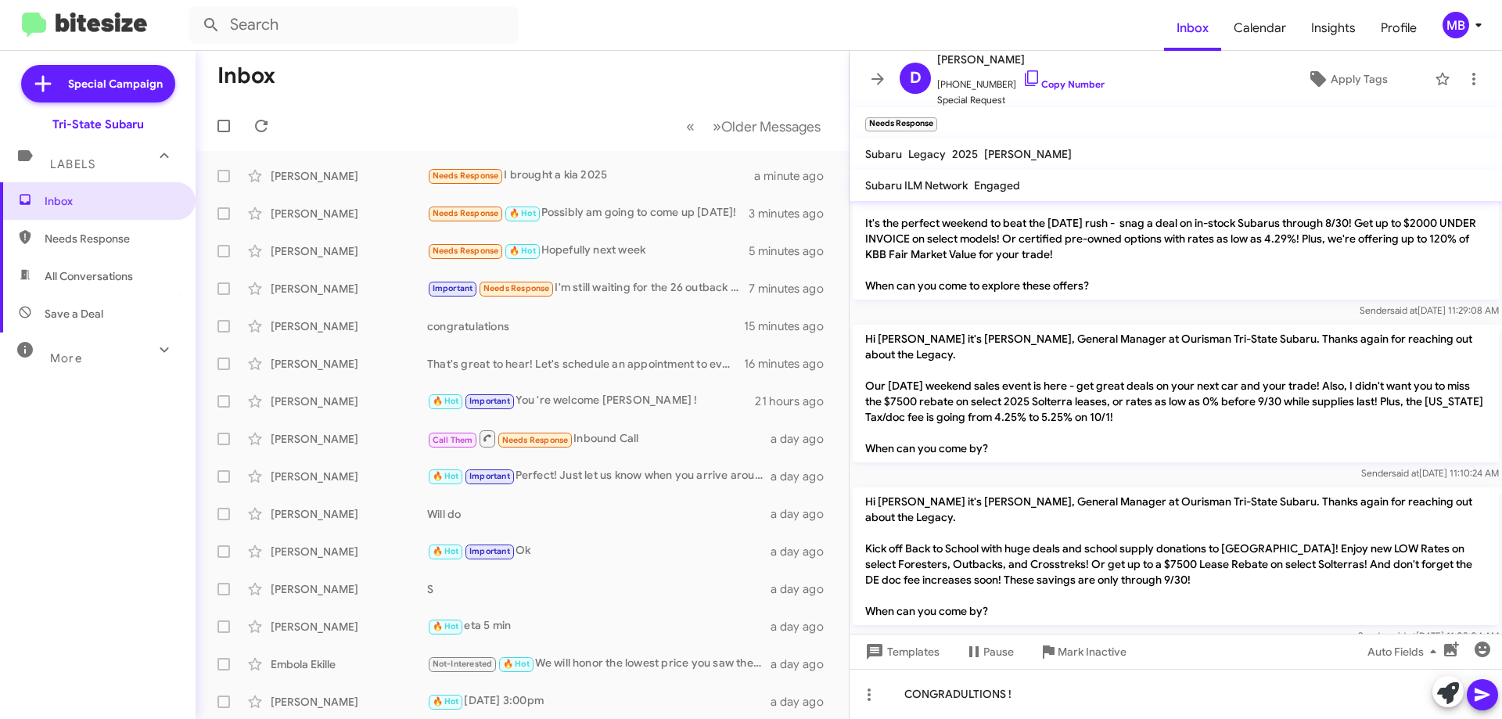
click at [1470, 690] on button at bounding box center [1481, 694] width 31 height 31
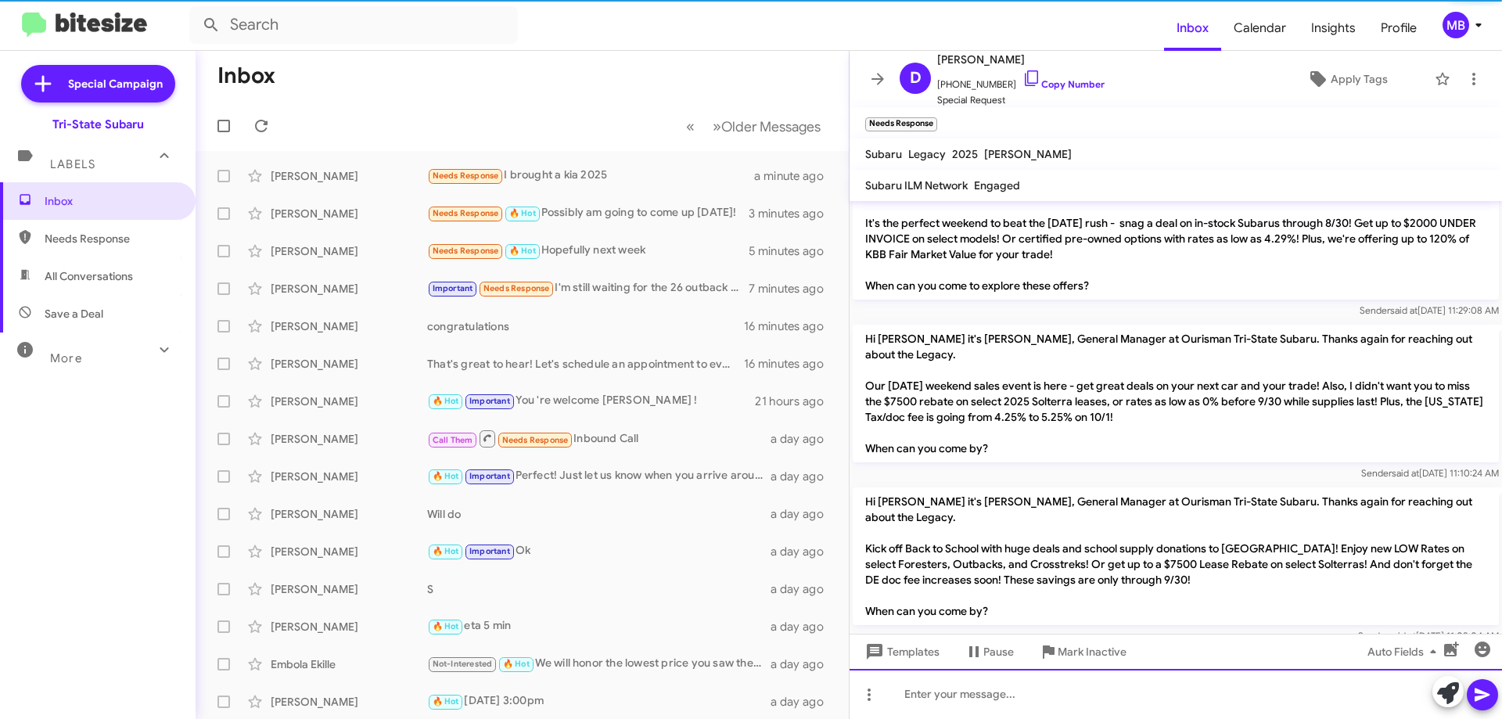
scroll to position [0, 0]
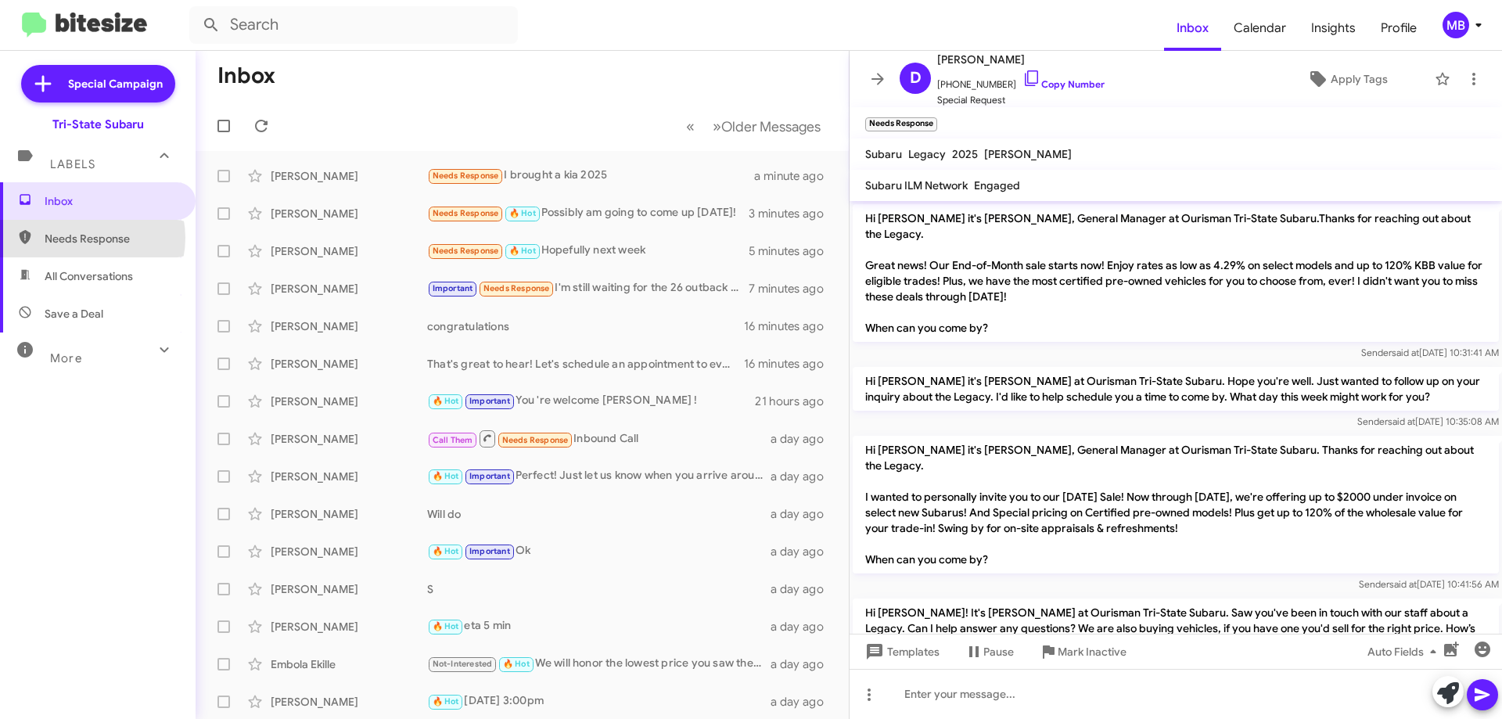
click at [84, 238] on span "Needs Response" at bounding box center [111, 239] width 133 height 16
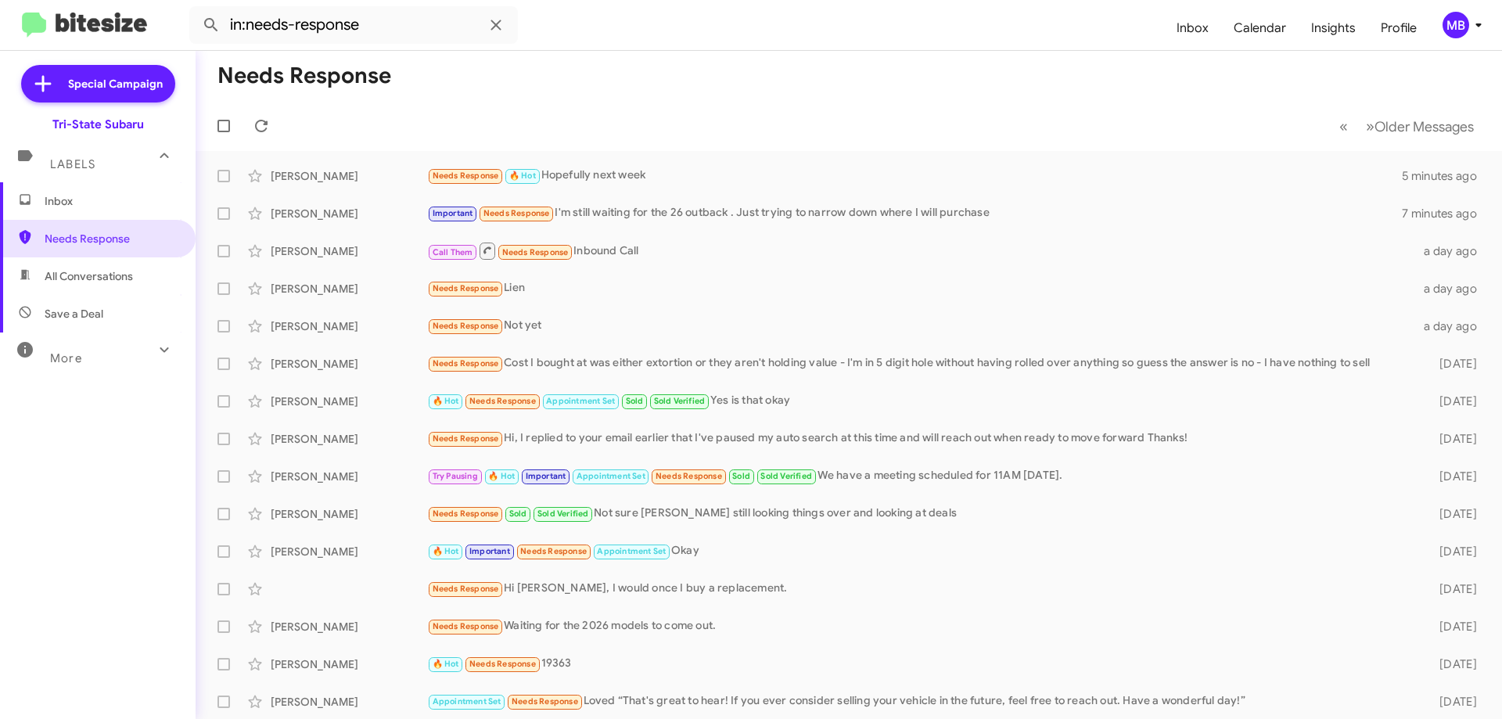
click at [114, 275] on span "All Conversations" at bounding box center [89, 276] width 88 height 16
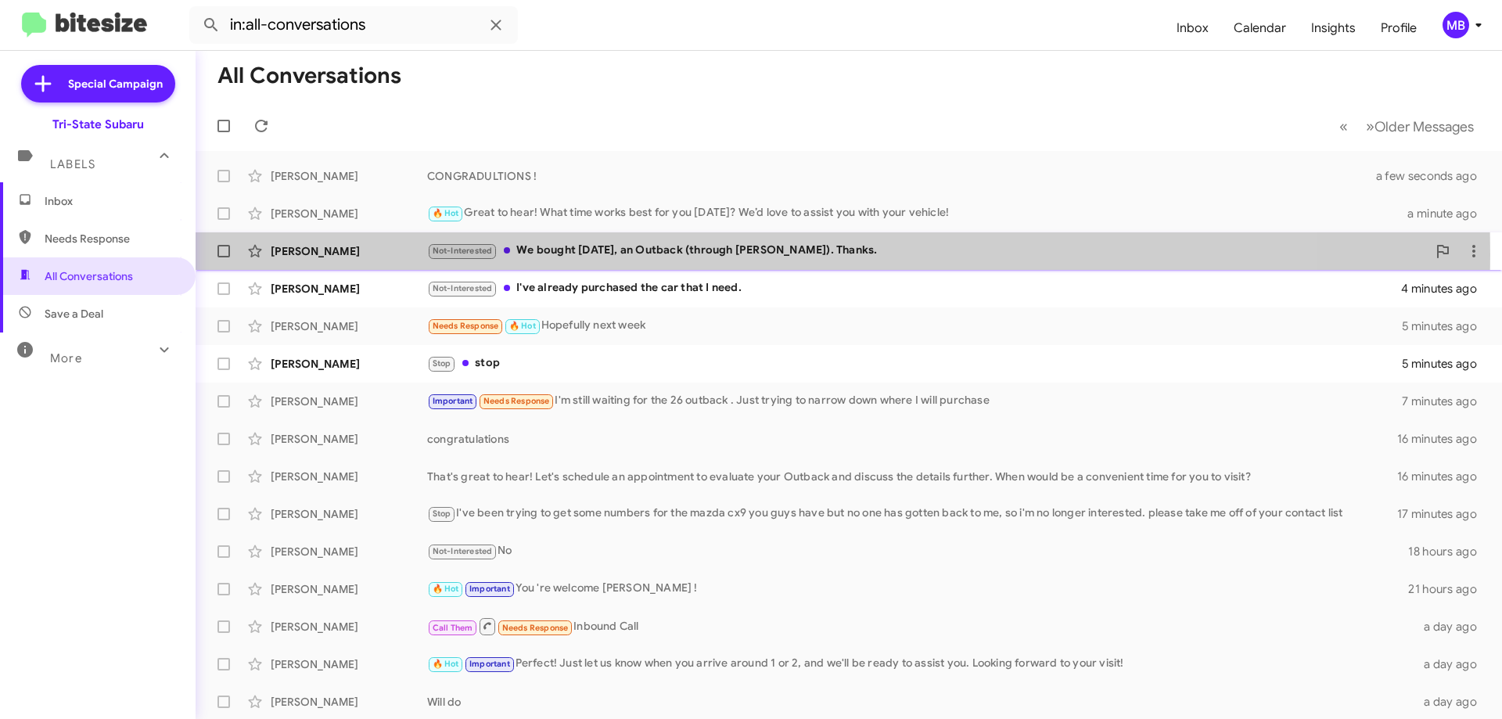
click at [608, 254] on div "Not-Interested We bought [DATE], an Outback (through [PERSON_NAME]). Thanks." at bounding box center [926, 251] width 999 height 18
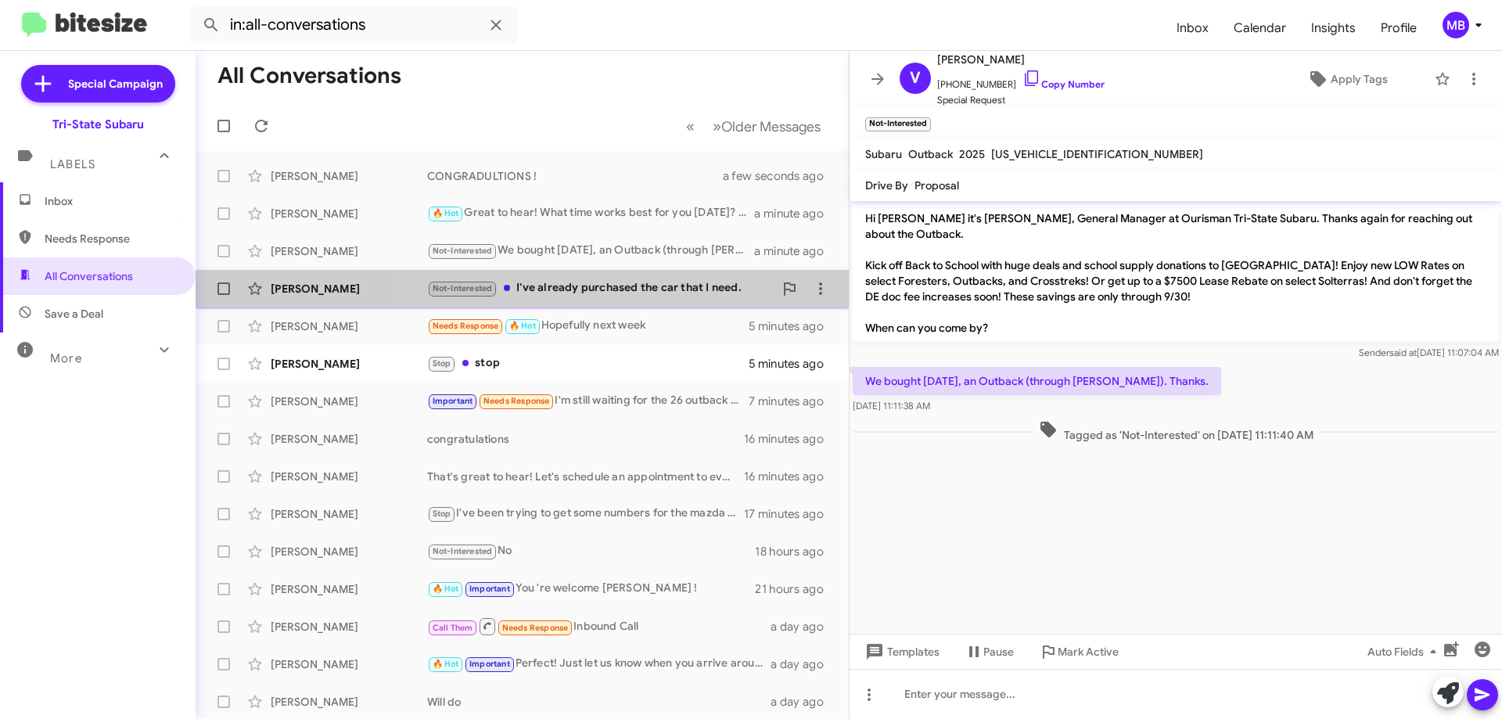
click at [652, 299] on div "[PERSON_NAME] Not-Interested I've already purchased the car that I need. 4 minu…" at bounding box center [522, 288] width 628 height 31
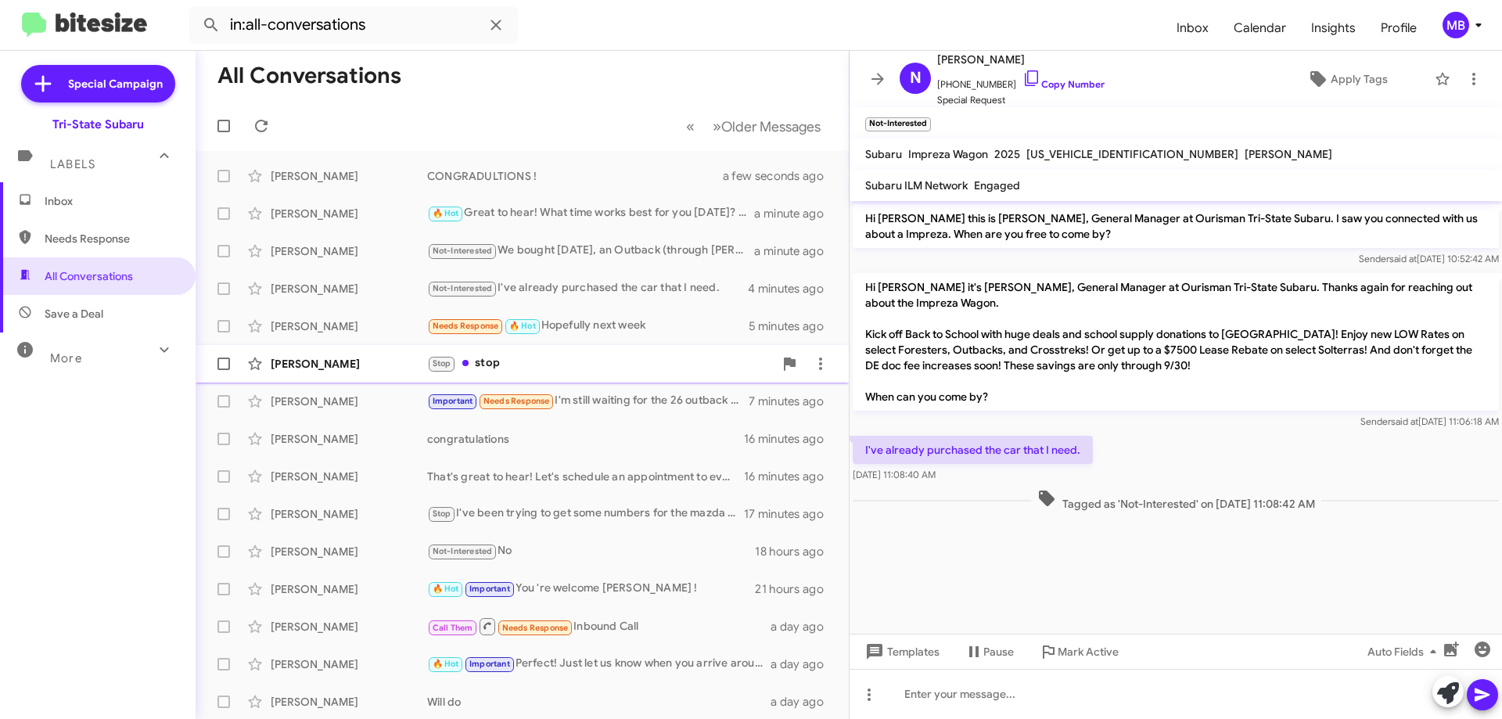
click at [572, 364] on div "Stop stop" at bounding box center [600, 363] width 346 height 18
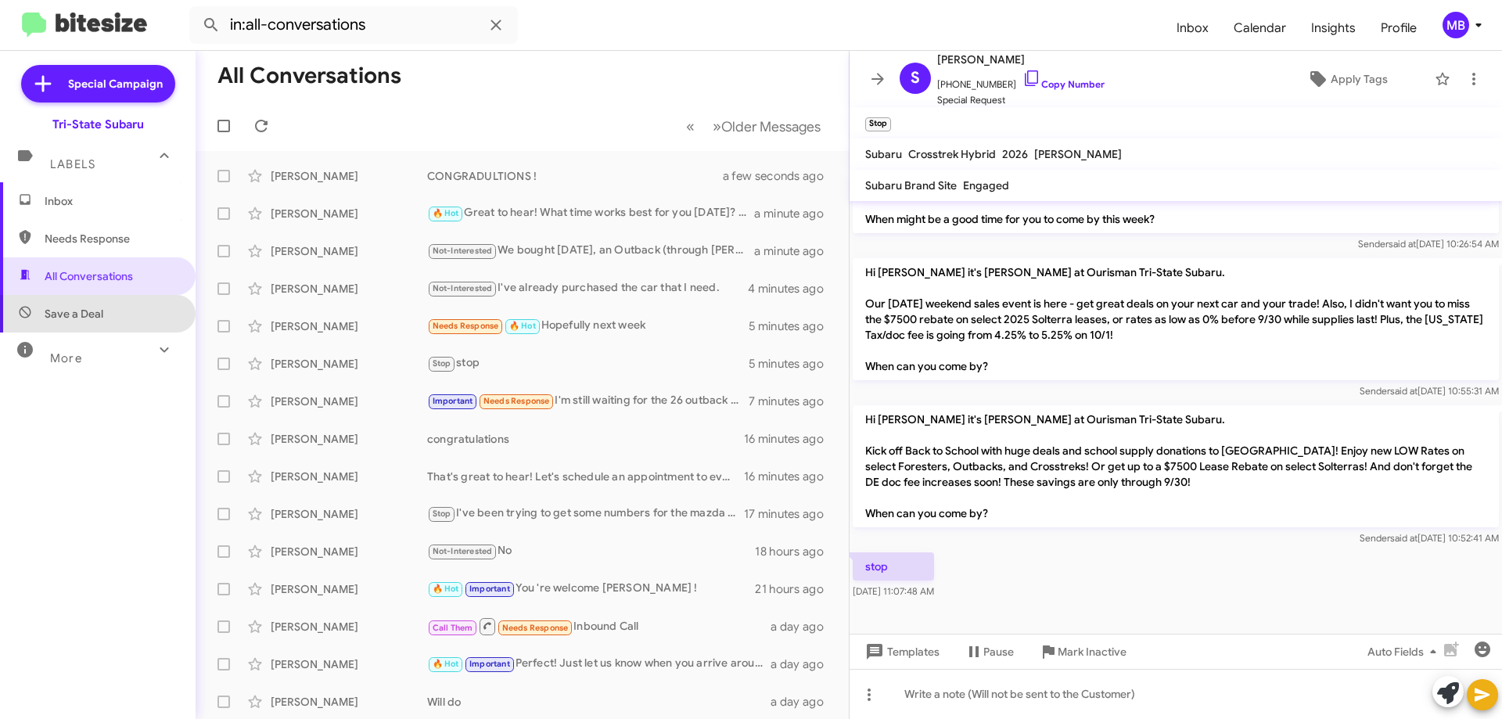
click at [123, 304] on span "Save a Deal" at bounding box center [98, 314] width 196 height 38
type input "in:not-interested"
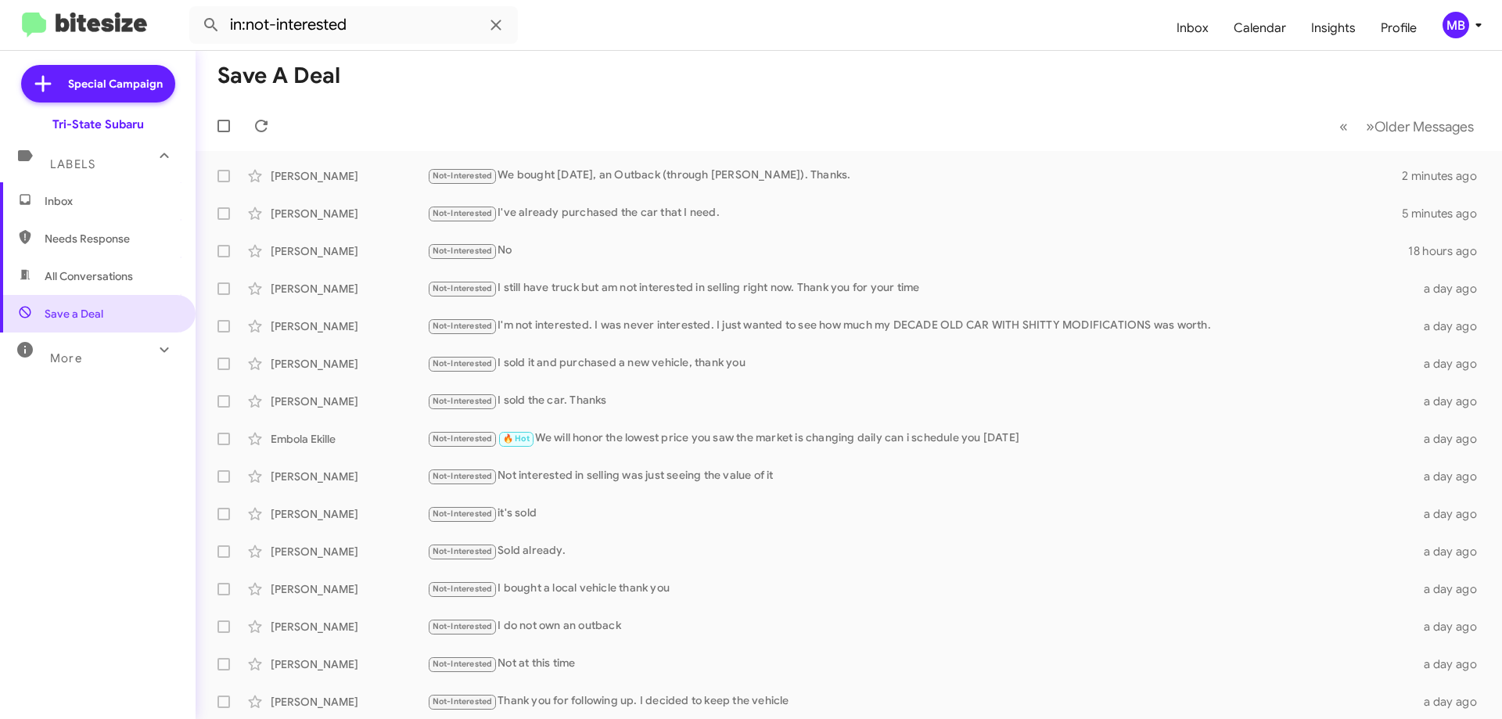
click at [99, 182] on span "Inbox" at bounding box center [98, 201] width 196 height 38
